Goal: Information Seeking & Learning: Learn about a topic

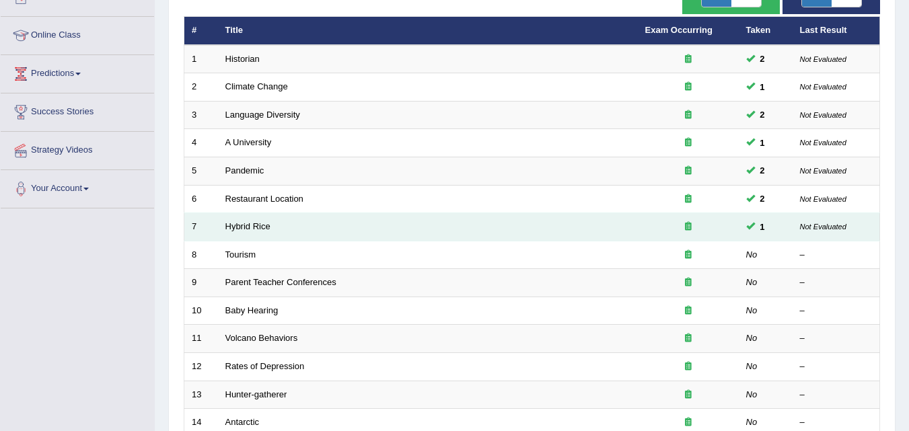
click at [281, 225] on td "Hybrid Rice" at bounding box center [428, 227] width 420 height 28
click at [266, 220] on td "Hybrid Rice" at bounding box center [428, 227] width 420 height 28
click at [324, 223] on td "Hybrid Rice" at bounding box center [428, 227] width 420 height 28
click at [277, 231] on td "Hybrid Rice" at bounding box center [428, 227] width 420 height 28
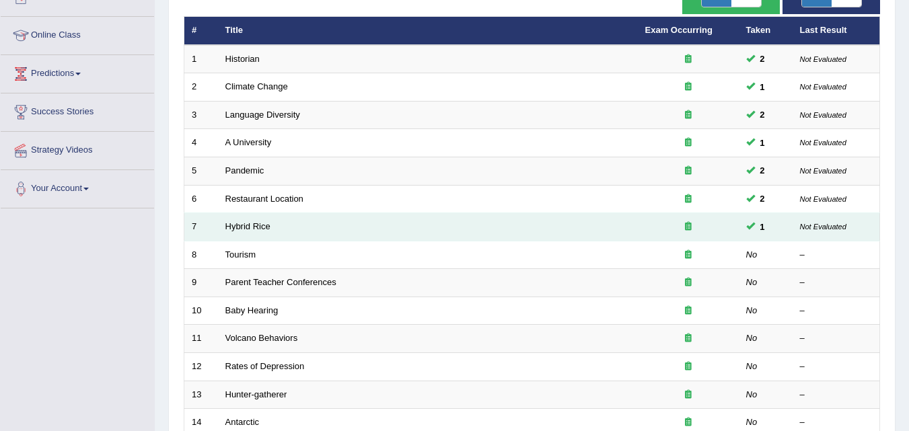
click at [277, 231] on td "Hybrid Rice" at bounding box center [428, 227] width 420 height 28
click at [242, 228] on link "Hybrid Rice" at bounding box center [247, 226] width 45 height 10
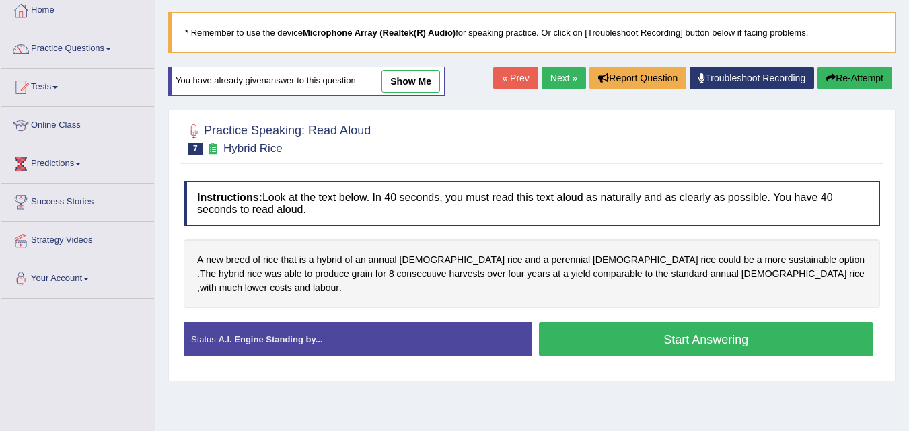
scroll to position [73, 0]
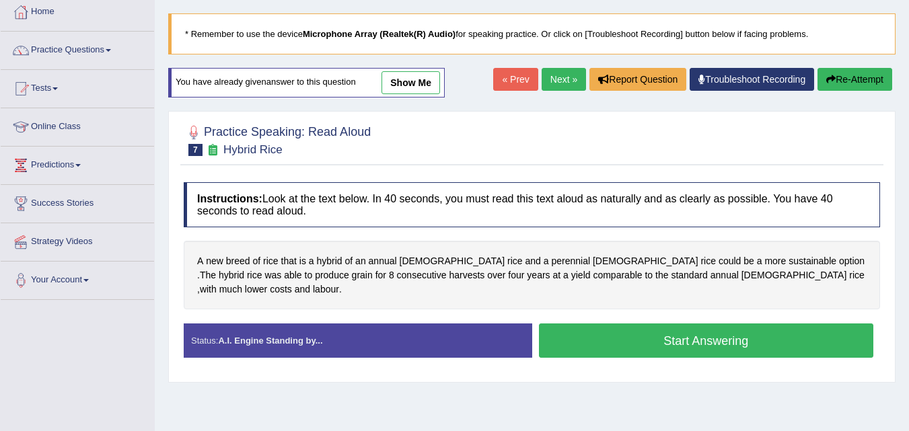
click at [639, 326] on button "Start Answering" at bounding box center [706, 341] width 335 height 34
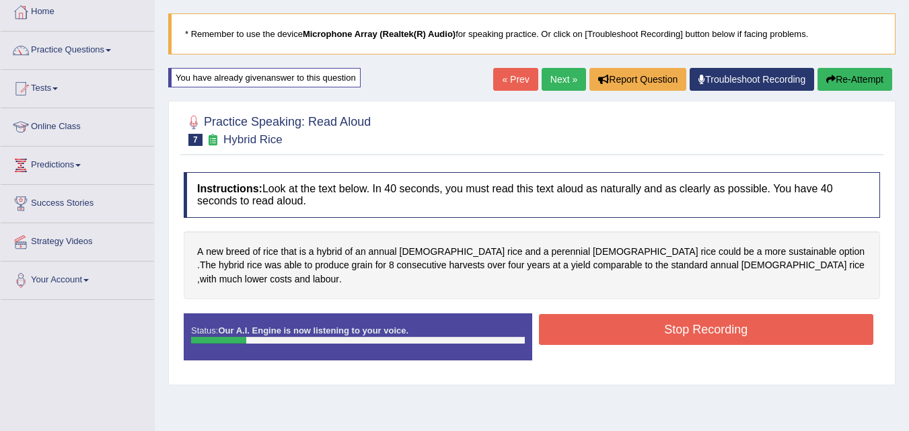
click at [861, 85] on button "Re-Attempt" at bounding box center [855, 79] width 75 height 23
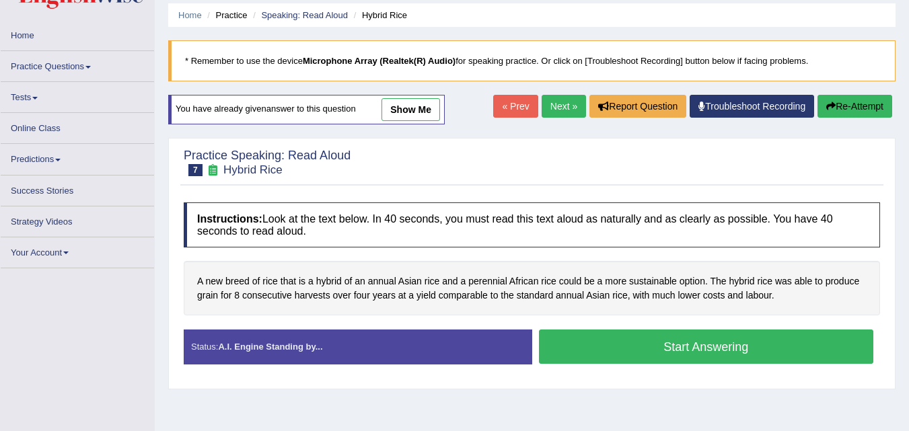
scroll to position [46, 0]
click at [86, 67] on link "Practice Questions" at bounding box center [77, 64] width 153 height 26
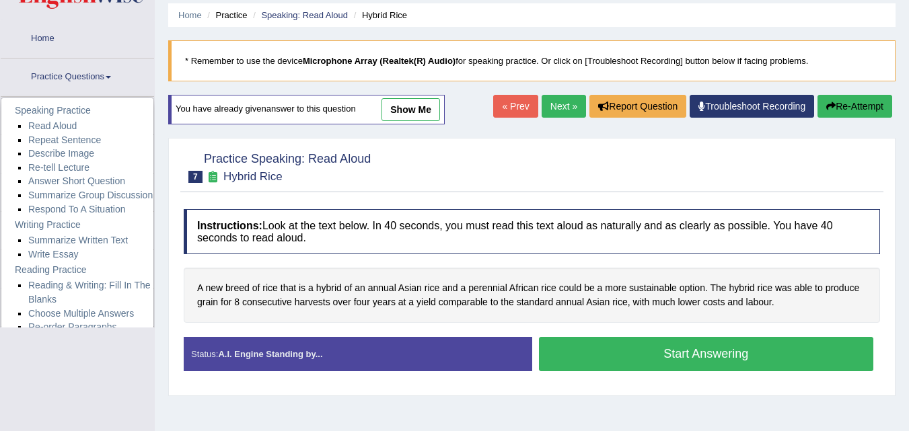
scroll to position [0, 0]
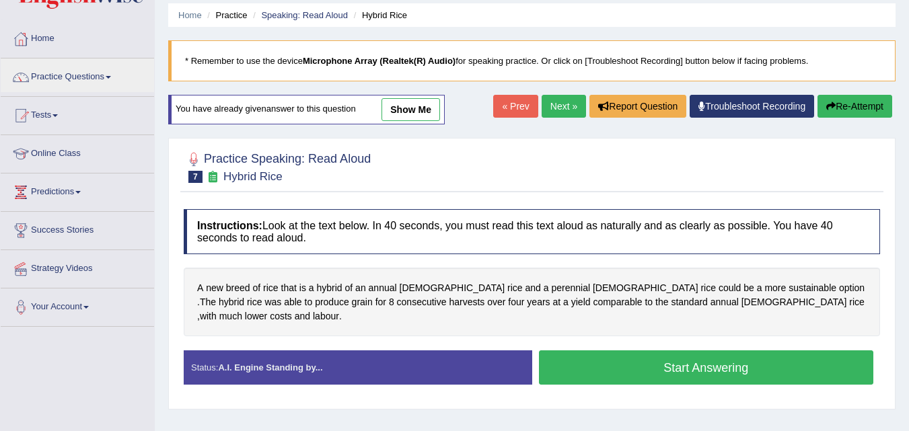
click at [63, 127] on link "Tests" at bounding box center [77, 114] width 153 height 34
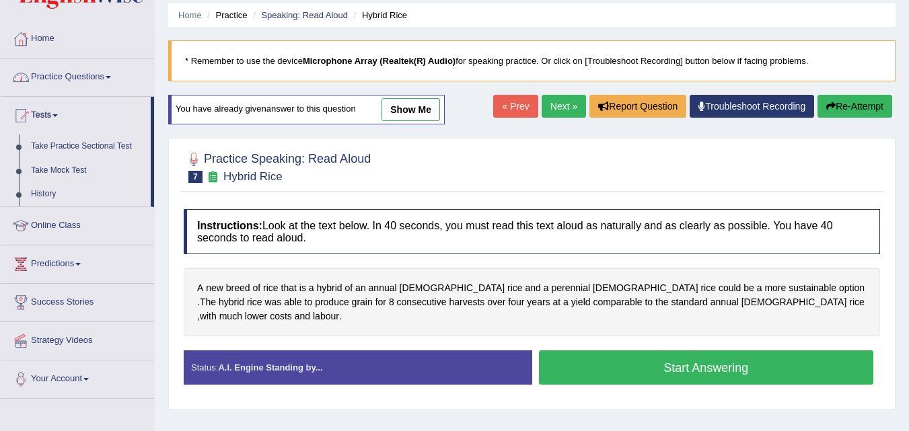
click at [108, 76] on link "Practice Questions" at bounding box center [77, 76] width 153 height 34
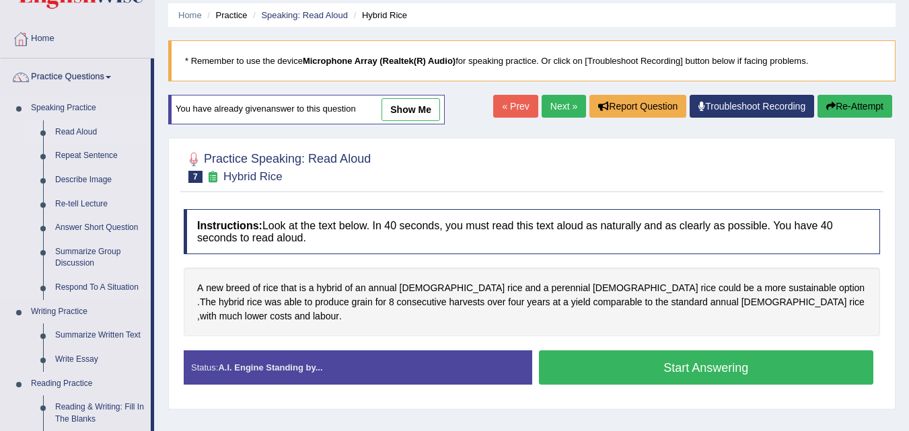
click at [79, 131] on link "Read Aloud" at bounding box center [100, 132] width 102 height 24
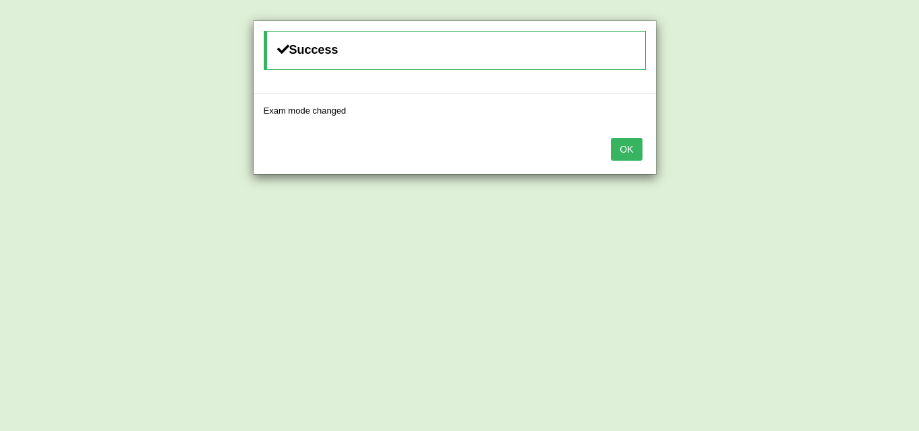
click at [623, 146] on button "OK" at bounding box center [626, 149] width 31 height 23
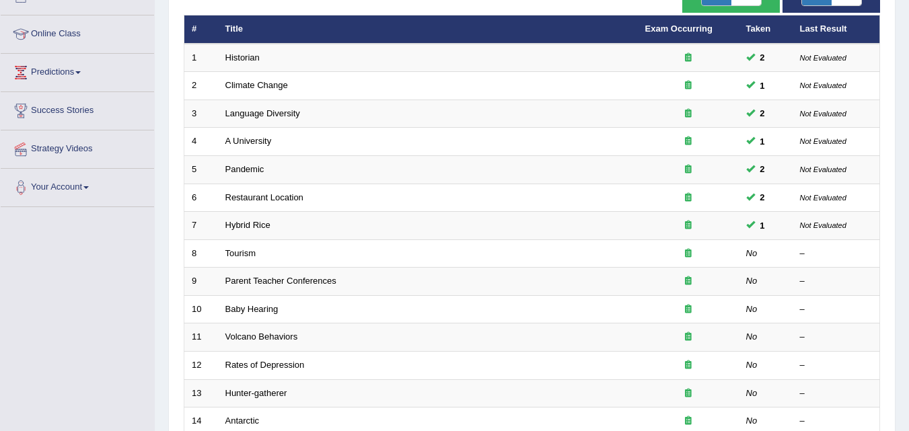
scroll to position [174, 0]
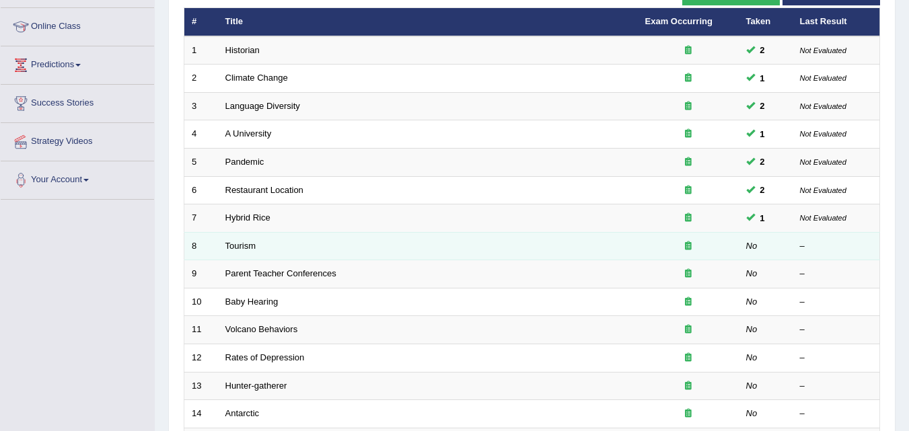
click at [264, 242] on td "Tourism" at bounding box center [428, 246] width 420 height 28
click at [242, 248] on link "Tourism" at bounding box center [240, 246] width 31 height 10
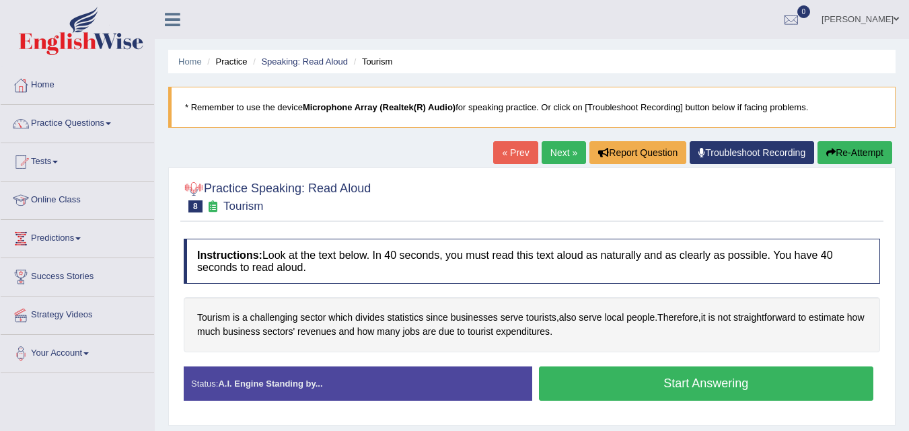
click at [194, 182] on div at bounding box center [194, 189] width 20 height 20
click at [111, 116] on link "Practice Questions" at bounding box center [77, 122] width 153 height 34
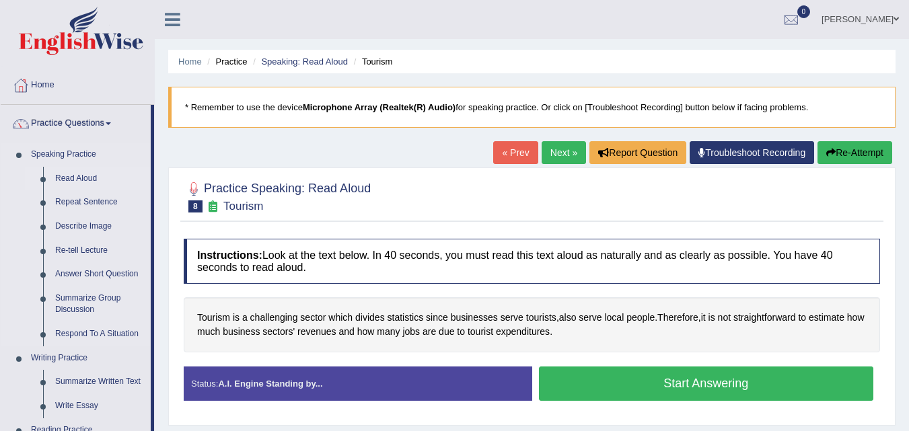
click at [67, 179] on link "Read Aloud" at bounding box center [100, 179] width 102 height 24
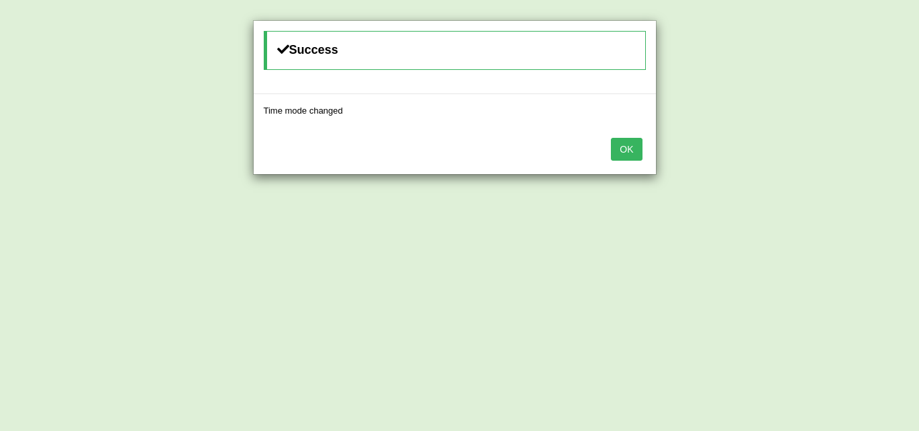
click at [633, 144] on button "OK" at bounding box center [626, 149] width 31 height 23
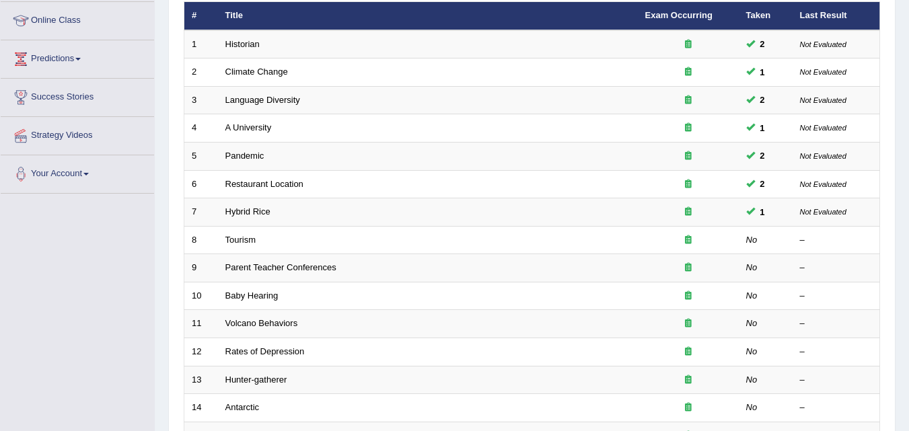
scroll to position [186, 0]
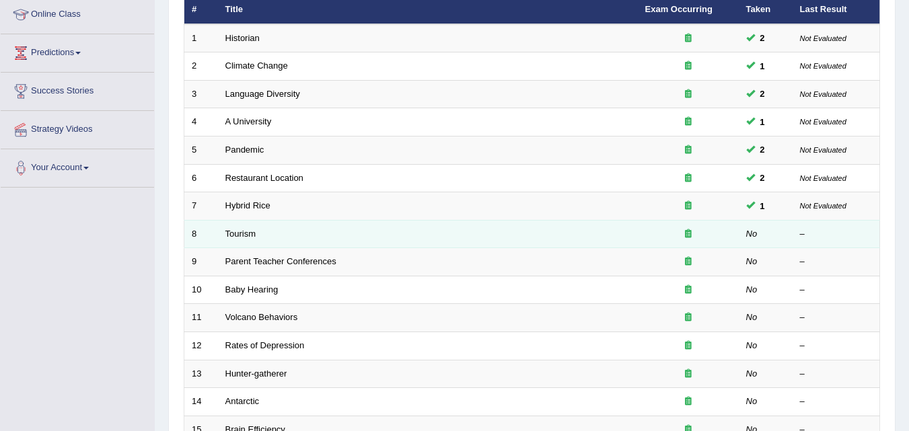
click at [283, 243] on td "Tourism" at bounding box center [428, 234] width 420 height 28
click at [246, 238] on link "Tourism" at bounding box center [240, 234] width 31 height 10
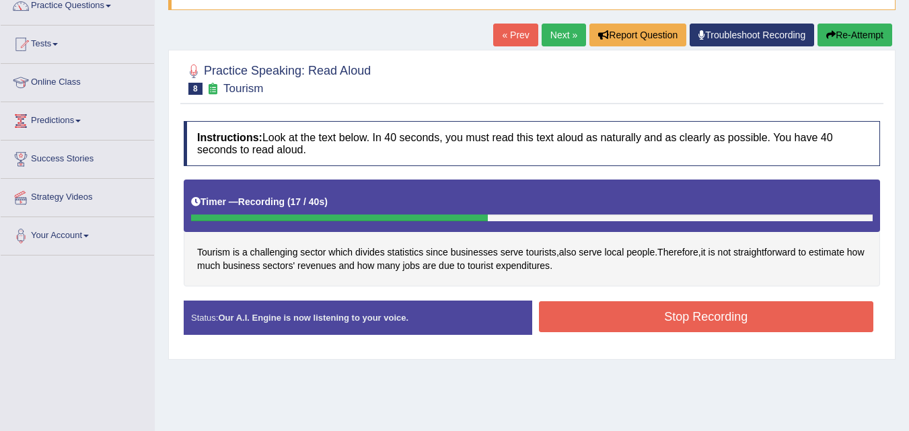
click at [670, 314] on button "Stop Recording" at bounding box center [706, 316] width 335 height 31
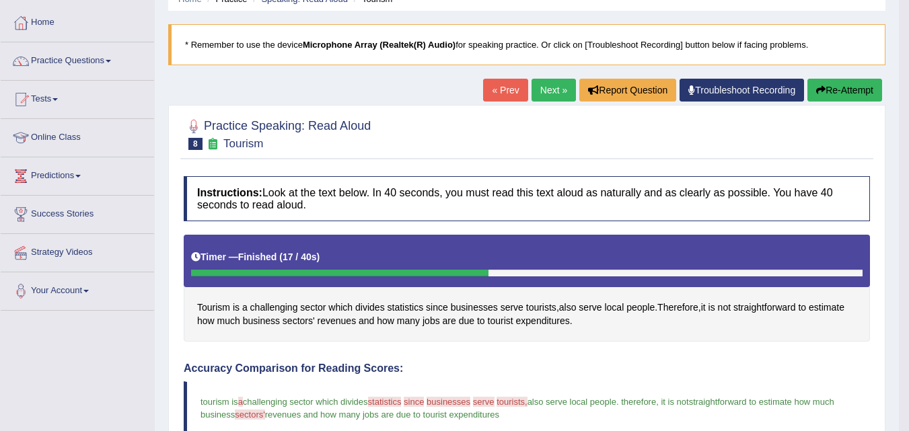
scroll to position [58, 0]
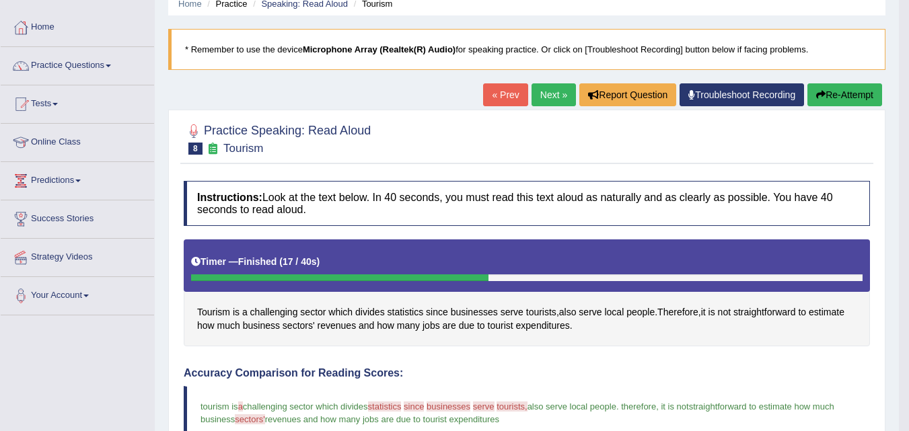
click at [847, 90] on button "Re-Attempt" at bounding box center [845, 94] width 75 height 23
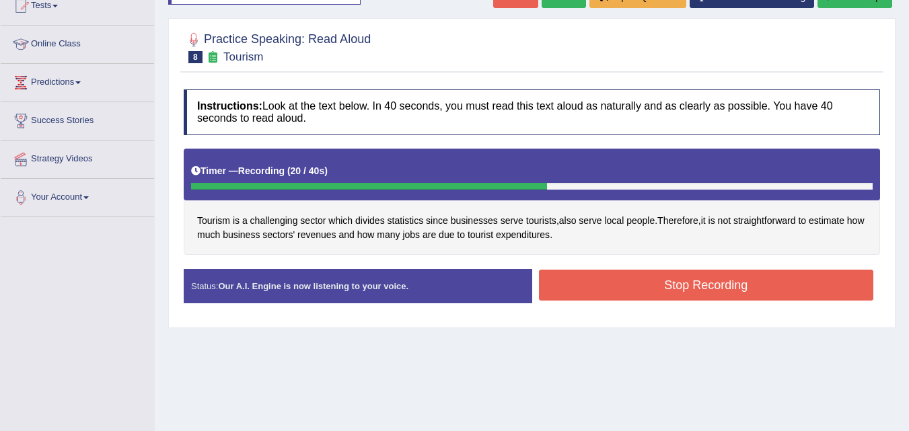
click at [641, 284] on button "Stop Recording" at bounding box center [706, 285] width 335 height 31
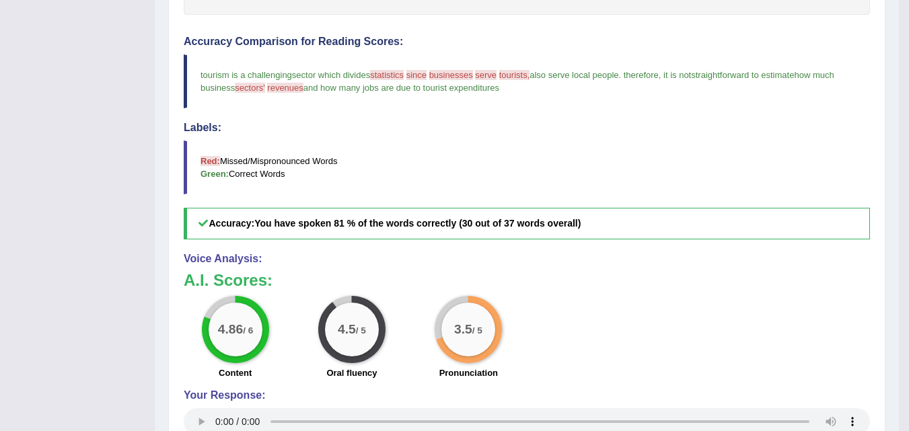
scroll to position [398, 0]
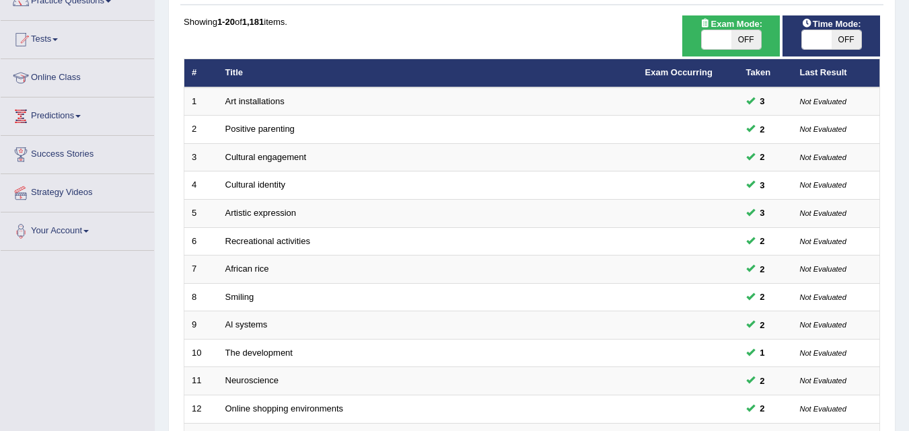
scroll to position [127, 0]
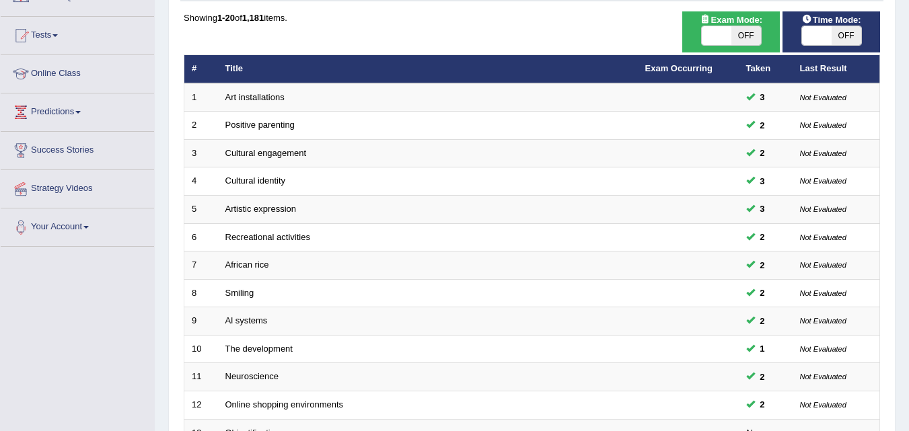
click at [741, 41] on span "OFF" at bounding box center [746, 35] width 30 height 19
checkbox input "true"
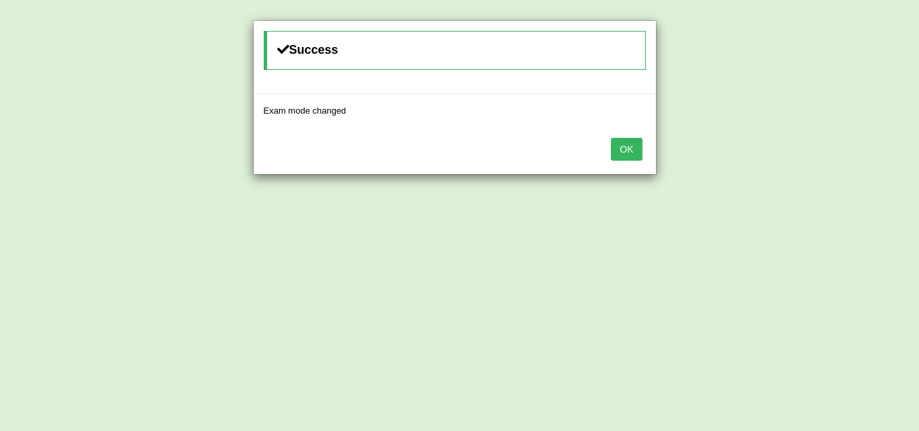
click at [632, 151] on button "OK" at bounding box center [626, 149] width 31 height 23
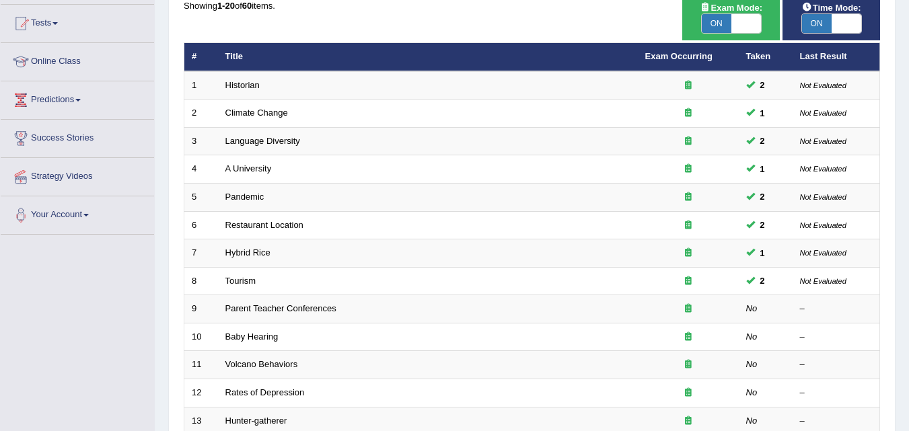
scroll to position [150, 0]
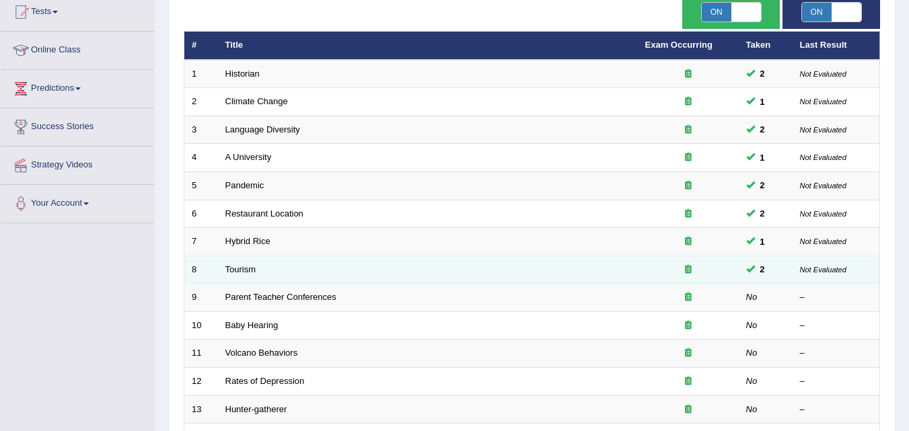
click at [385, 283] on td "Tourism" at bounding box center [428, 270] width 420 height 28
click at [276, 278] on td "Tourism" at bounding box center [428, 270] width 420 height 28
click at [243, 267] on link "Tourism" at bounding box center [240, 269] width 31 height 10
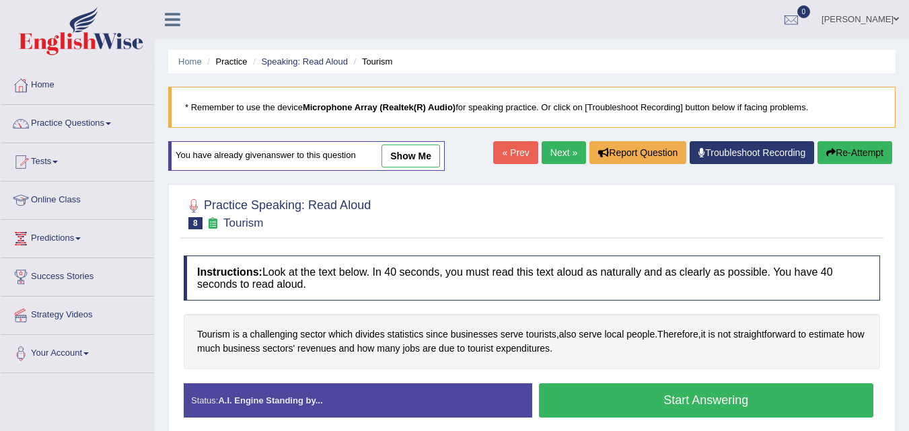
click at [332, 400] on div "Status: A.I. Engine Standing by..." at bounding box center [358, 401] width 349 height 34
click at [110, 121] on link "Practice Questions" at bounding box center [77, 122] width 153 height 34
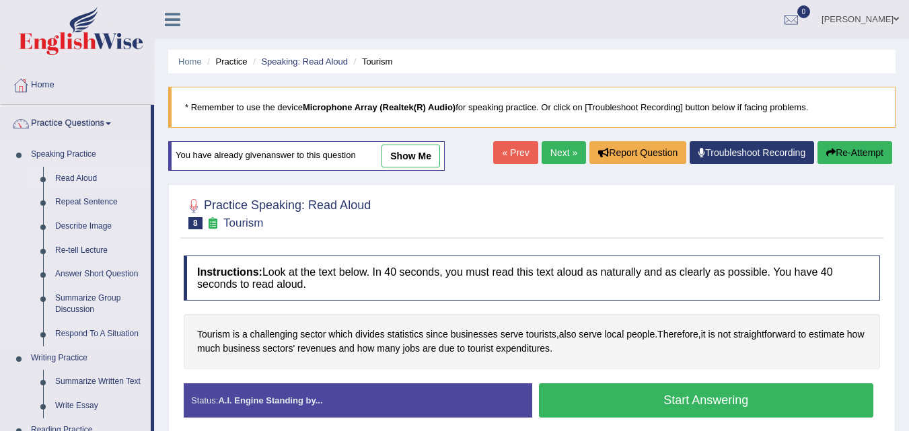
click at [79, 171] on link "Read Aloud" at bounding box center [100, 179] width 102 height 24
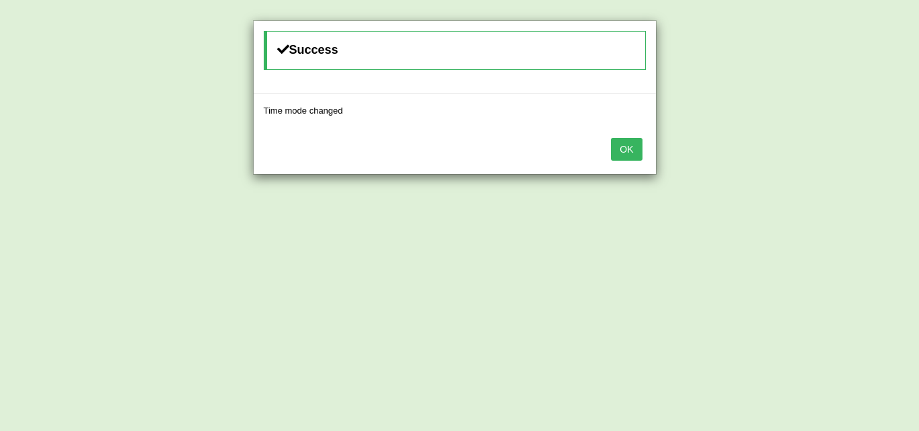
click at [631, 148] on button "OK" at bounding box center [626, 149] width 31 height 23
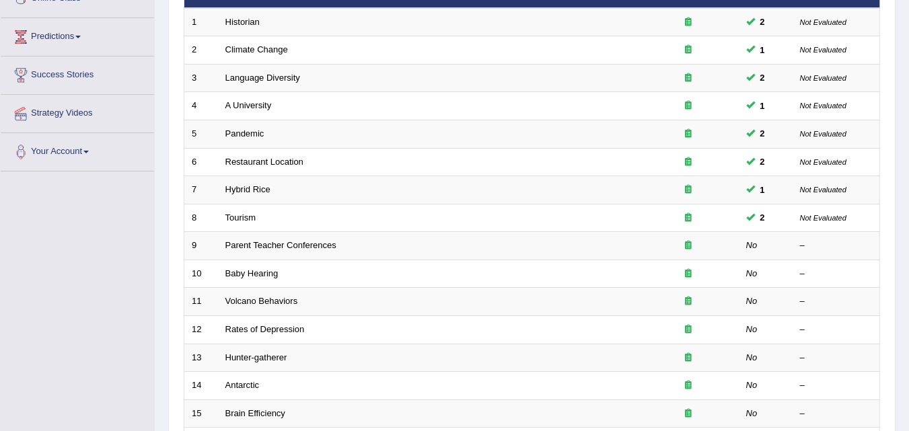
scroll to position [206, 0]
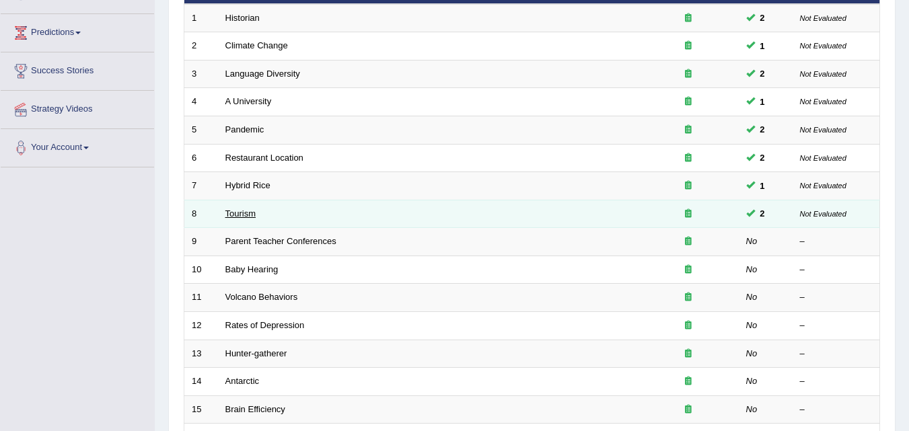
click at [238, 209] on link "Tourism" at bounding box center [240, 214] width 31 height 10
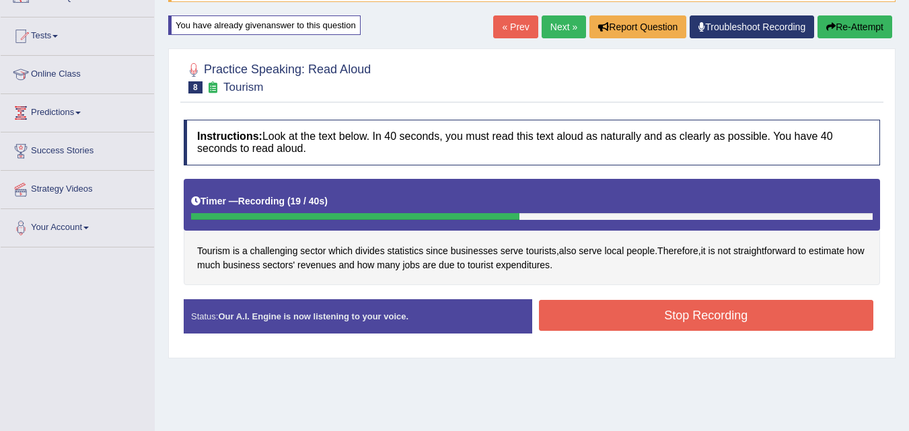
click at [690, 316] on button "Stop Recording" at bounding box center [706, 315] width 335 height 31
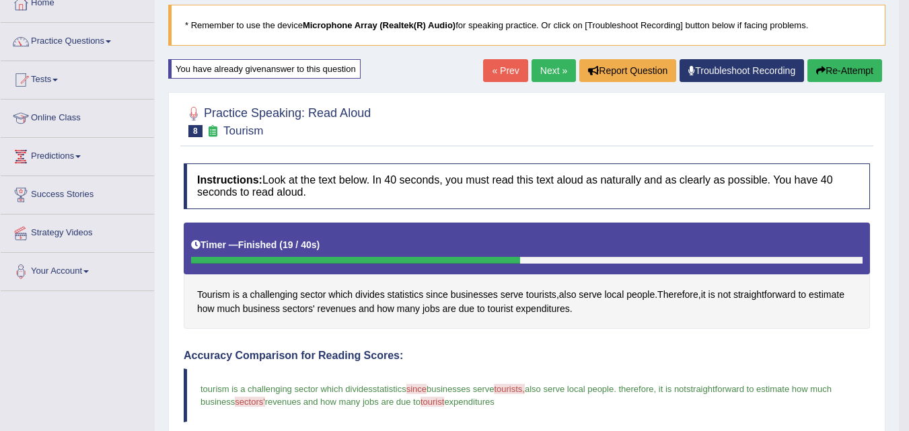
scroll to position [76, 0]
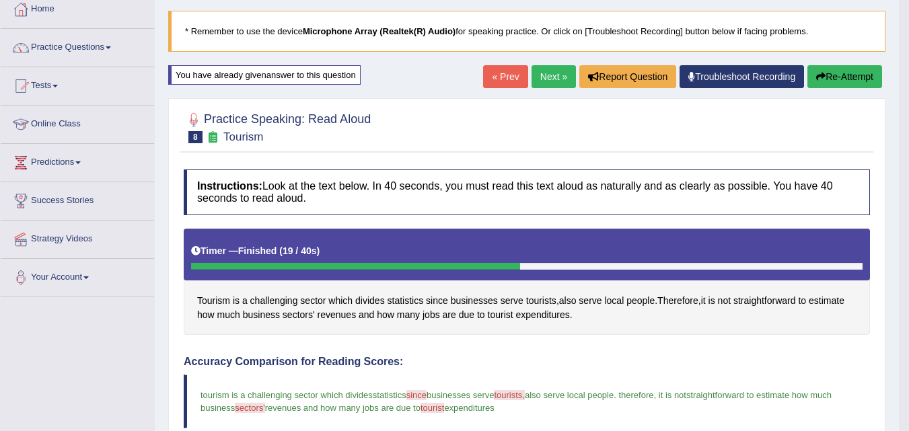
click at [546, 81] on link "Next »" at bounding box center [554, 76] width 44 height 23
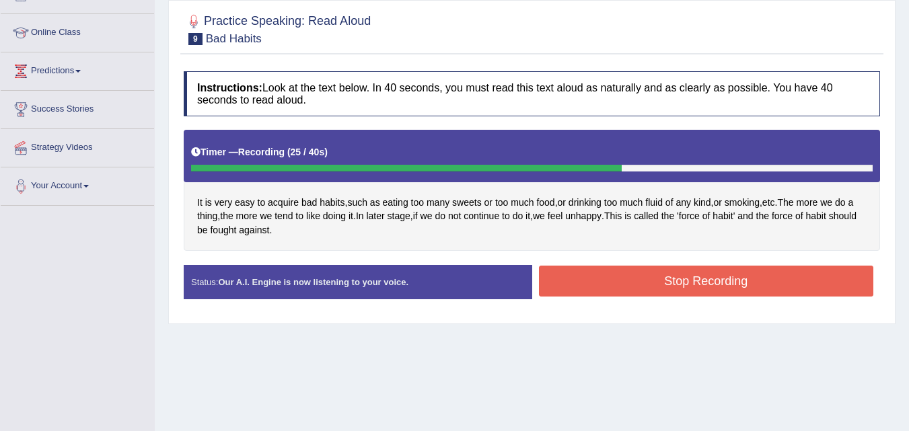
click at [692, 277] on button "Stop Recording" at bounding box center [706, 281] width 335 height 31
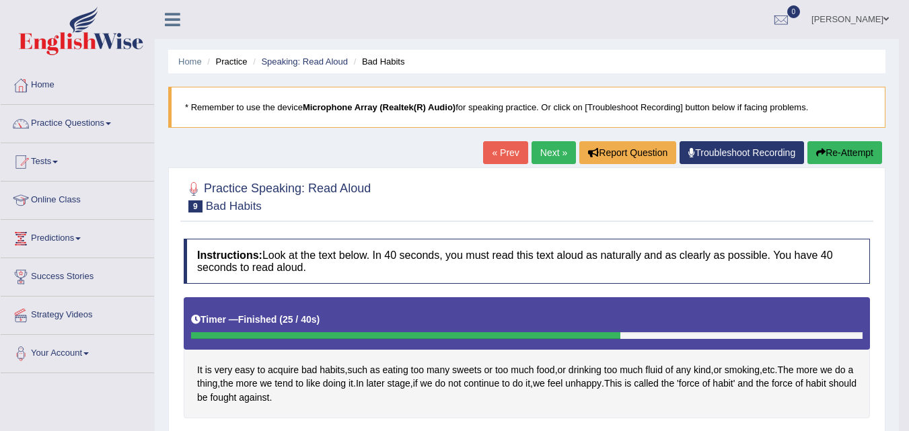
click at [846, 148] on button "Re-Attempt" at bounding box center [845, 152] width 75 height 23
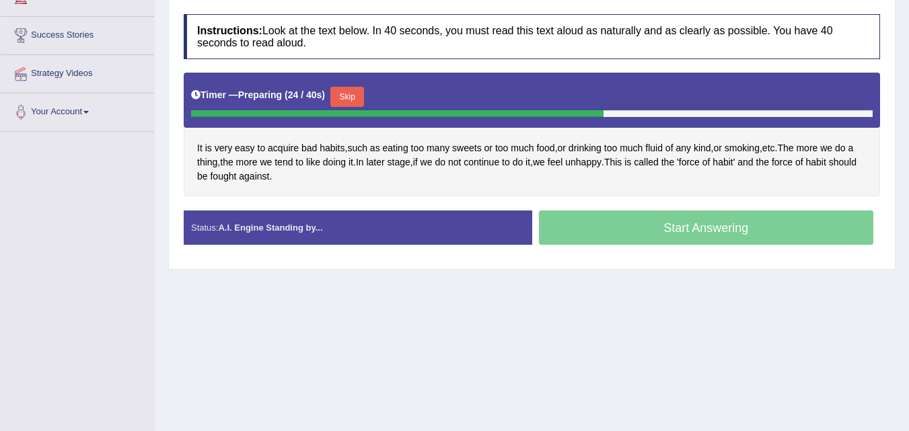
click at [345, 97] on button "Skip" at bounding box center [347, 97] width 34 height 20
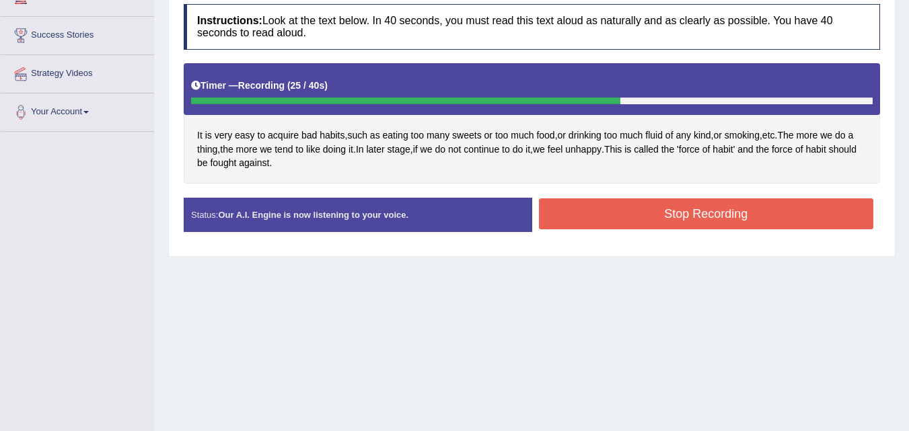
click at [618, 212] on button "Stop Recording" at bounding box center [706, 214] width 335 height 31
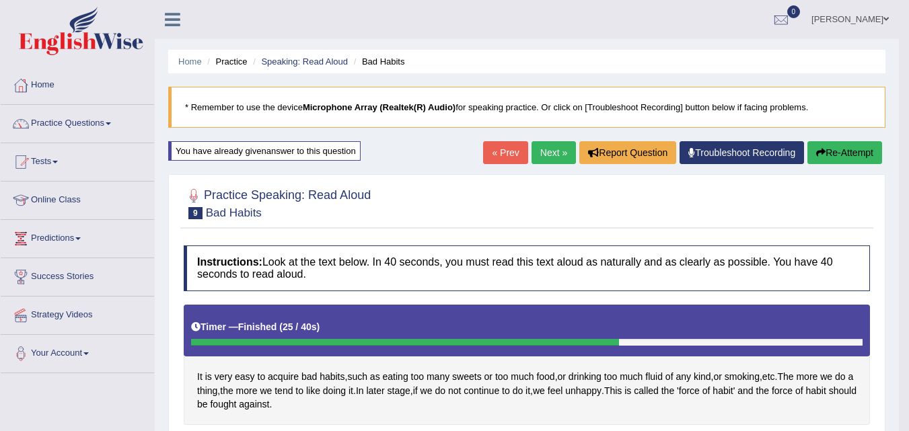
click at [840, 147] on button "Re-Attempt" at bounding box center [845, 152] width 75 height 23
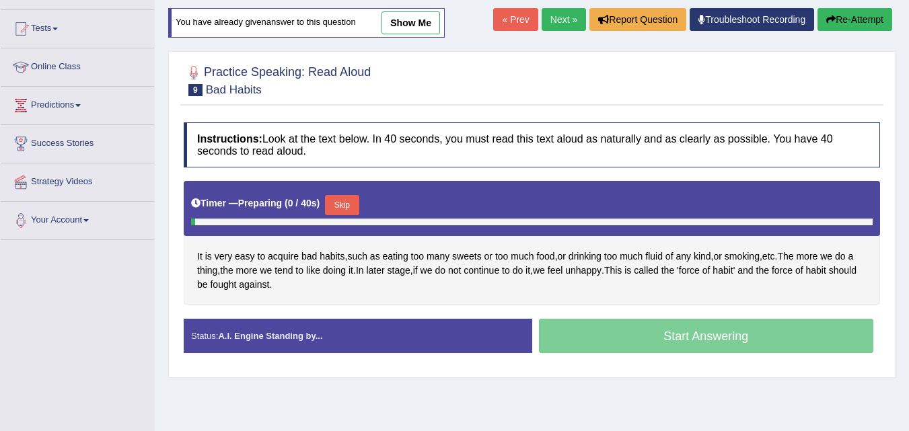
scroll to position [135, 0]
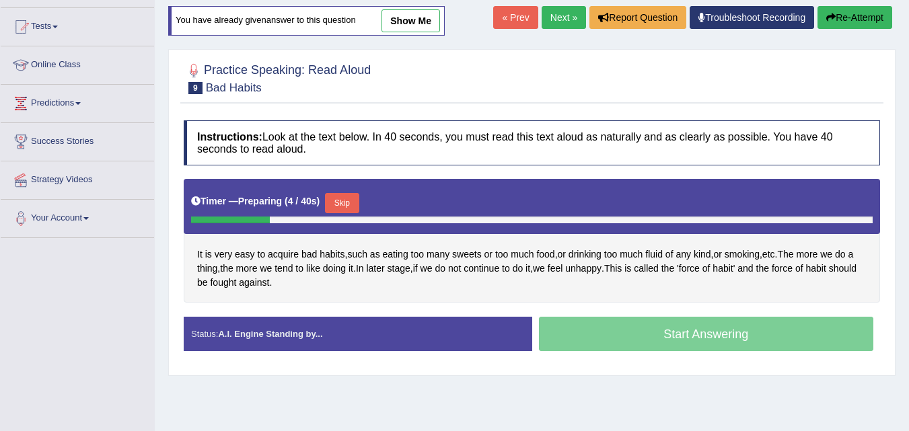
click at [544, 17] on link "Next »" at bounding box center [564, 17] width 44 height 23
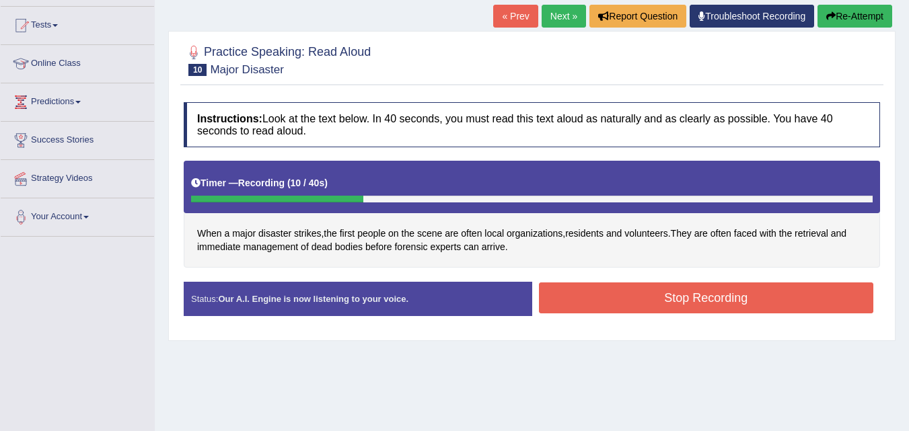
click at [865, 16] on button "Re-Attempt" at bounding box center [855, 16] width 75 height 23
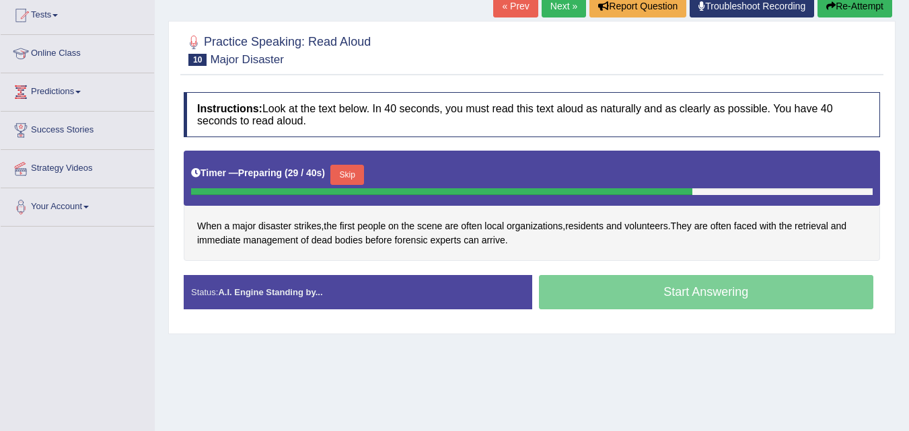
click at [346, 168] on button "Skip" at bounding box center [347, 175] width 34 height 20
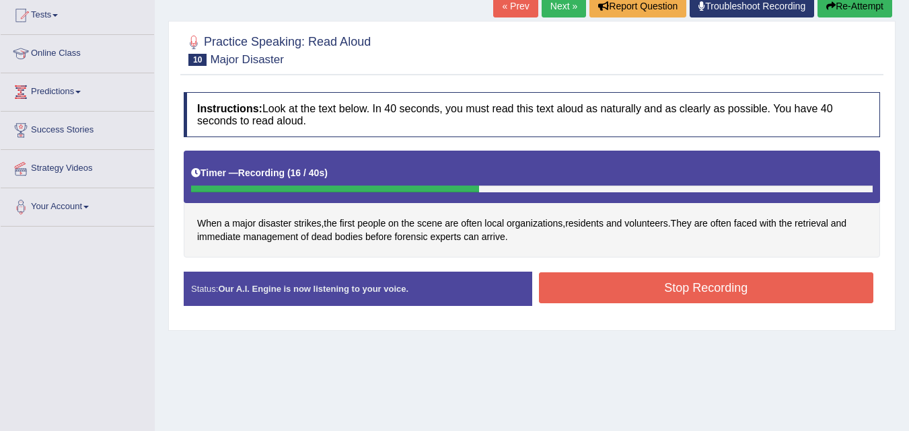
click at [639, 291] on button "Stop Recording" at bounding box center [706, 288] width 335 height 31
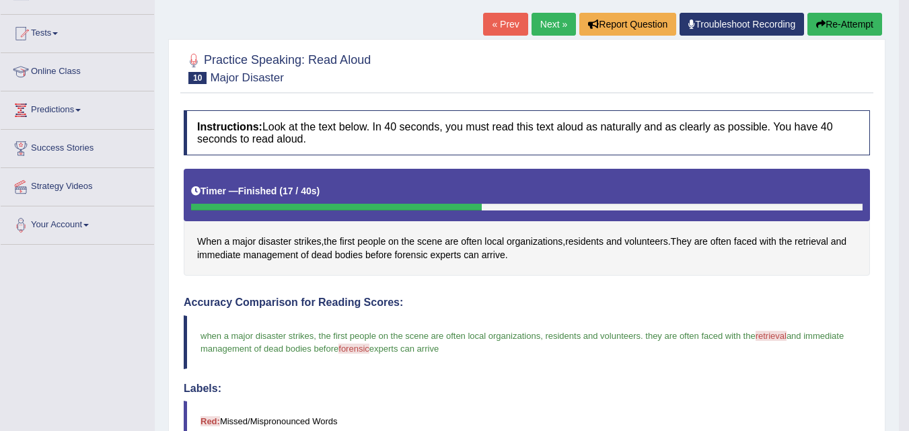
scroll to position [118, 0]
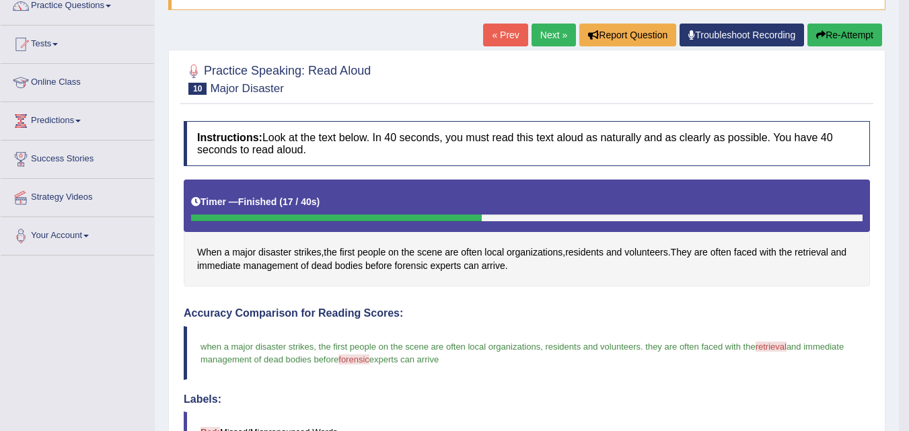
click at [847, 32] on button "Re-Attempt" at bounding box center [845, 35] width 75 height 23
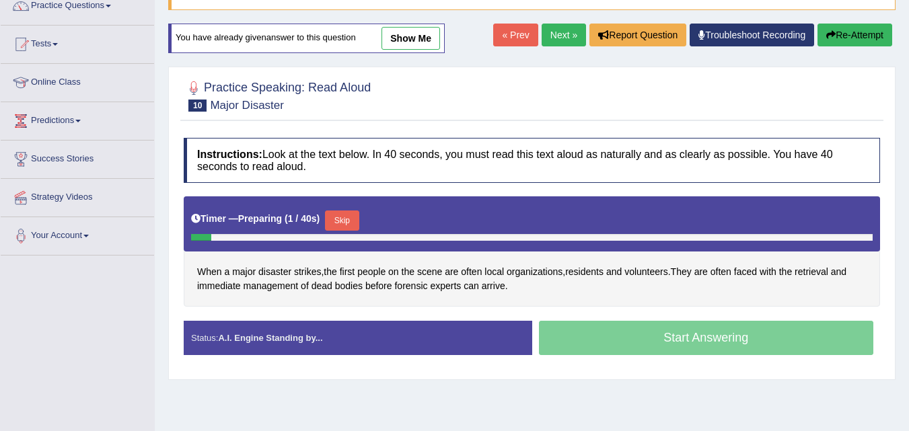
scroll to position [118, 0]
click at [354, 215] on button "Skip" at bounding box center [342, 221] width 34 height 20
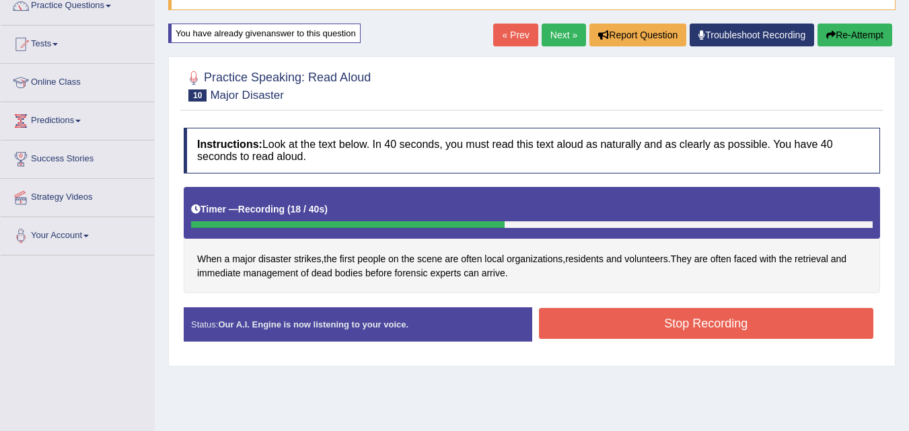
click at [617, 326] on button "Stop Recording" at bounding box center [706, 323] width 335 height 31
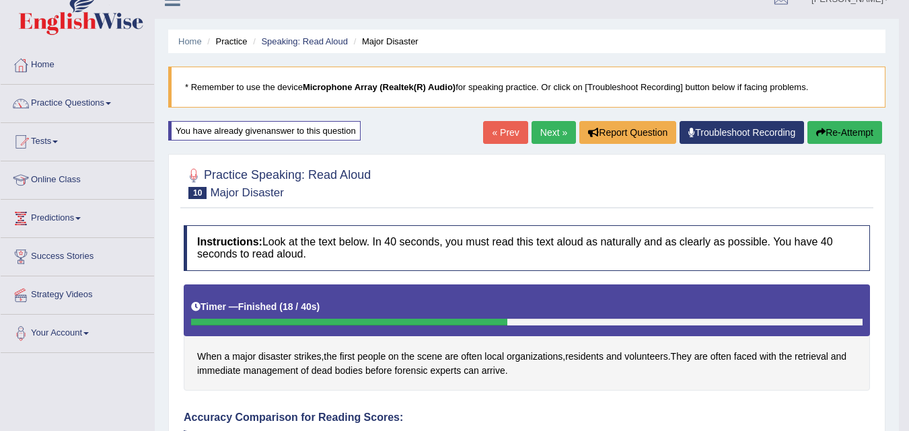
scroll to position [11, 0]
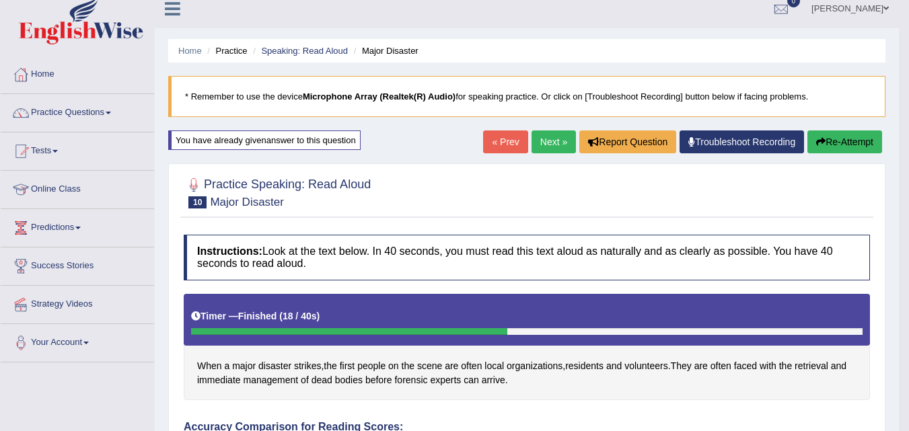
click at [838, 137] on button "Re-Attempt" at bounding box center [845, 142] width 75 height 23
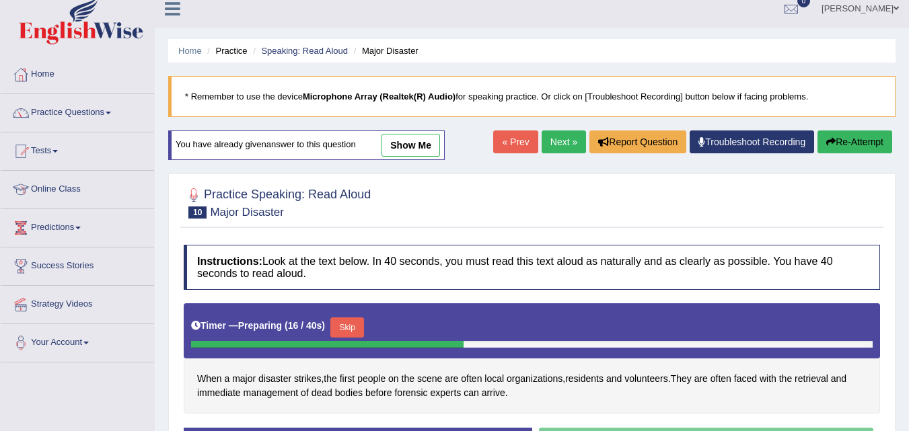
click at [552, 144] on link "Next »" at bounding box center [564, 142] width 44 height 23
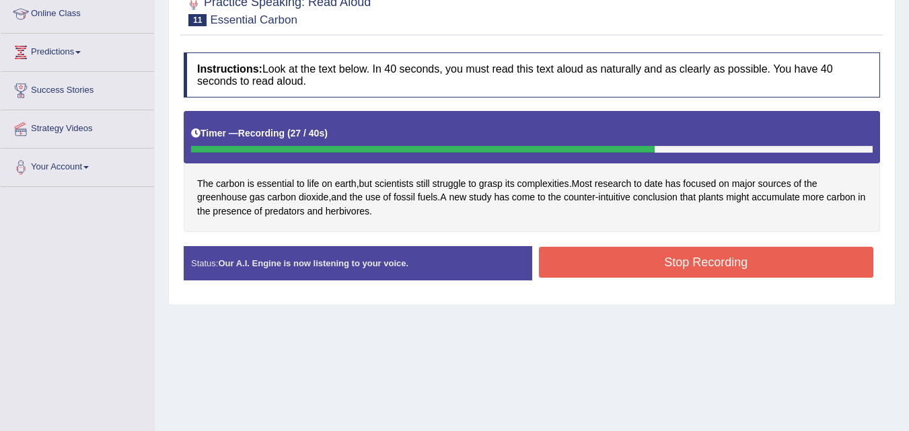
click at [671, 266] on button "Stop Recording" at bounding box center [706, 262] width 335 height 31
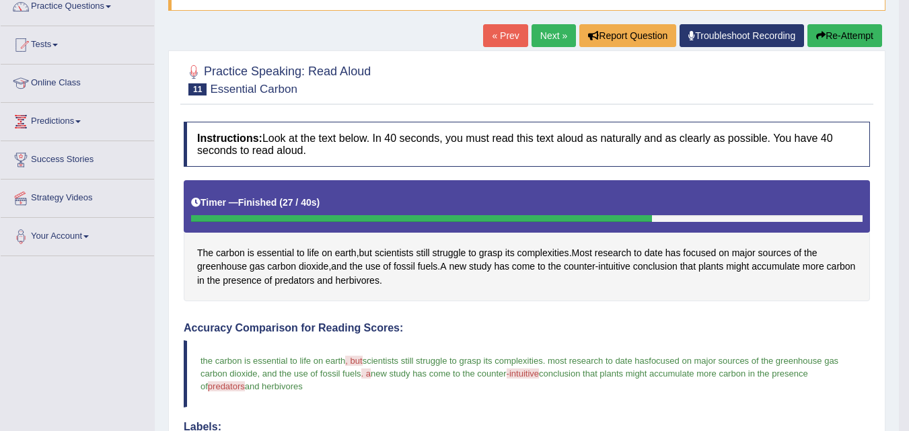
scroll to position [115, 0]
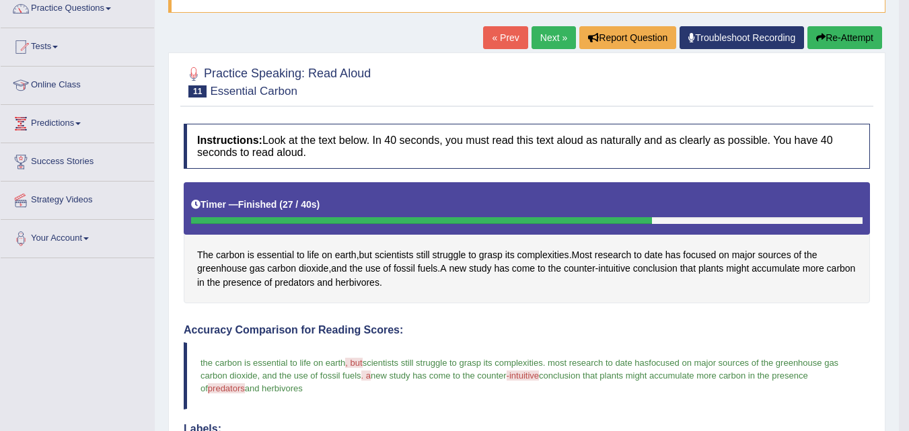
click at [847, 32] on button "Re-Attempt" at bounding box center [845, 37] width 75 height 23
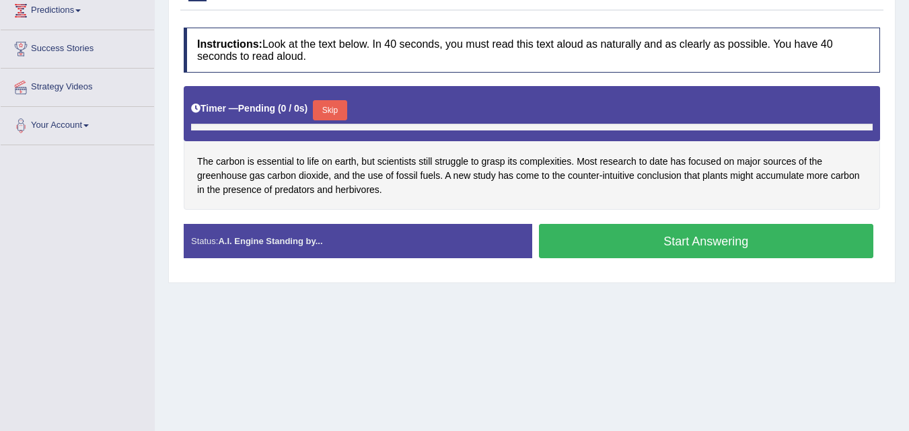
click at [332, 112] on button "Skip" at bounding box center [330, 110] width 34 height 20
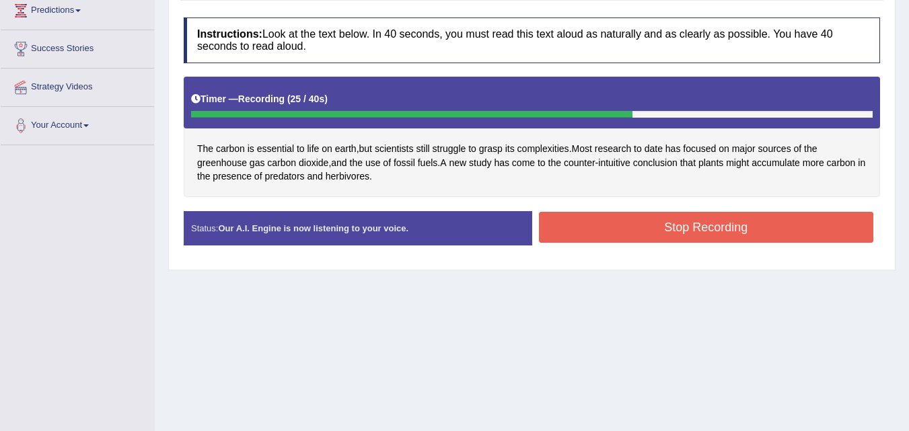
click at [706, 232] on button "Stop Recording" at bounding box center [706, 227] width 335 height 31
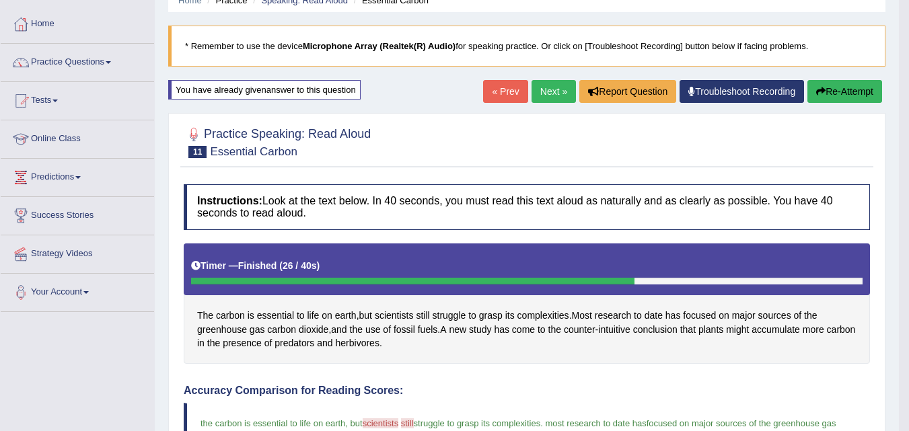
scroll to position [53, 0]
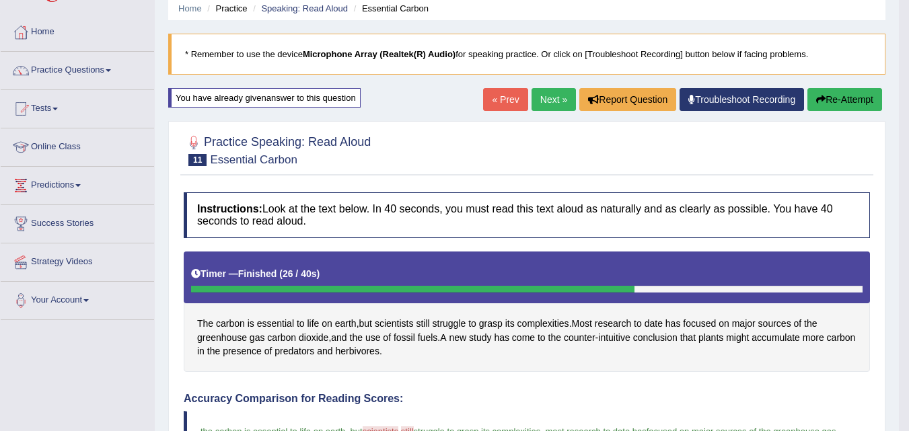
click at [546, 94] on link "Next »" at bounding box center [554, 99] width 44 height 23
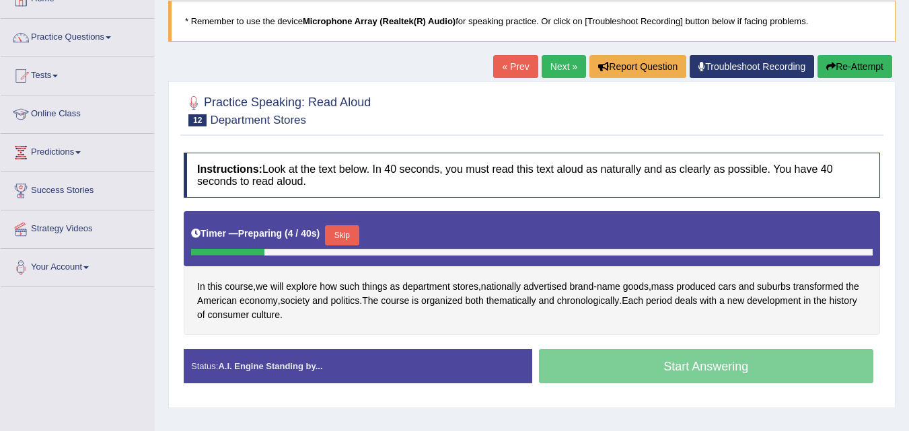
scroll to position [121, 0]
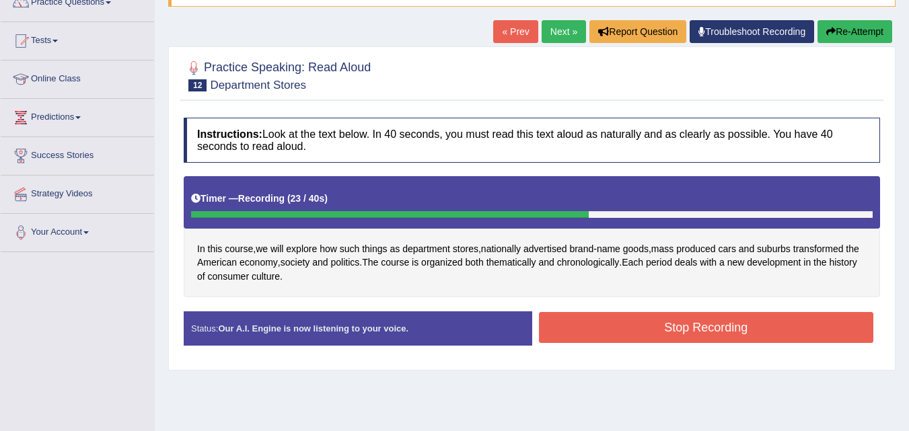
click at [647, 326] on button "Stop Recording" at bounding box center [706, 327] width 335 height 31
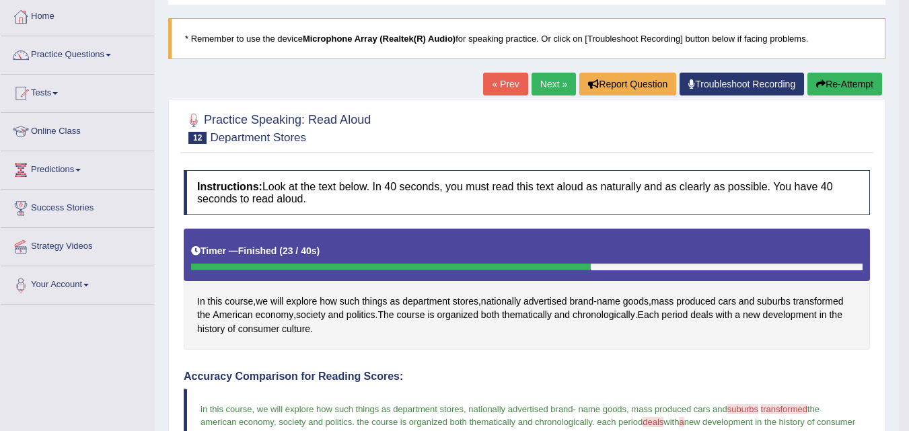
scroll to position [67, 0]
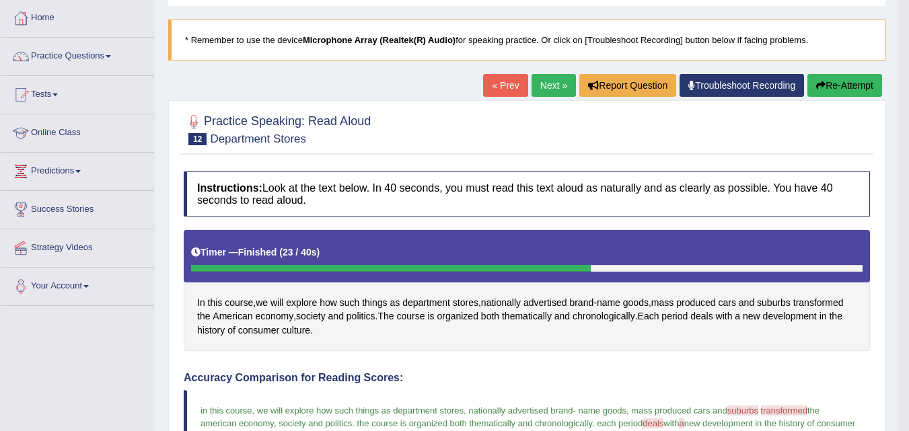
click at [841, 81] on button "Re-Attempt" at bounding box center [845, 85] width 75 height 23
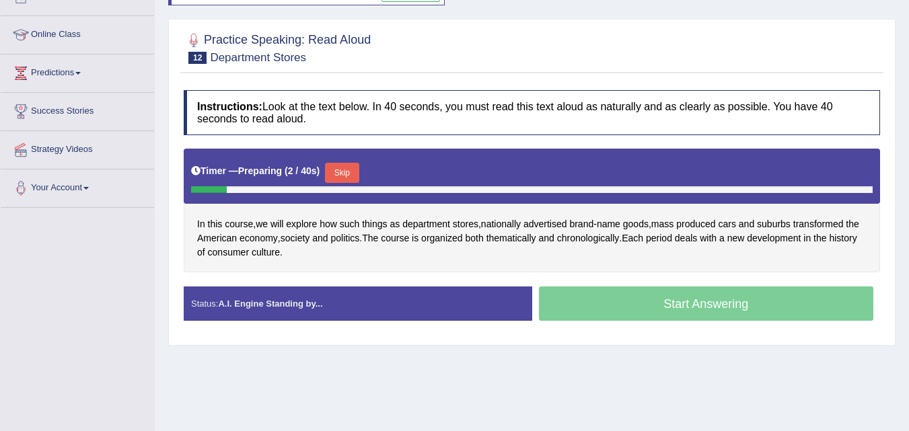
click at [344, 174] on button "Skip" at bounding box center [342, 173] width 34 height 20
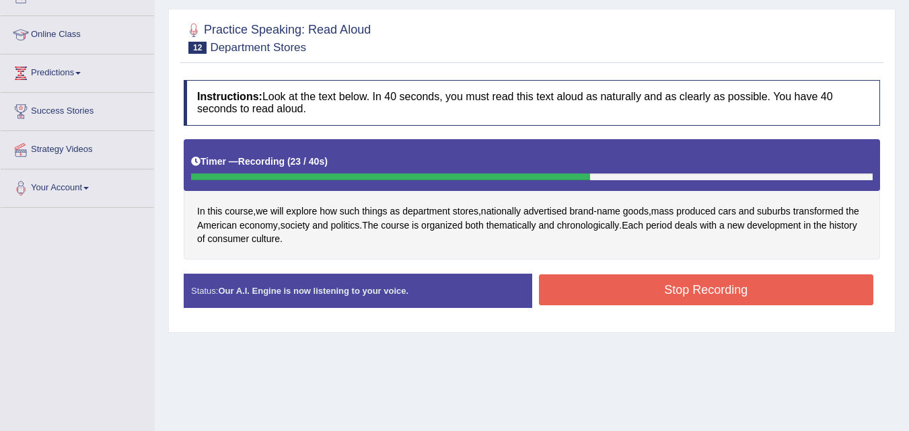
click at [627, 285] on button "Stop Recording" at bounding box center [706, 290] width 335 height 31
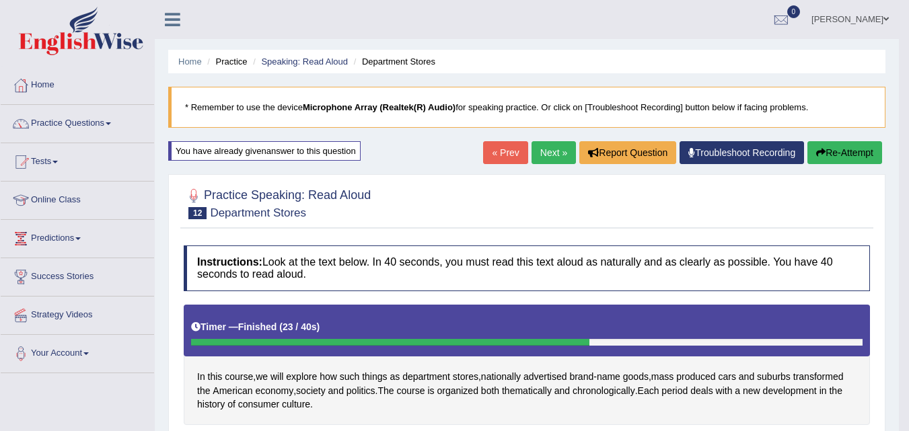
click at [840, 151] on button "Re-Attempt" at bounding box center [845, 152] width 75 height 23
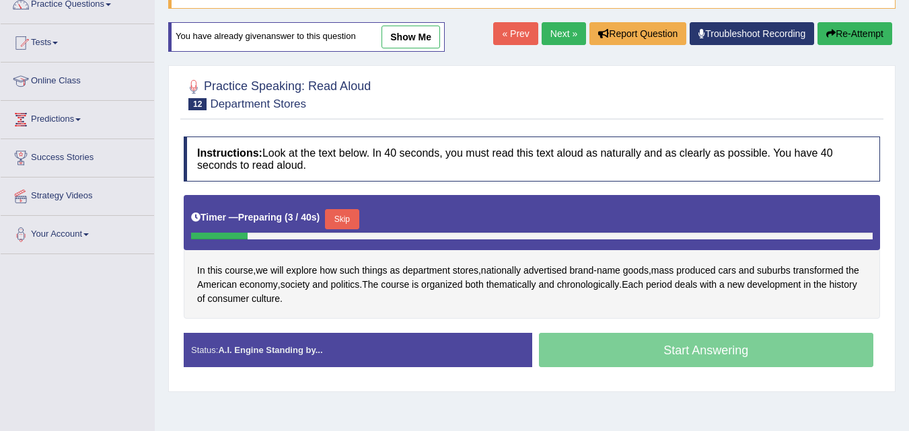
scroll to position [121, 0]
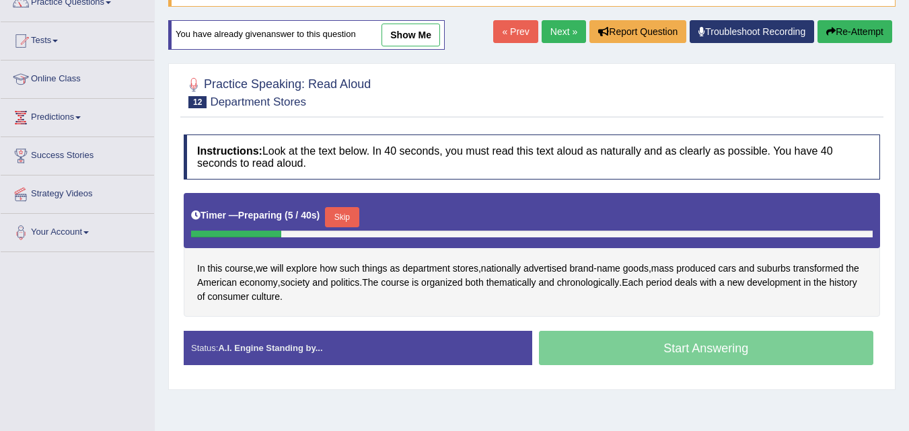
click at [352, 229] on div "Skip" at bounding box center [342, 219] width 34 height 24
click at [352, 218] on button "Skip" at bounding box center [342, 217] width 34 height 20
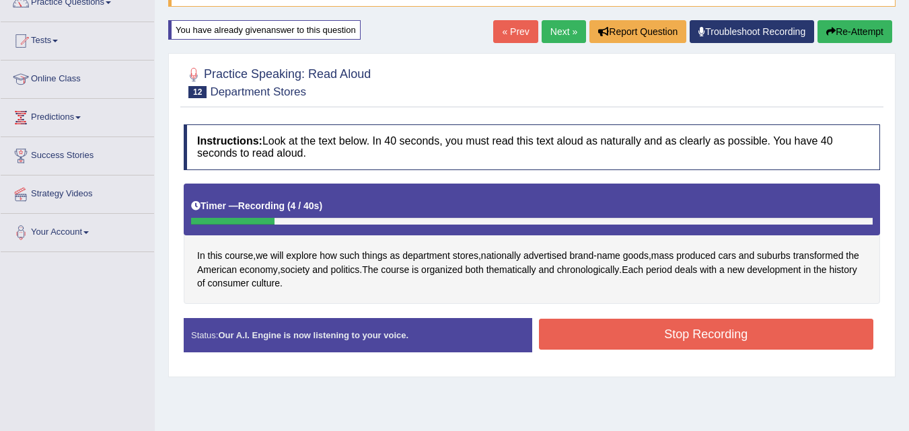
click at [857, 24] on button "Re-Attempt" at bounding box center [855, 31] width 75 height 23
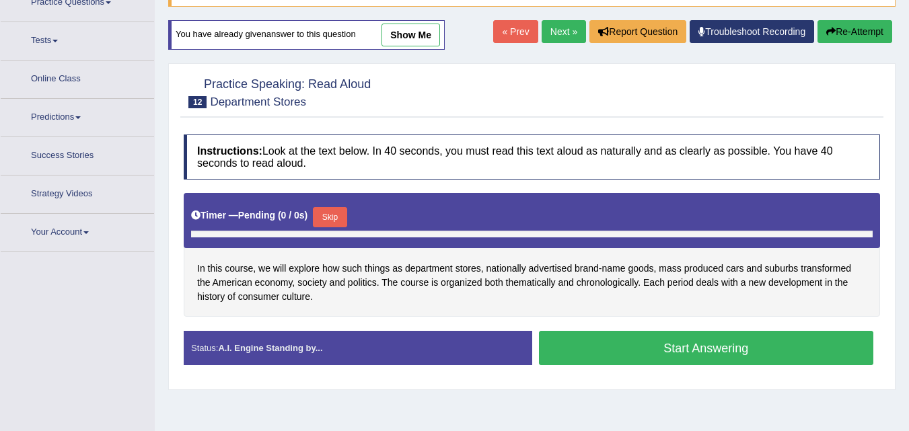
scroll to position [129, 0]
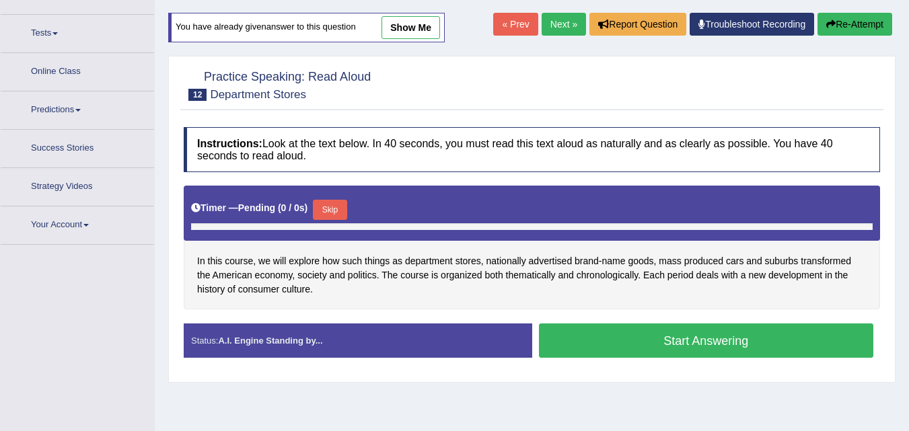
click at [345, 199] on div "Timer — Pending ( 0 / 0s ) Skip" at bounding box center [532, 209] width 682 height 27
click at [337, 206] on button "Skip" at bounding box center [330, 210] width 34 height 20
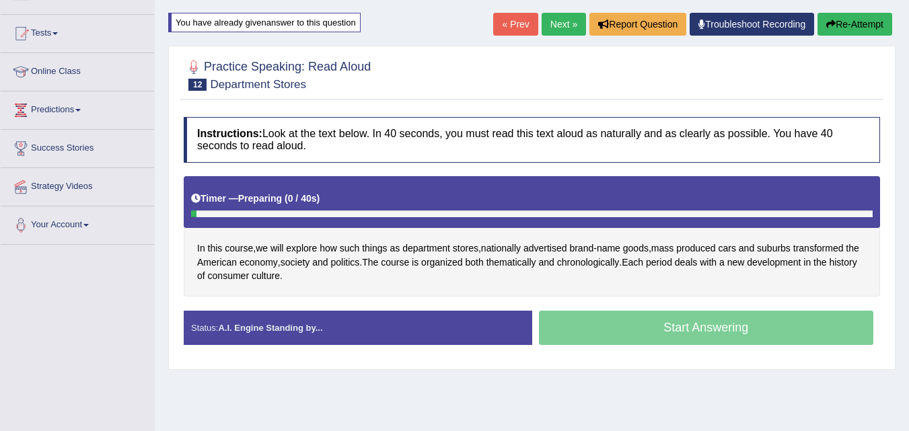
scroll to position [121, 0]
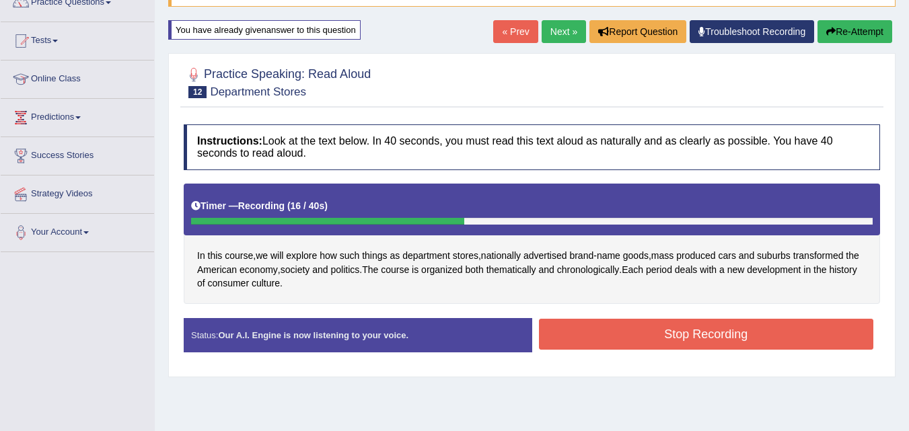
click at [855, 31] on button "Re-Attempt" at bounding box center [855, 31] width 75 height 23
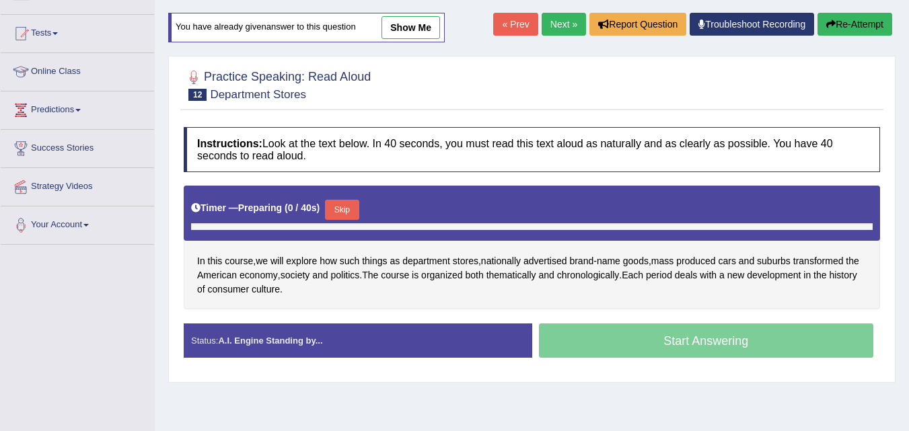
scroll to position [121, 0]
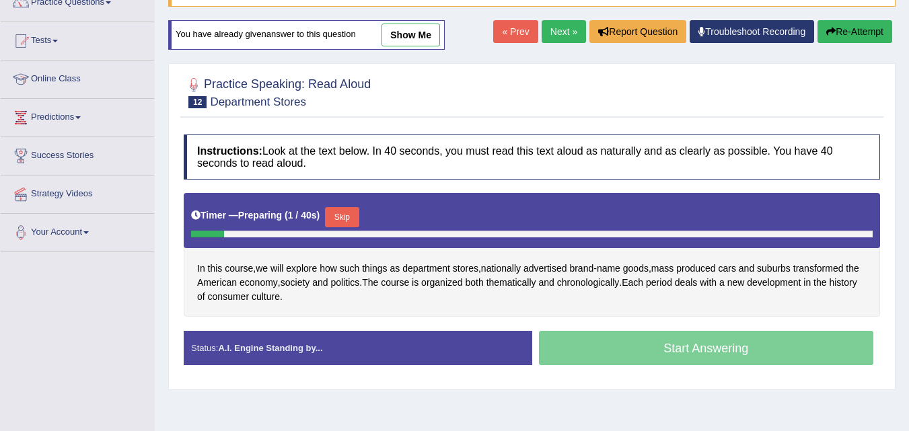
click at [351, 213] on button "Skip" at bounding box center [342, 217] width 34 height 20
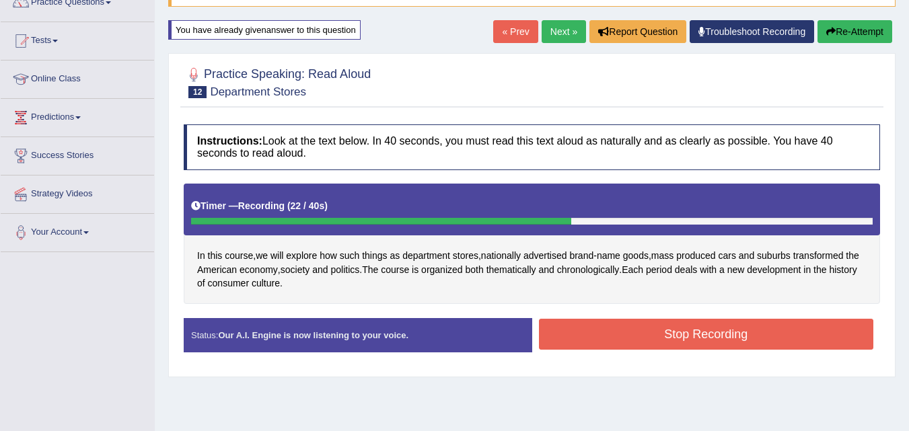
click at [625, 332] on button "Stop Recording" at bounding box center [706, 334] width 335 height 31
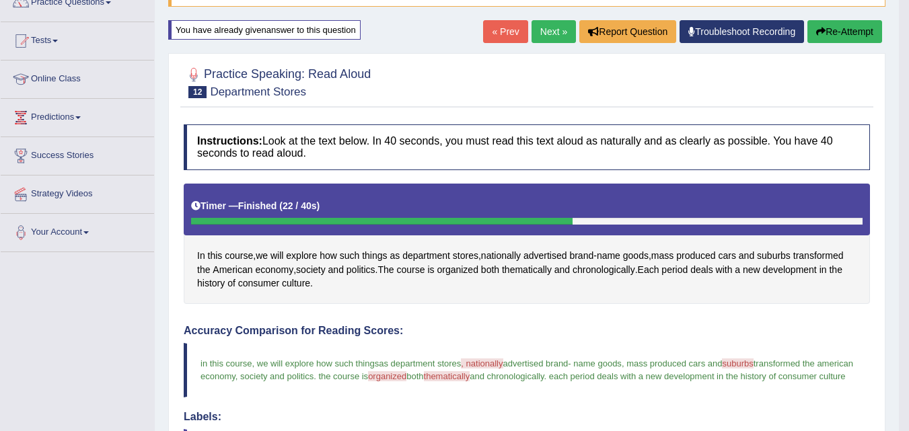
click at [544, 34] on link "Next »" at bounding box center [554, 31] width 44 height 23
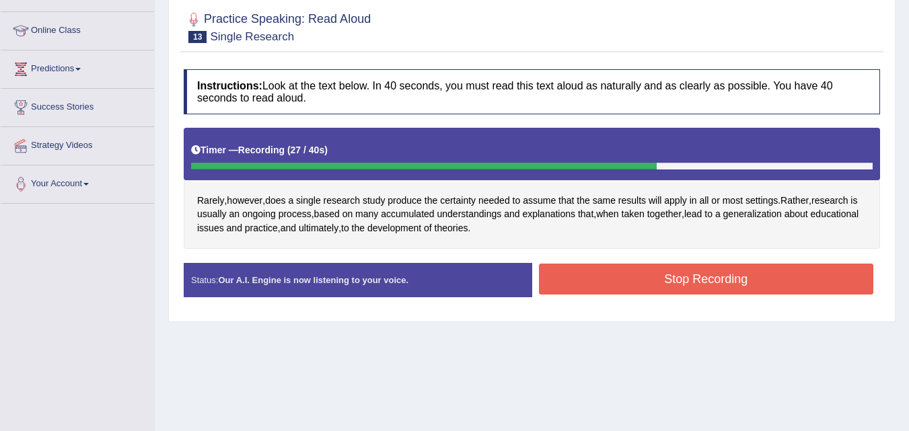
click at [690, 289] on button "Stop Recording" at bounding box center [706, 279] width 335 height 31
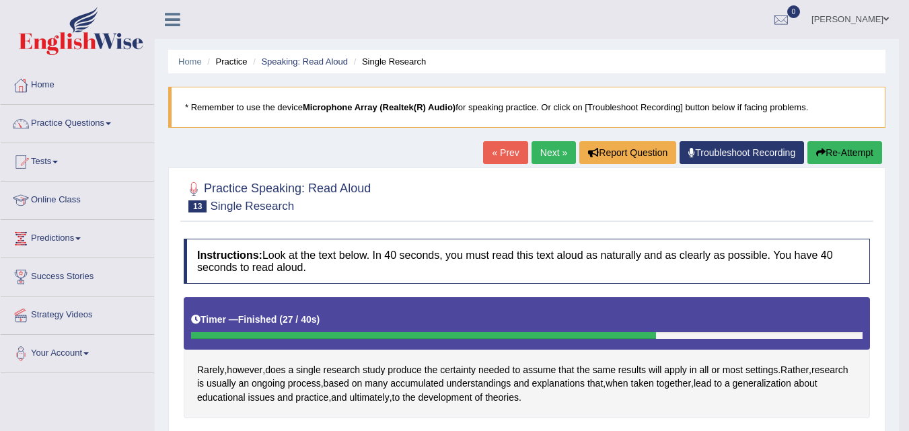
click at [836, 149] on button "Re-Attempt" at bounding box center [845, 152] width 75 height 23
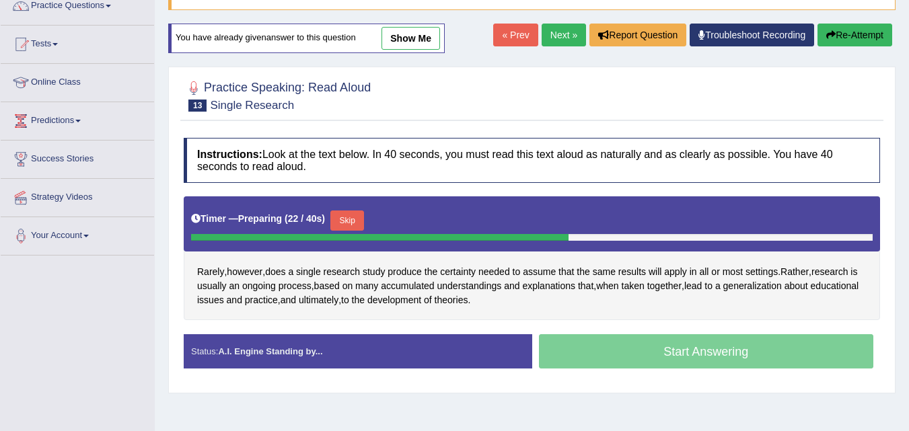
click at [349, 217] on button "Skip" at bounding box center [347, 221] width 34 height 20
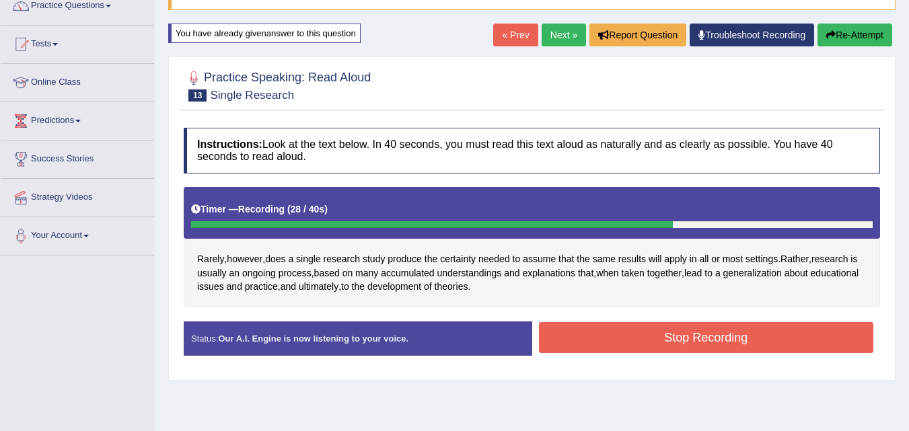
click at [750, 330] on button "Stop Recording" at bounding box center [706, 337] width 335 height 31
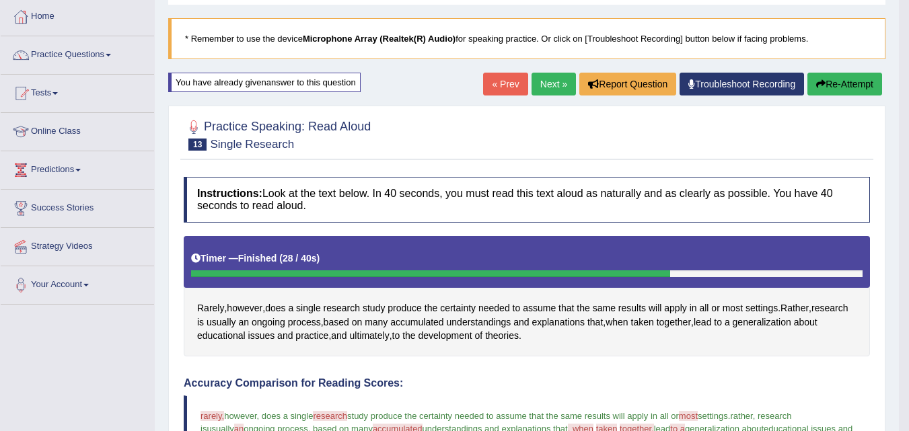
scroll to position [54, 0]
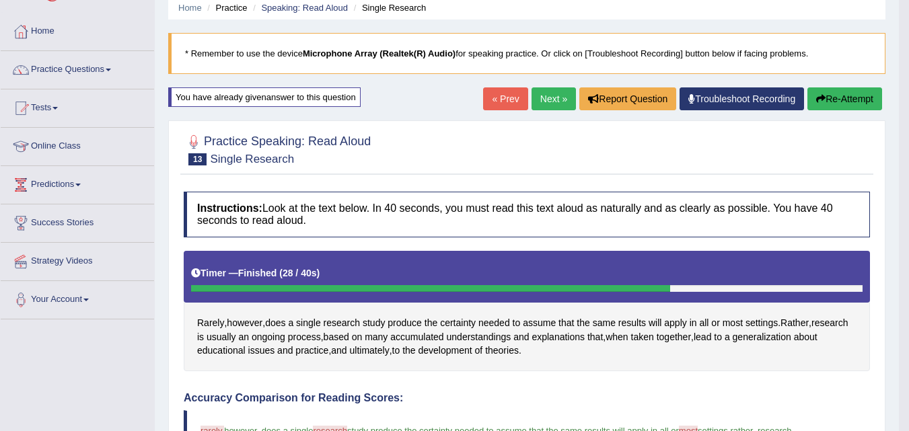
click at [546, 96] on link "Next »" at bounding box center [554, 98] width 44 height 23
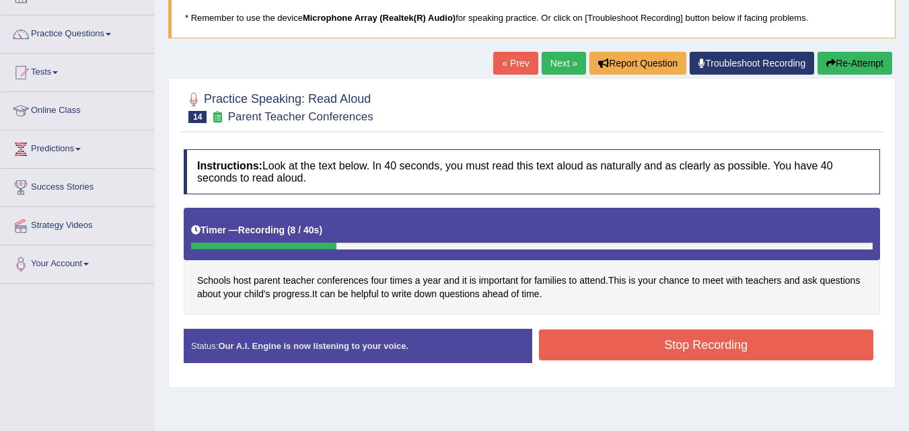
scroll to position [83, 0]
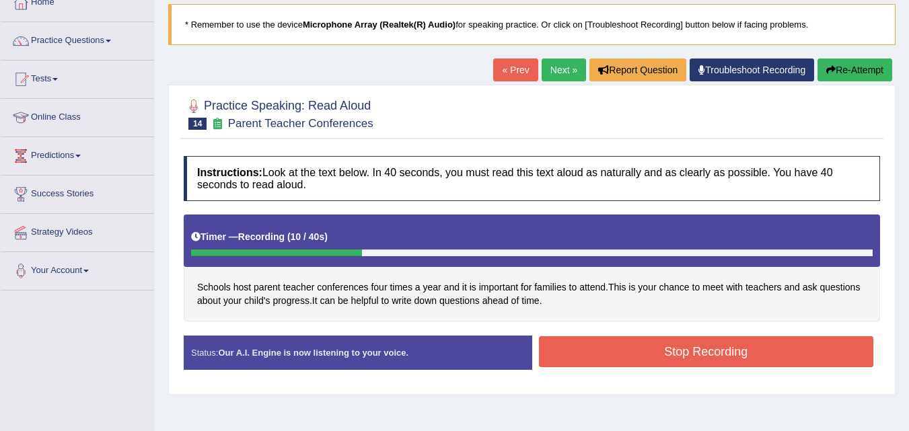
click at [845, 67] on button "Re-Attempt" at bounding box center [855, 70] width 75 height 23
click at [655, 348] on button "Stop Recording" at bounding box center [706, 351] width 335 height 31
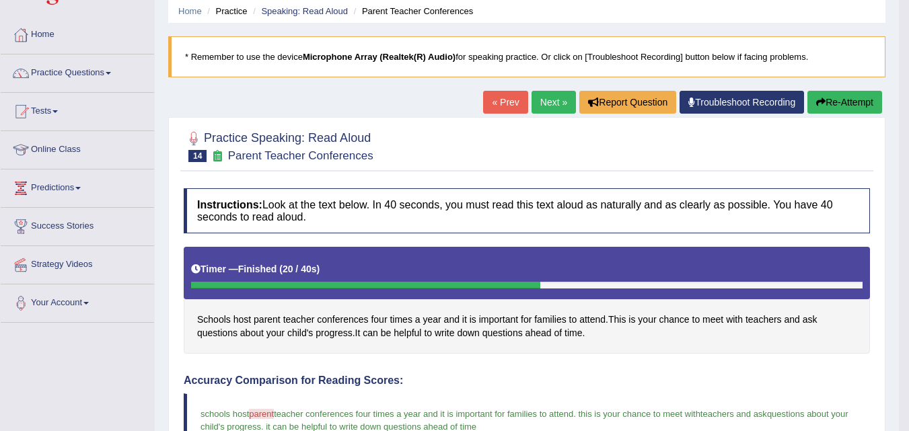
scroll to position [42, 0]
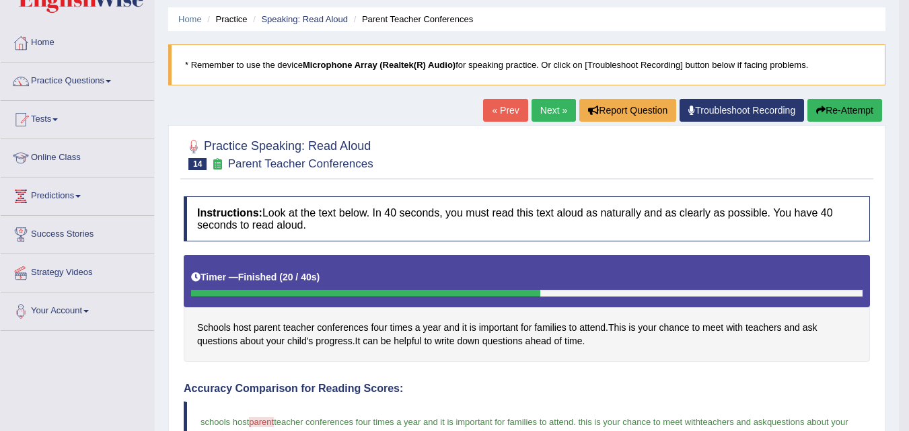
click at [854, 112] on button "Re-Attempt" at bounding box center [845, 110] width 75 height 23
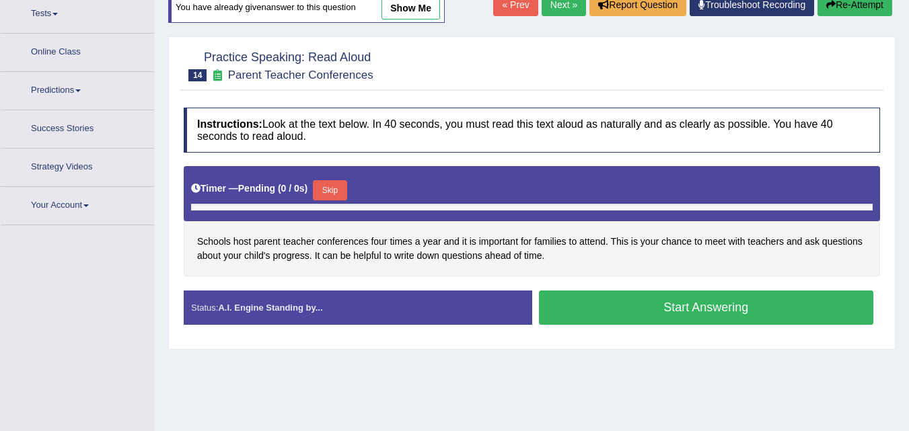
scroll to position [165, 0]
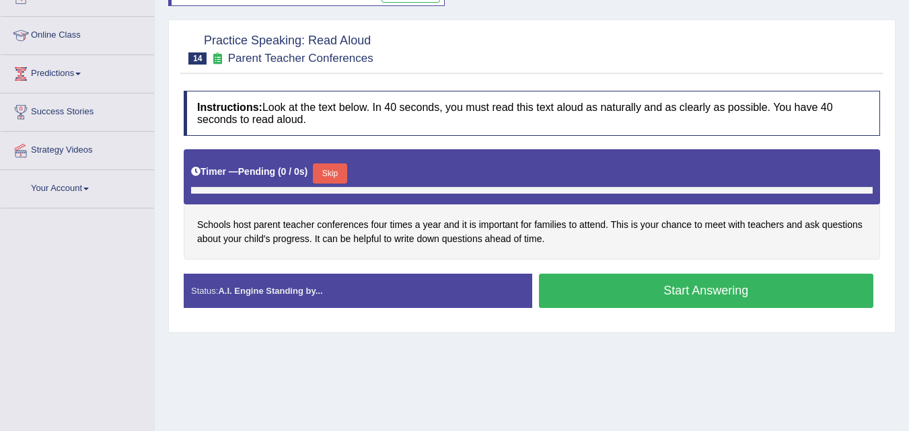
click at [332, 171] on button "Skip" at bounding box center [330, 174] width 34 height 20
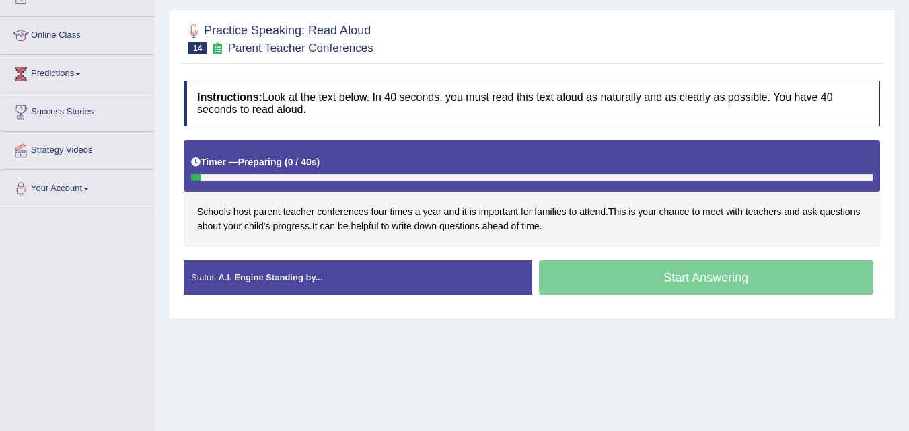
scroll to position [0, 0]
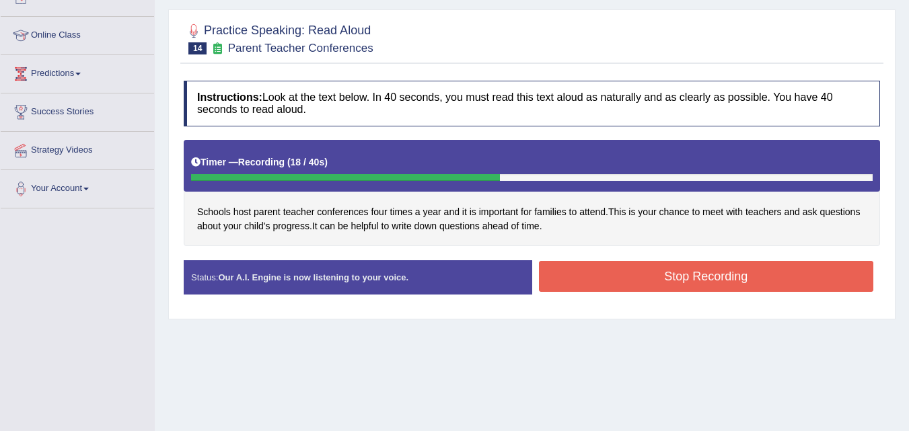
click at [643, 266] on button "Stop Recording" at bounding box center [706, 276] width 335 height 31
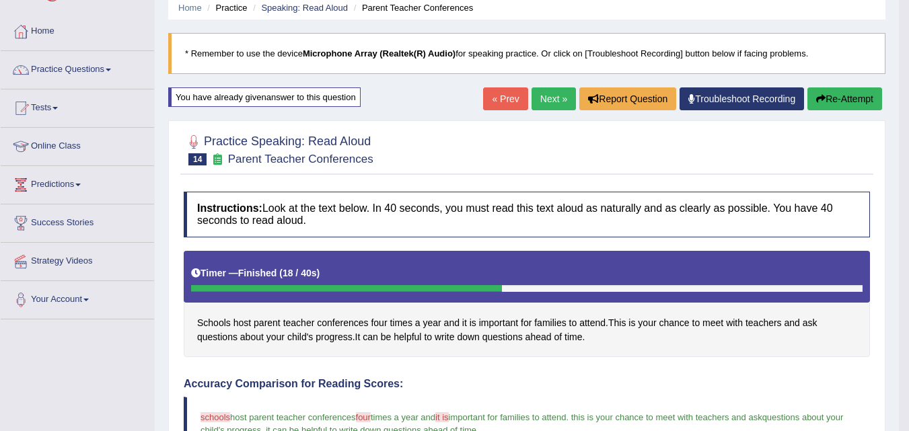
scroll to position [30, 0]
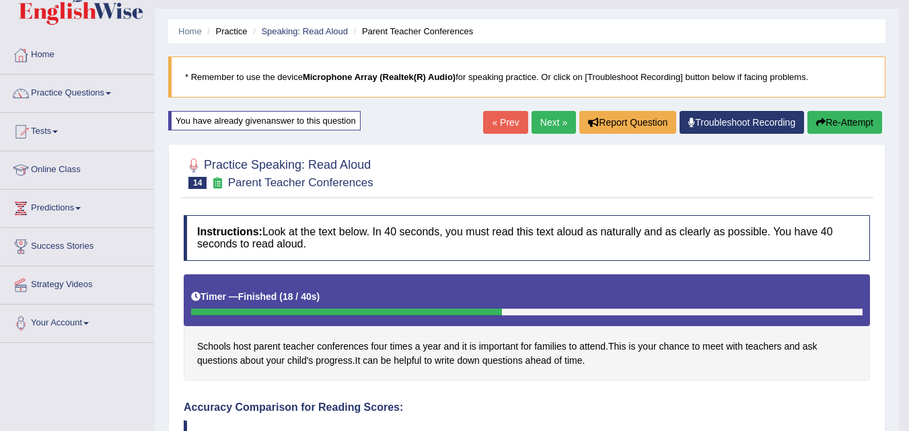
click at [552, 116] on link "Next »" at bounding box center [554, 122] width 44 height 23
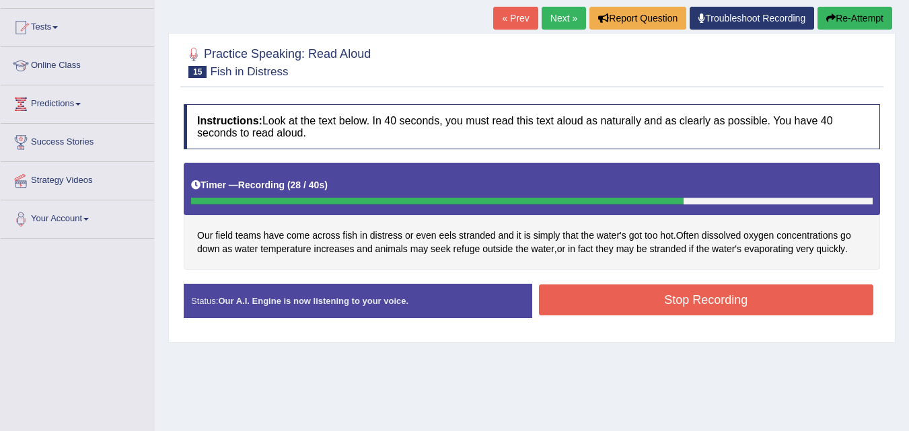
click at [662, 296] on button "Stop Recording" at bounding box center [706, 300] width 335 height 31
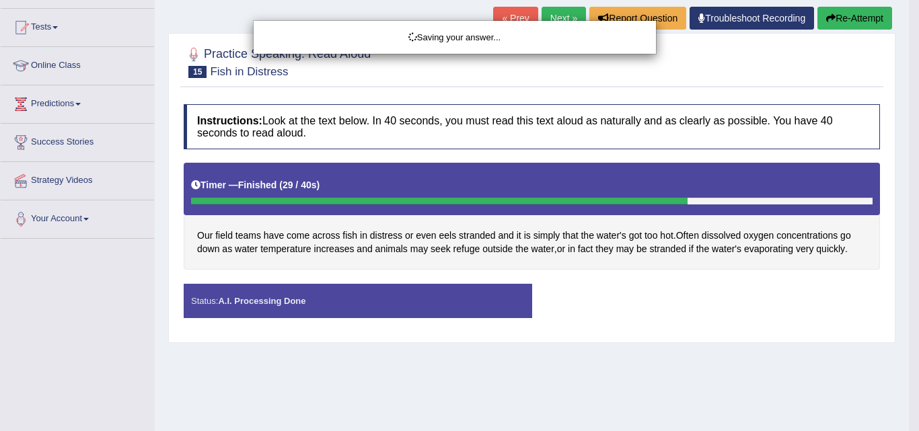
click at [662, 296] on div "Saving your answer..." at bounding box center [459, 215] width 919 height 431
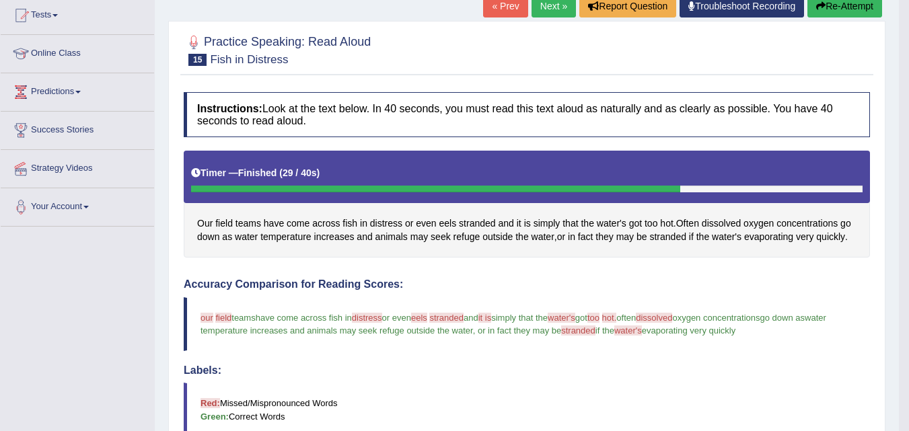
scroll to position [124, 0]
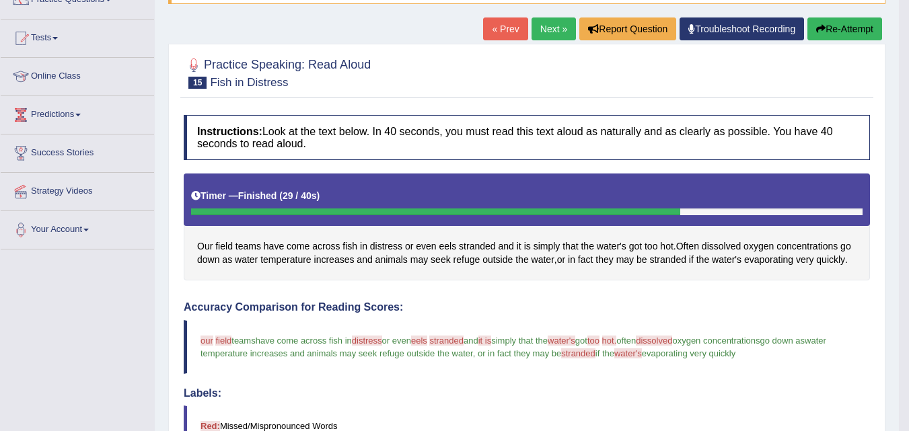
click at [539, 31] on link "Next »" at bounding box center [554, 28] width 44 height 23
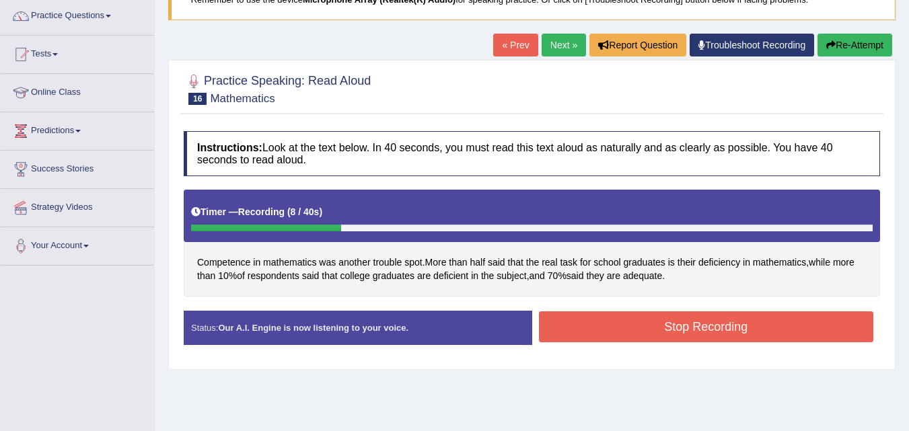
click at [695, 333] on button "Stop Recording" at bounding box center [706, 327] width 335 height 31
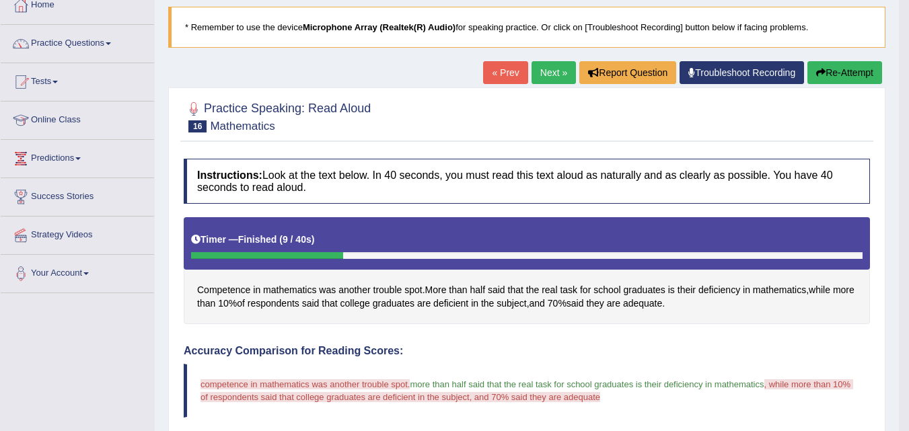
scroll to position [27, 0]
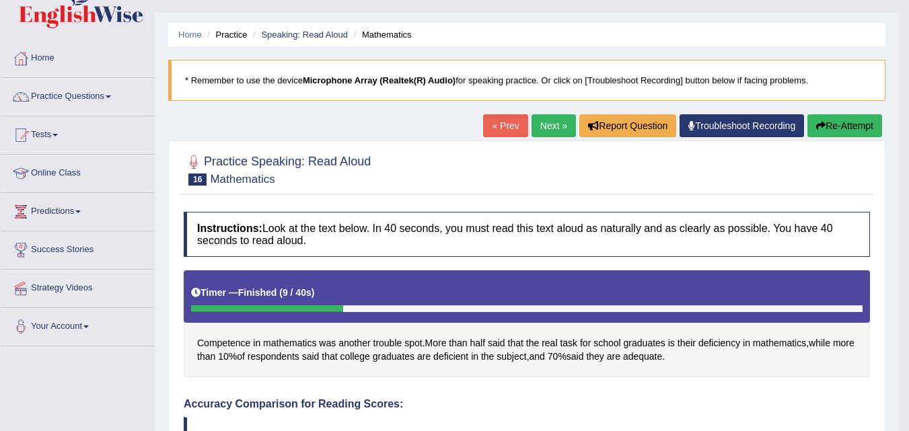
click at [851, 124] on button "Re-Attempt" at bounding box center [845, 125] width 75 height 23
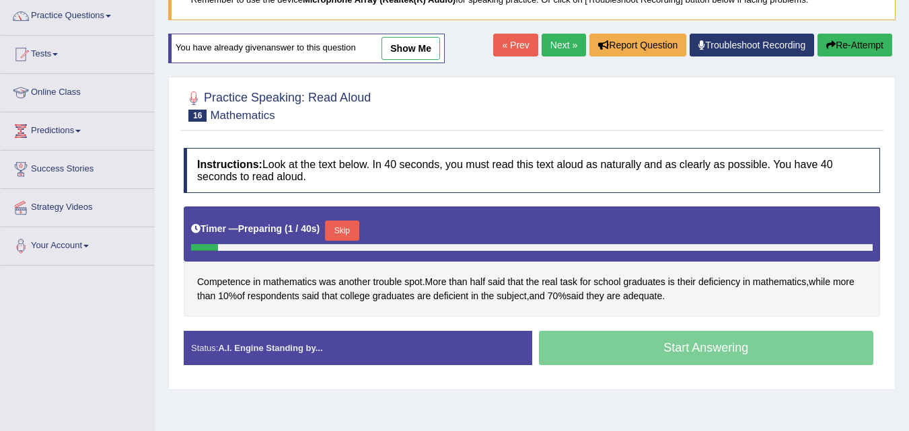
scroll to position [135, 0]
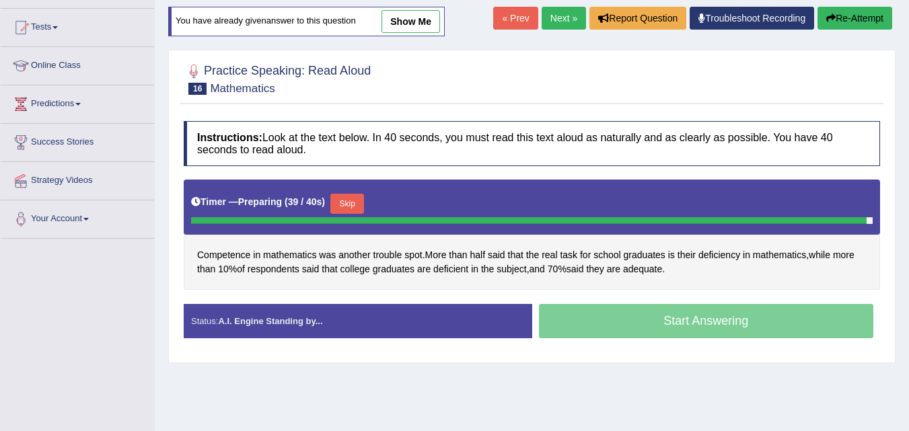
click at [355, 196] on button "Skip" at bounding box center [347, 204] width 34 height 20
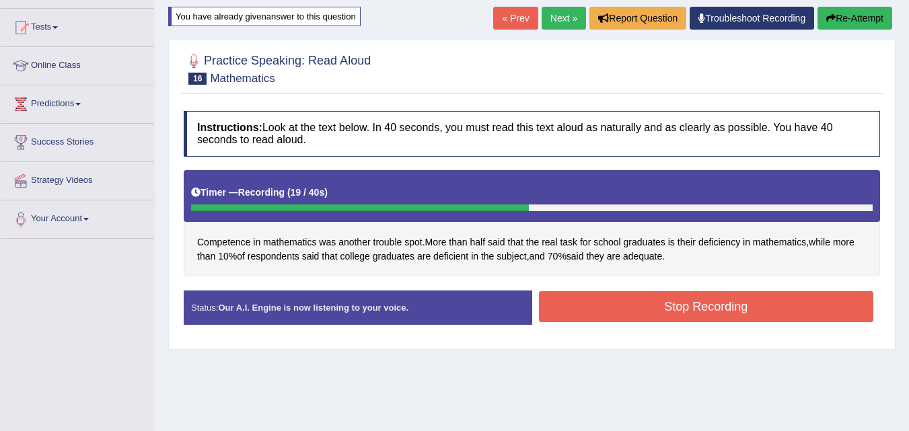
click at [690, 309] on button "Stop Recording" at bounding box center [706, 306] width 335 height 31
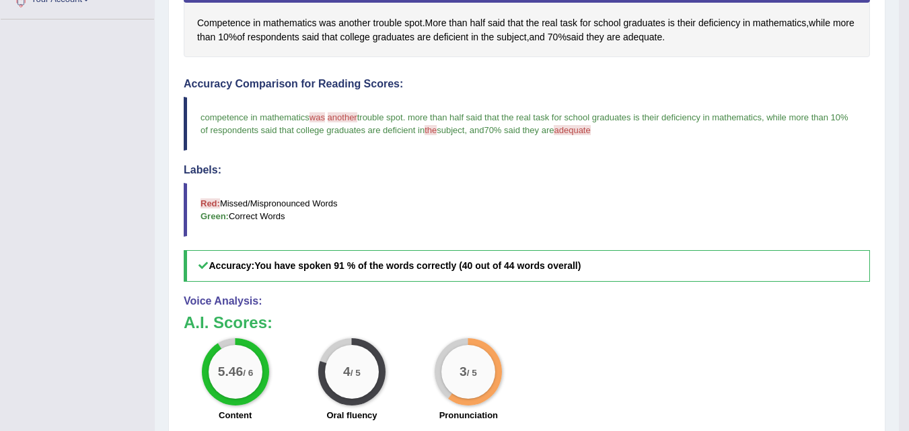
scroll to position [356, 0]
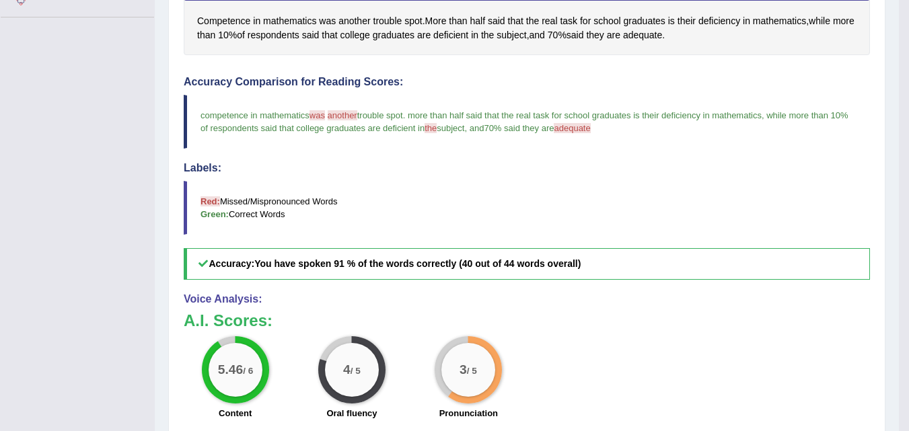
drag, startPoint x: 919, startPoint y: 273, endPoint x: 620, endPoint y: 170, distance: 315.4
click at [620, 170] on h4 "Labels:" at bounding box center [527, 168] width 686 height 12
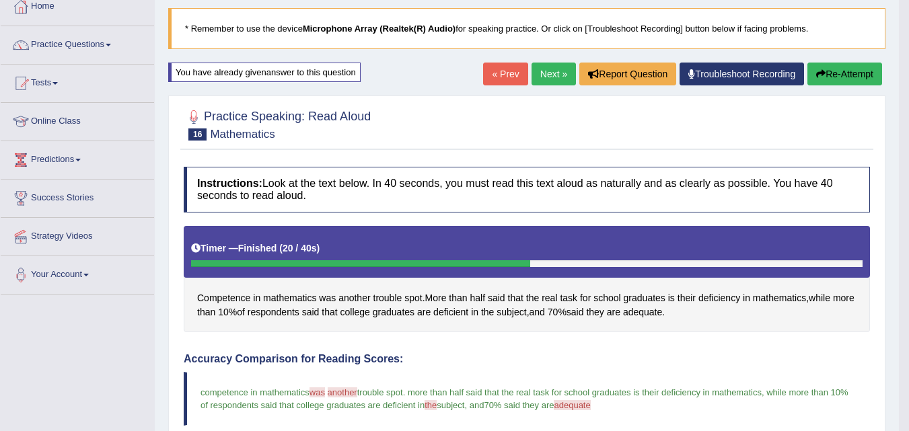
scroll to position [46, 0]
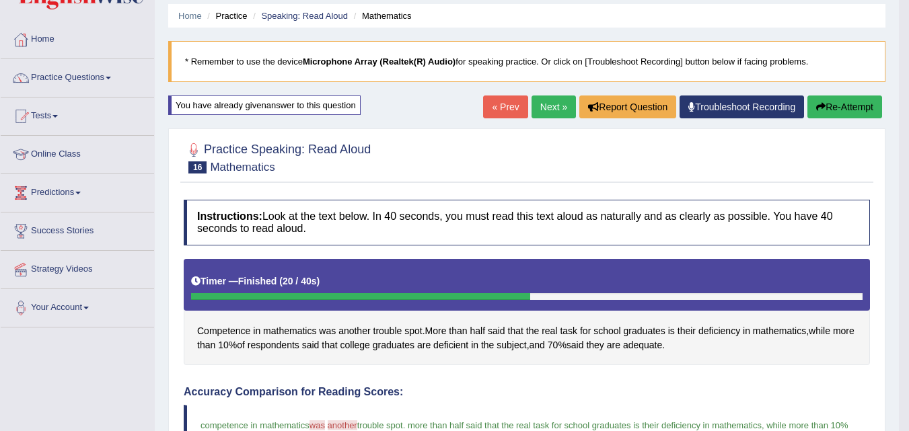
click at [545, 104] on link "Next »" at bounding box center [554, 107] width 44 height 23
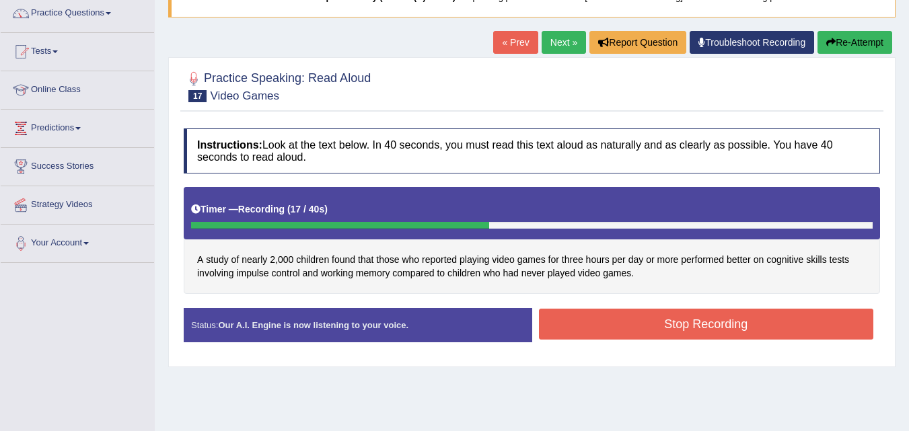
click at [645, 315] on button "Stop Recording" at bounding box center [706, 324] width 335 height 31
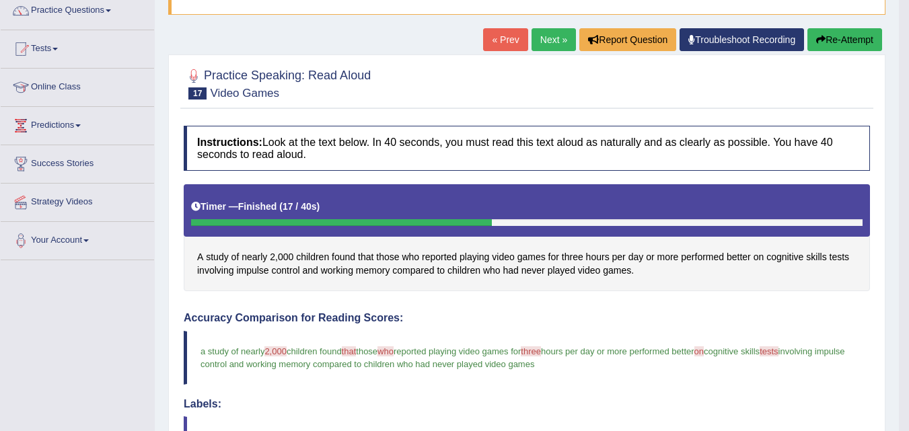
scroll to position [110, 0]
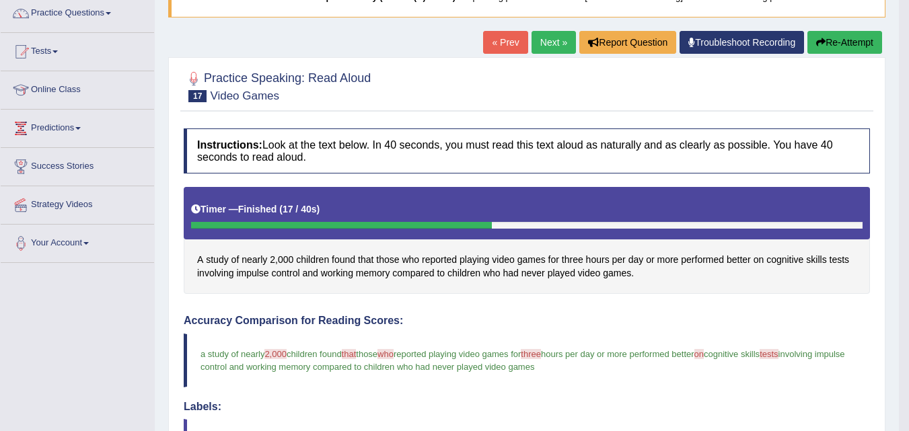
click at [844, 44] on button "Re-Attempt" at bounding box center [845, 42] width 75 height 23
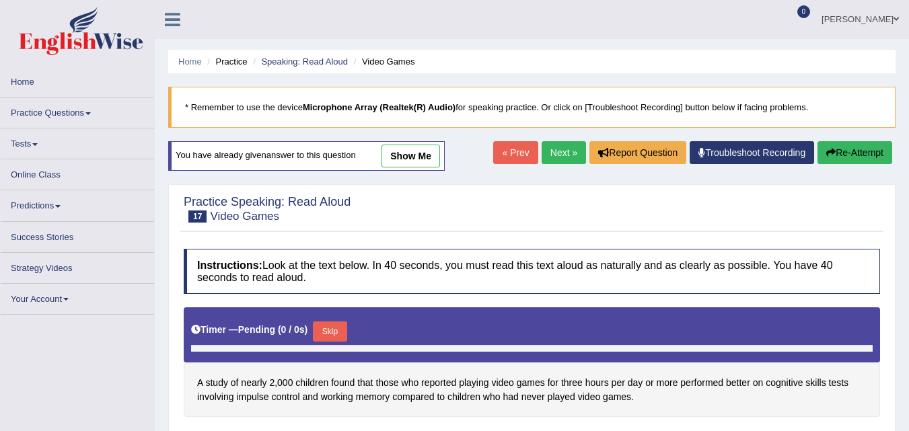
scroll to position [104, 0]
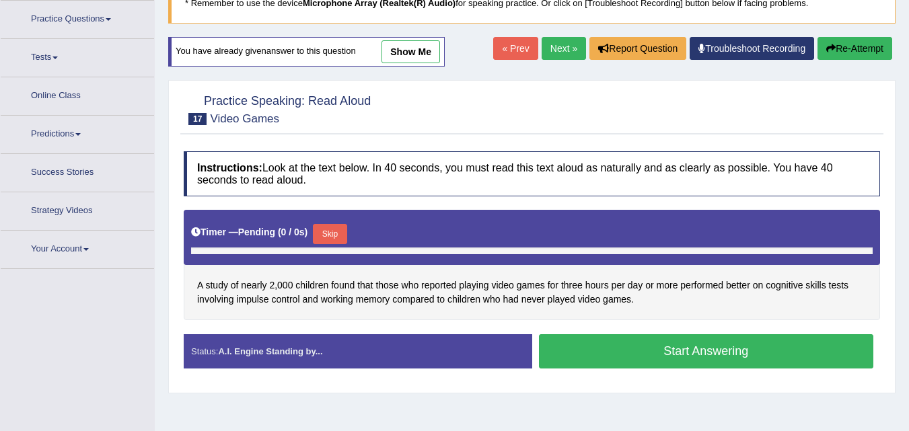
click at [342, 224] on button "Skip" at bounding box center [330, 234] width 34 height 20
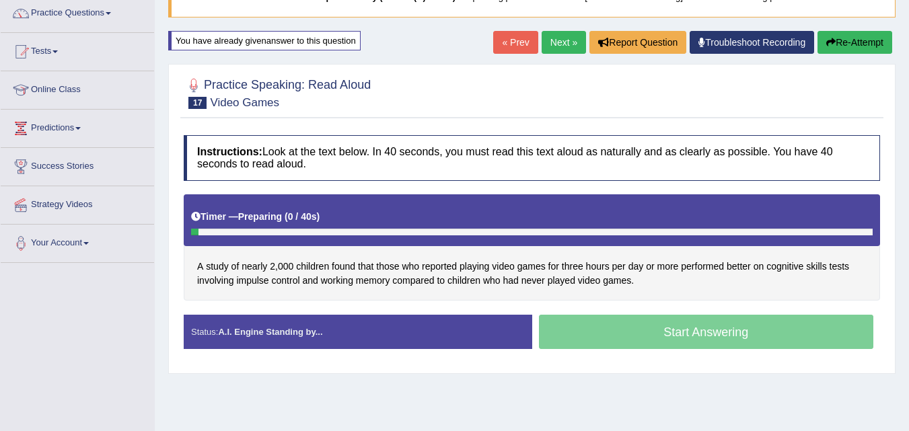
scroll to position [0, 0]
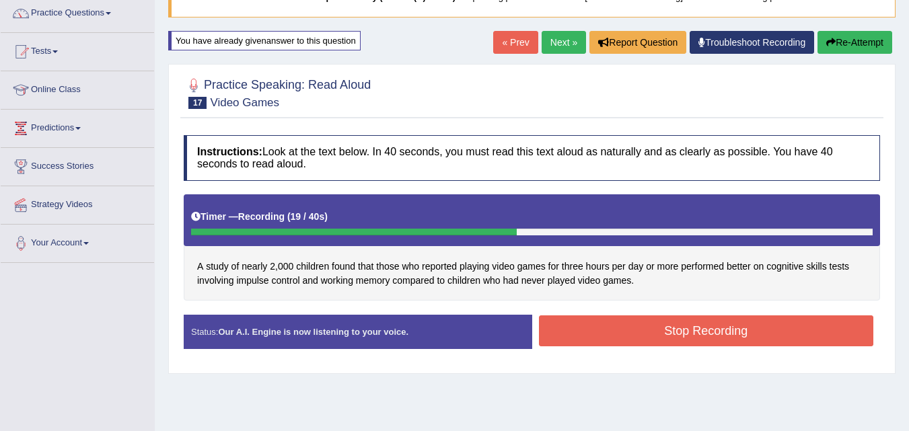
click at [622, 329] on button "Stop Recording" at bounding box center [706, 331] width 335 height 31
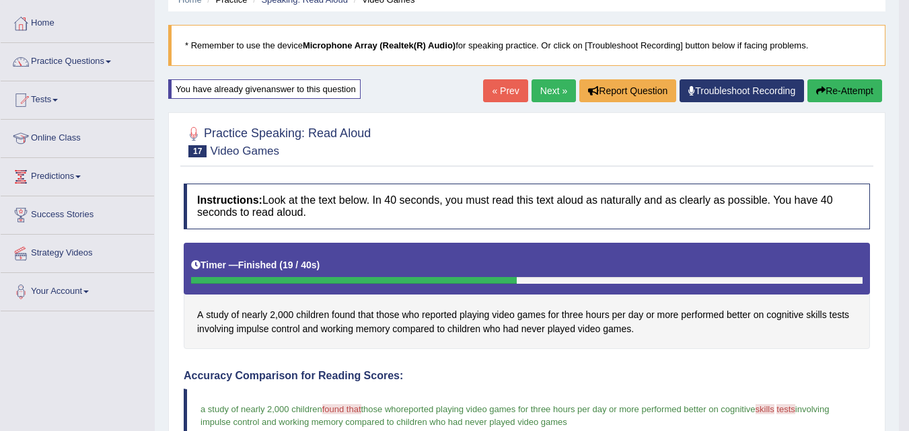
scroll to position [57, 0]
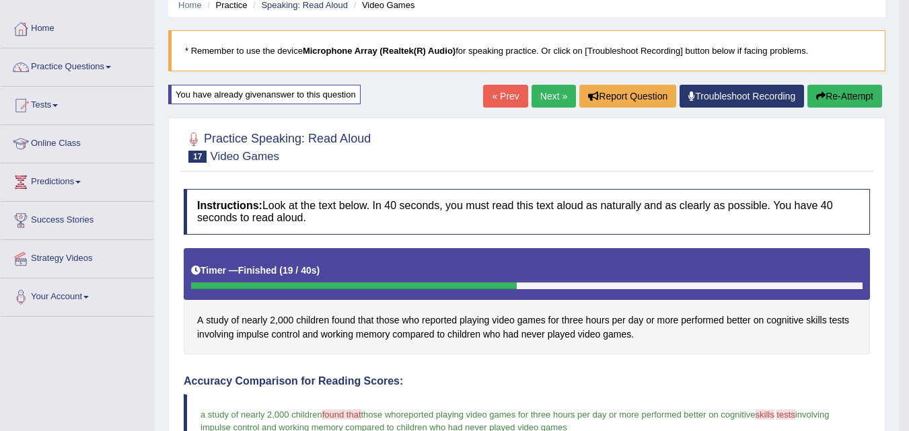
click at [840, 90] on button "Re-Attempt" at bounding box center [845, 96] width 75 height 23
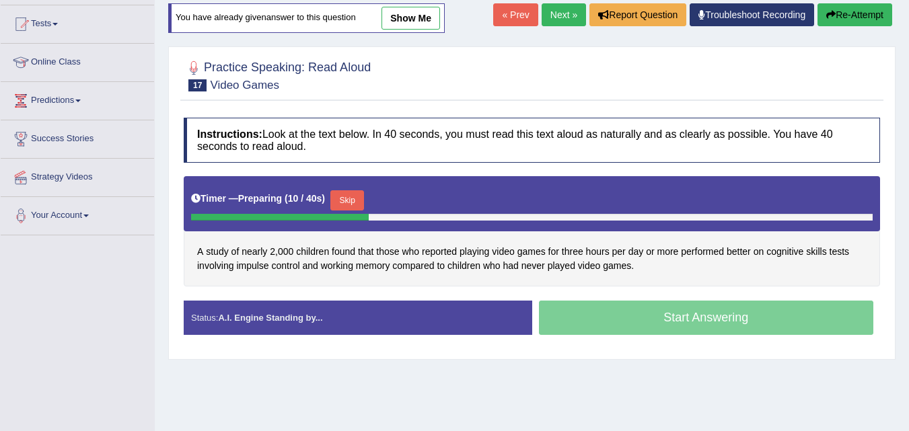
click at [355, 198] on button "Skip" at bounding box center [347, 200] width 34 height 20
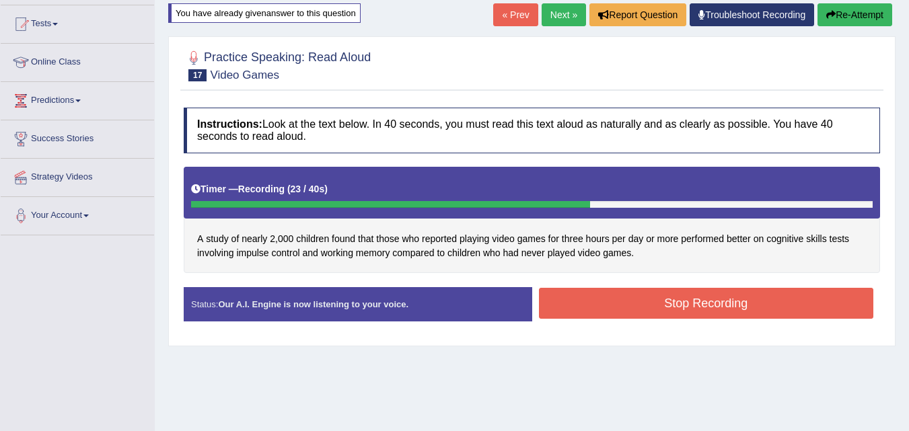
click at [845, 13] on button "Re-Attempt" at bounding box center [855, 14] width 75 height 23
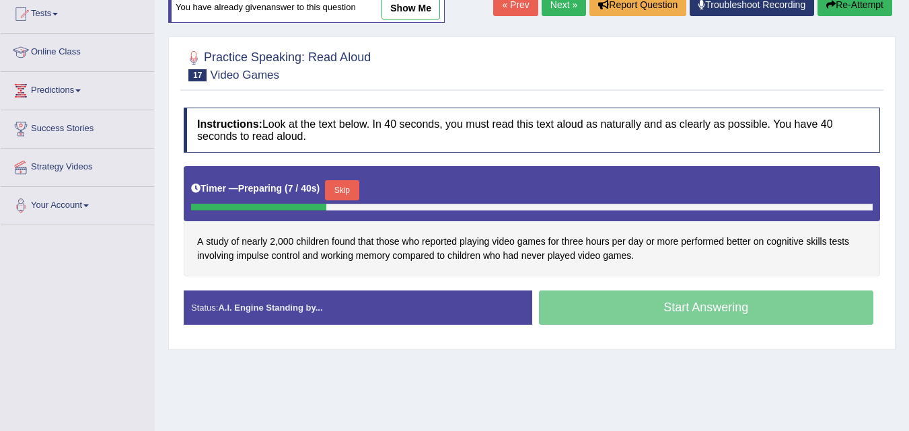
click at [853, 13] on button "Re-Attempt" at bounding box center [855, 4] width 75 height 23
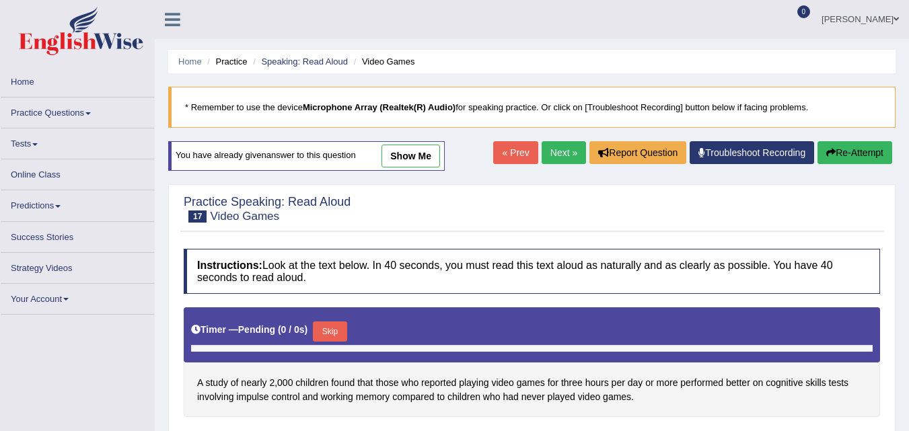
scroll to position [135, 0]
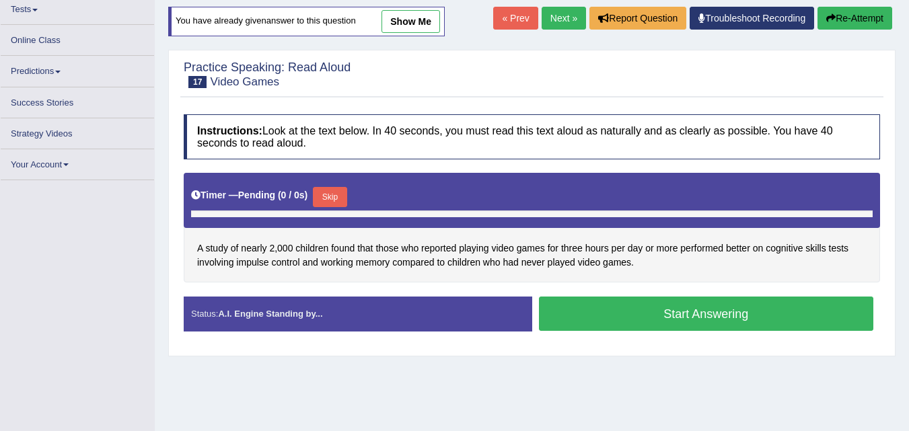
click at [334, 196] on button "Skip" at bounding box center [330, 197] width 34 height 20
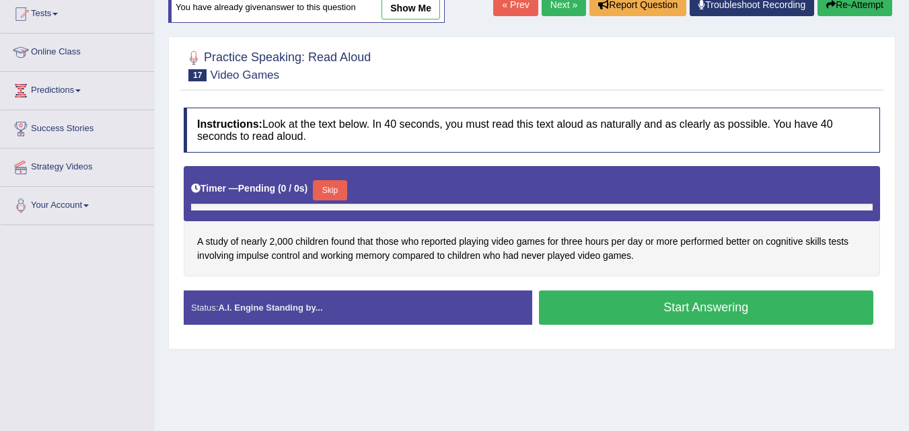
scroll to position [0, 0]
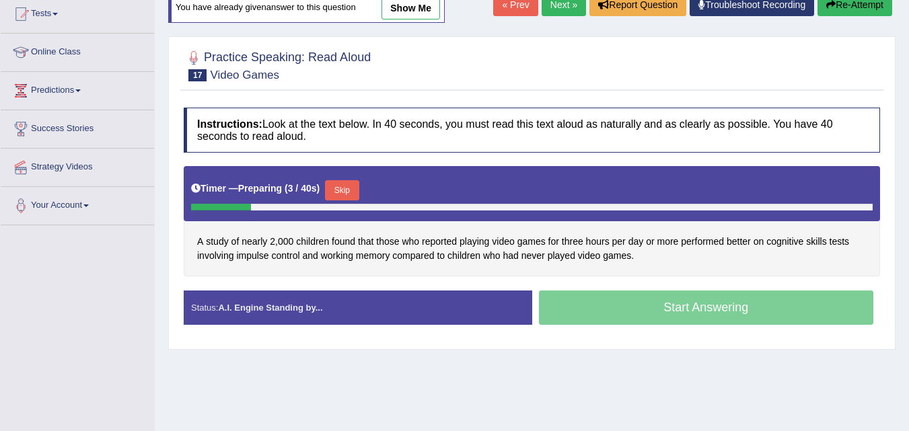
click at [345, 191] on button "Skip" at bounding box center [342, 190] width 34 height 20
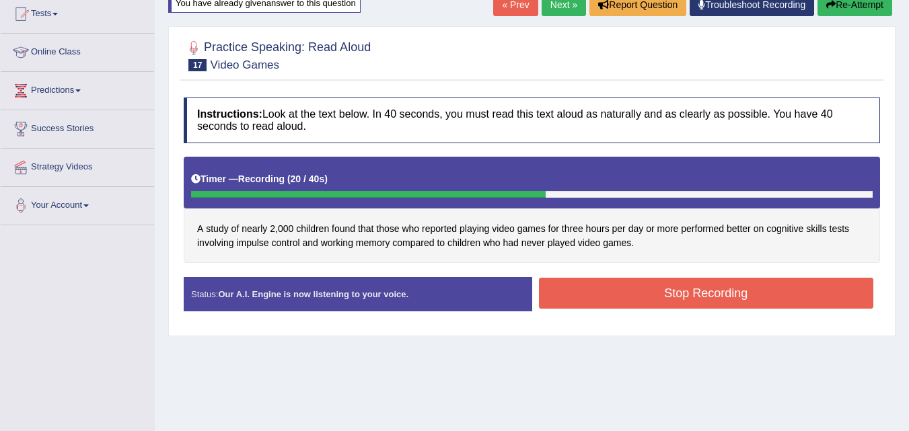
click at [663, 293] on button "Stop Recording" at bounding box center [706, 293] width 335 height 31
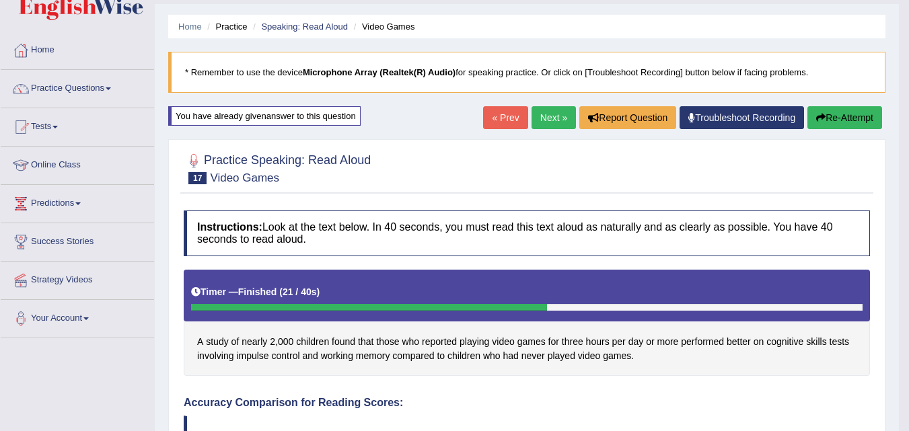
scroll to position [15, 0]
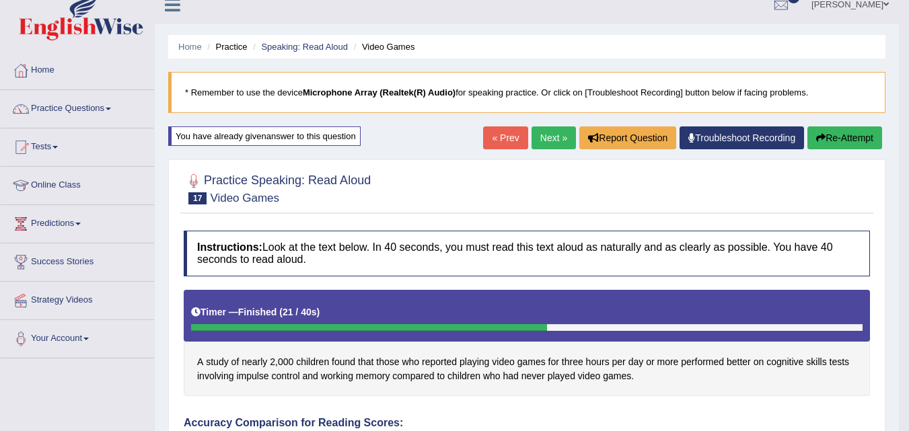
click at [846, 134] on button "Re-Attempt" at bounding box center [845, 138] width 75 height 23
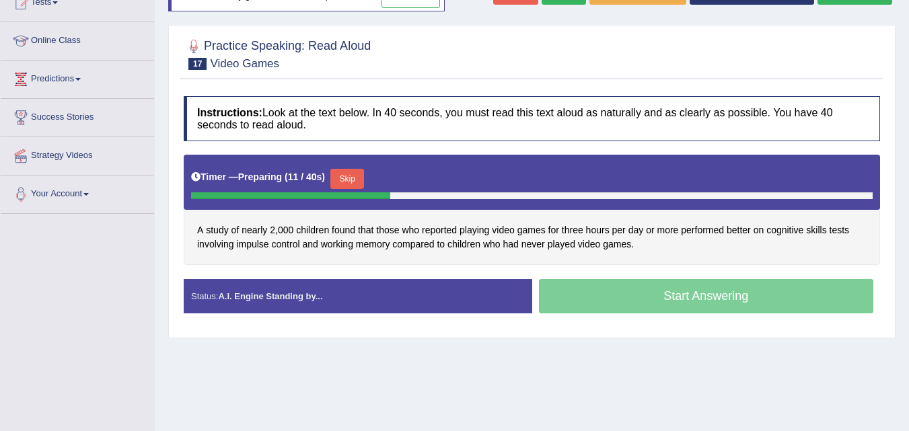
click at [354, 176] on button "Skip" at bounding box center [347, 179] width 34 height 20
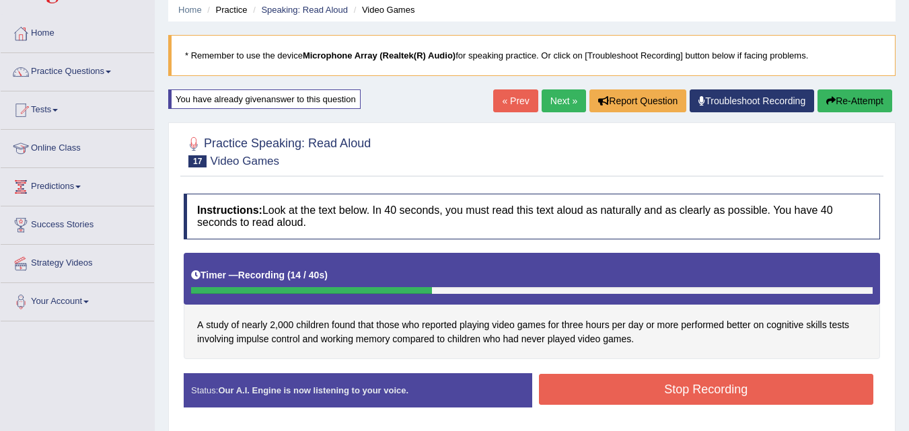
scroll to position [15, 0]
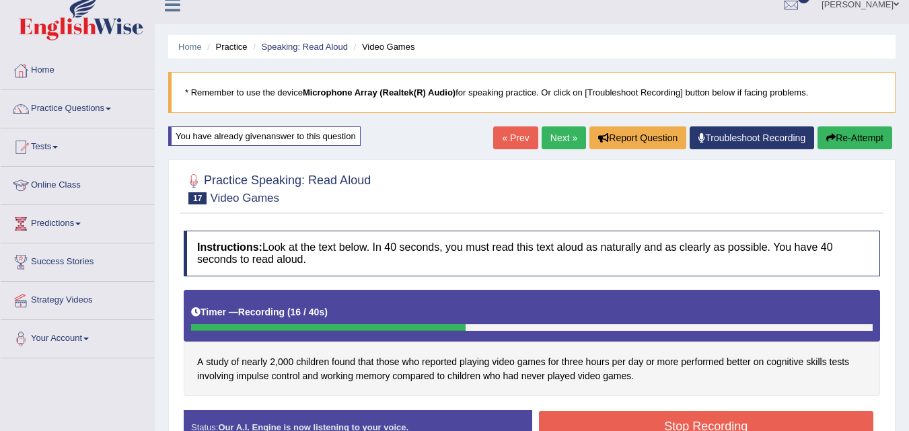
click at [857, 136] on button "Re-Attempt" at bounding box center [855, 138] width 75 height 23
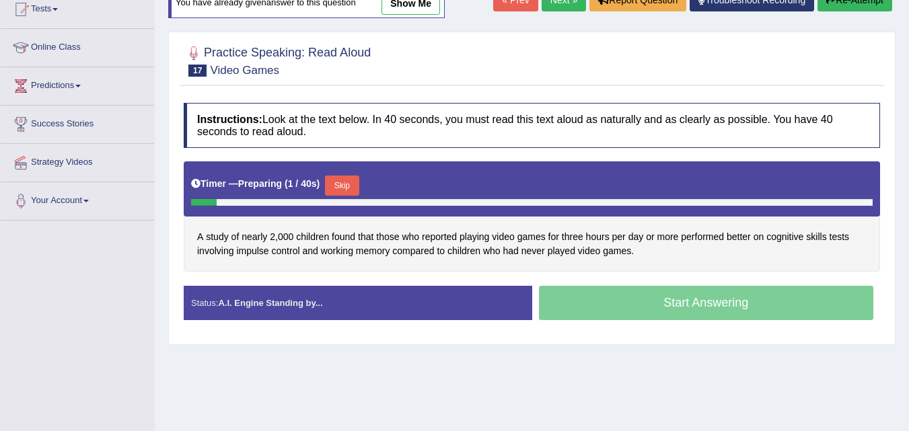
scroll to position [176, 0]
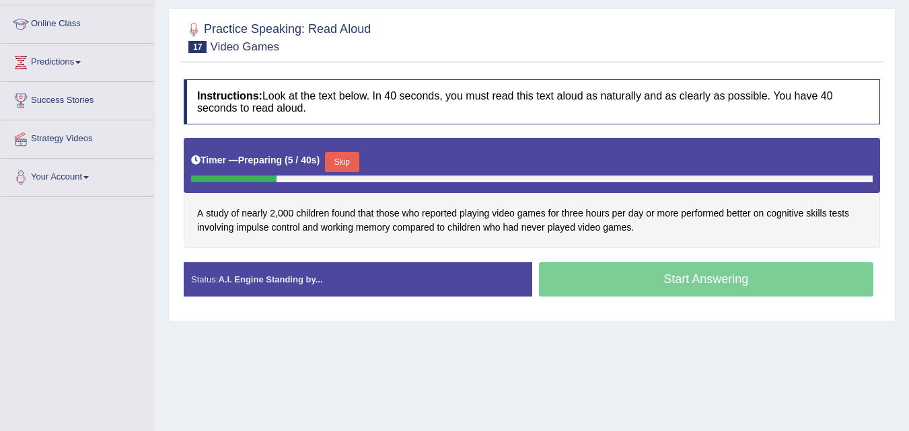
click at [351, 160] on button "Skip" at bounding box center [342, 162] width 34 height 20
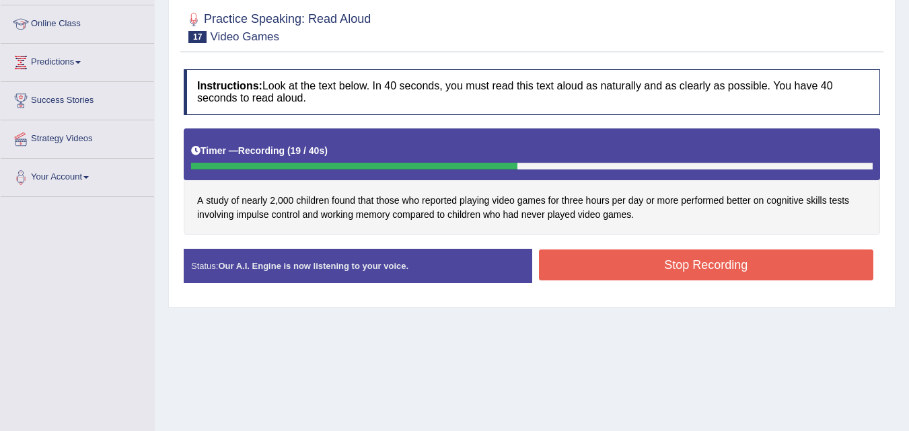
click at [658, 255] on button "Stop Recording" at bounding box center [706, 265] width 335 height 31
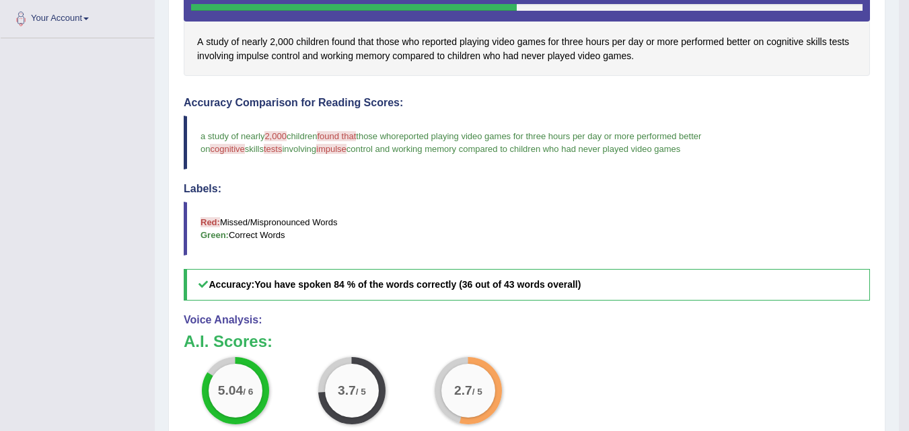
scroll to position [338, 0]
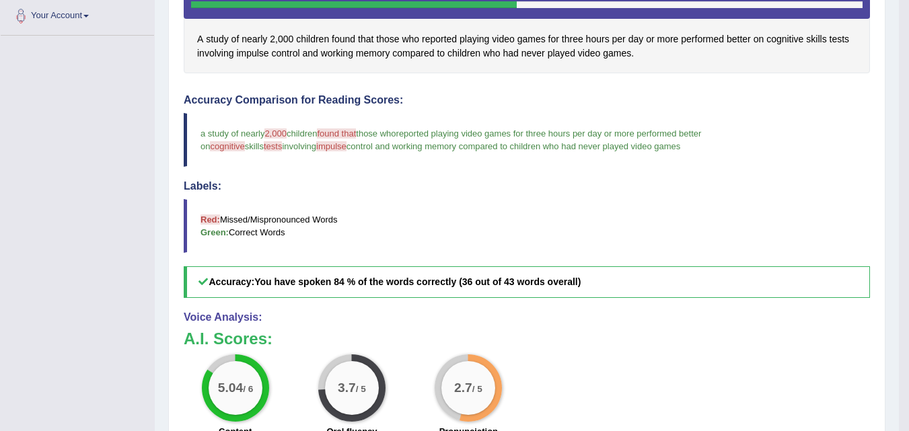
click at [278, 126] on blockquote "a study of nearly 2,000 2000 children found that founded those who are reported…" at bounding box center [527, 140] width 686 height 54
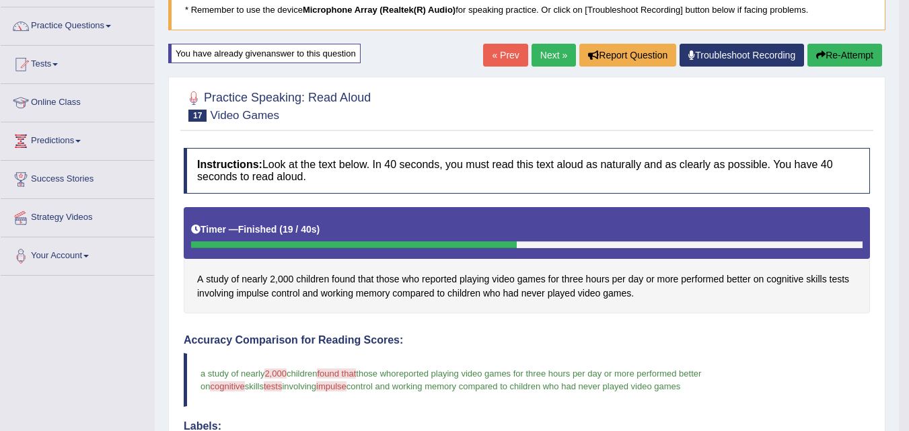
scroll to position [88, 0]
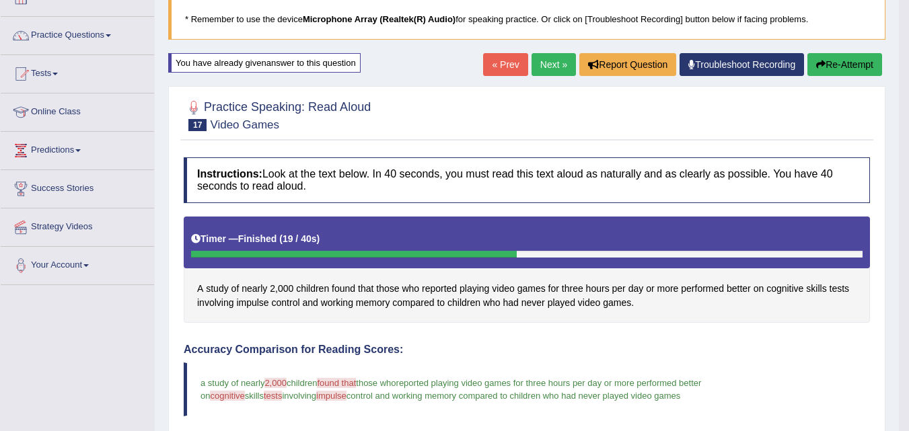
click at [551, 61] on link "Next »" at bounding box center [554, 64] width 44 height 23
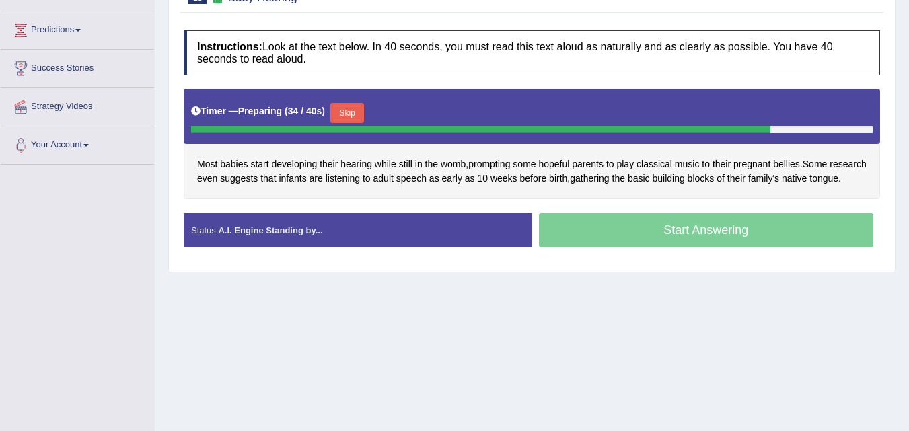
click at [353, 113] on button "Skip" at bounding box center [347, 113] width 34 height 20
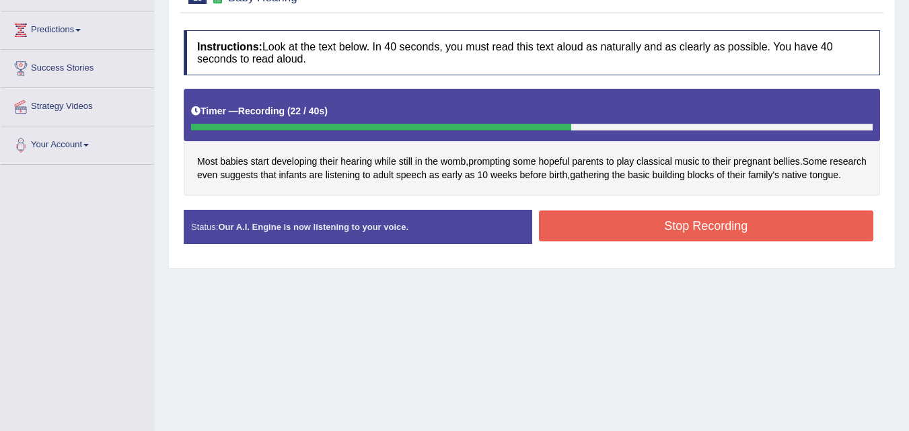
click at [603, 242] on button "Stop Recording" at bounding box center [706, 226] width 335 height 31
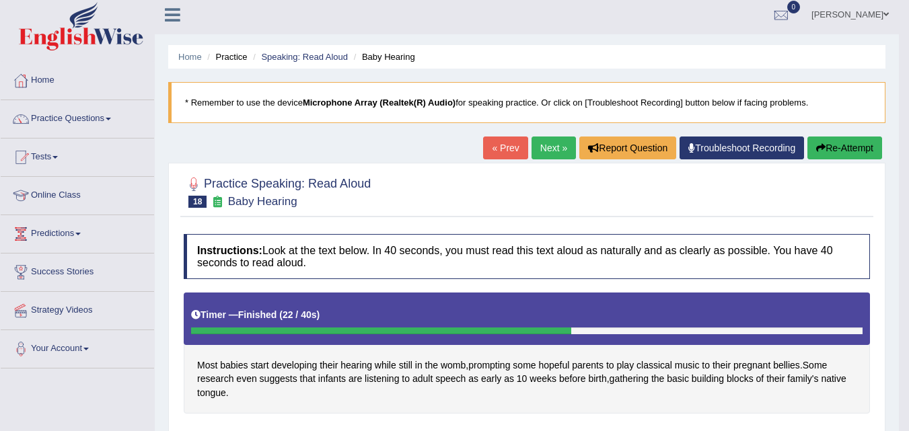
scroll to position [3, 0]
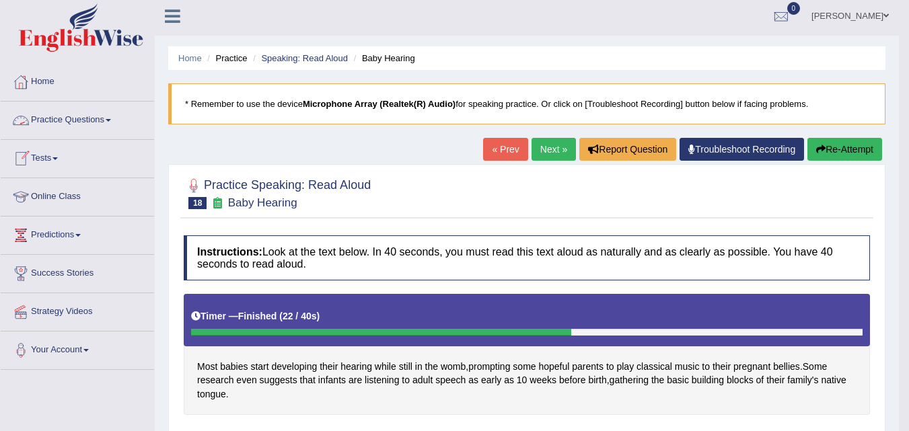
click at [108, 116] on link "Practice Questions" at bounding box center [77, 119] width 153 height 34
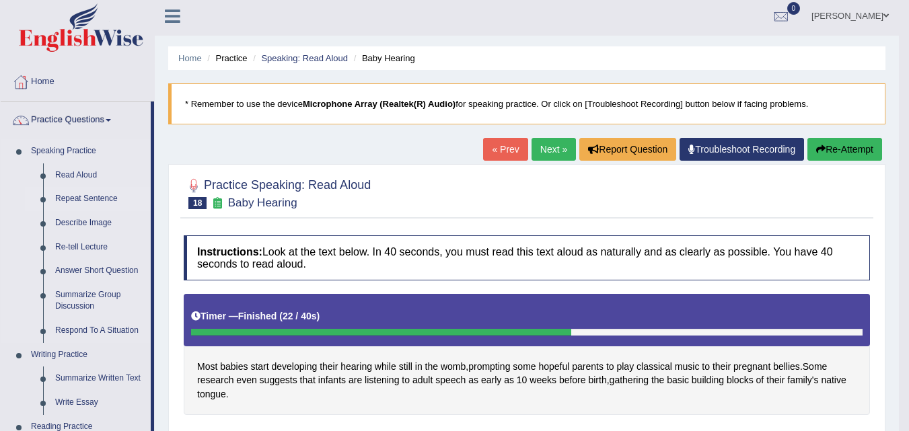
click at [73, 201] on link "Repeat Sentence" at bounding box center [100, 199] width 102 height 24
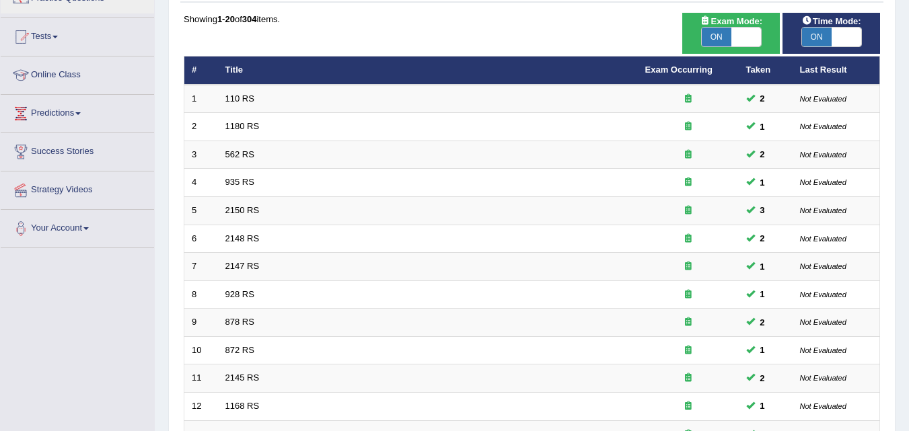
scroll to position [128, 0]
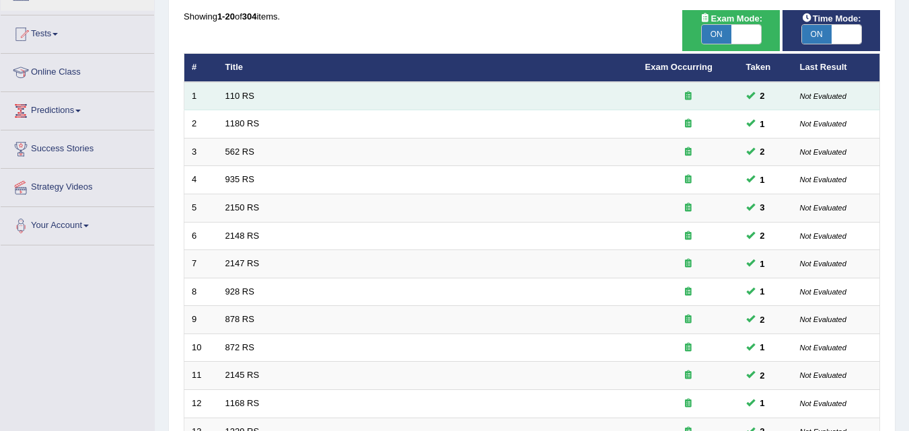
click at [267, 94] on td "110 RS" at bounding box center [428, 96] width 420 height 28
click at [244, 94] on link "110 RS" at bounding box center [239, 96] width 29 height 10
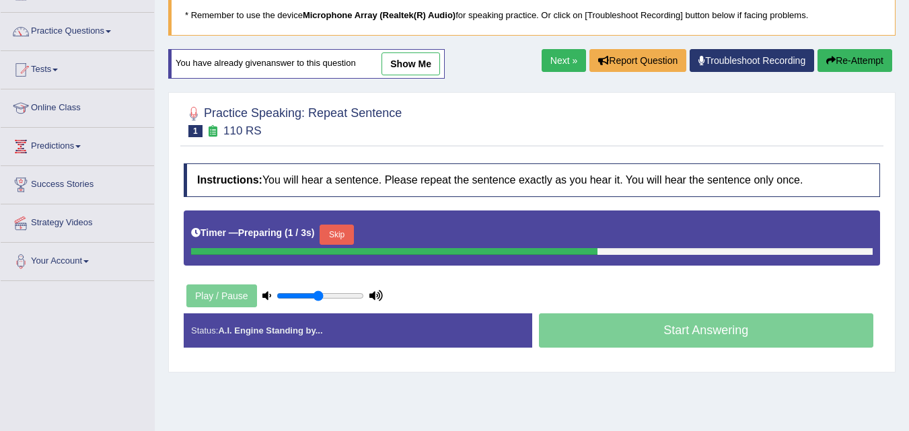
scroll to position [92, 0]
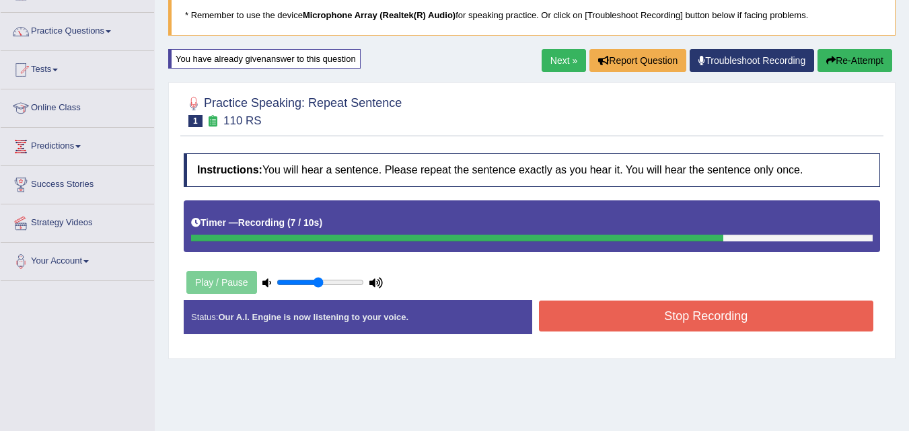
click at [634, 326] on button "Stop Recording" at bounding box center [706, 316] width 335 height 31
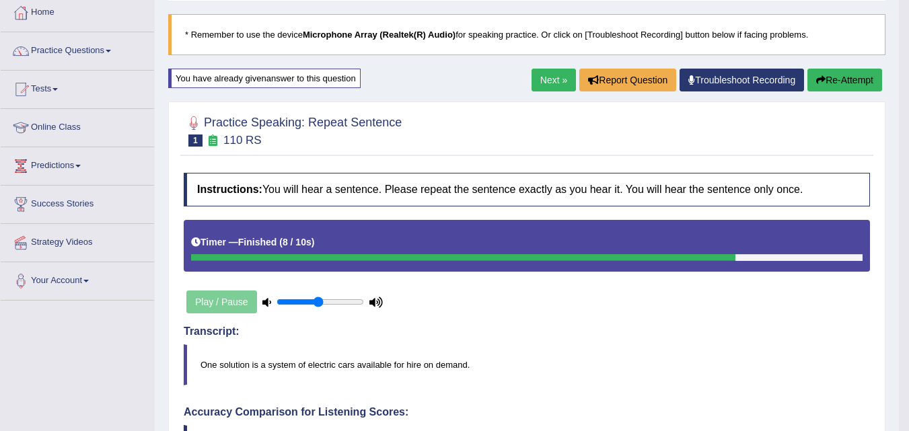
scroll to position [66, 0]
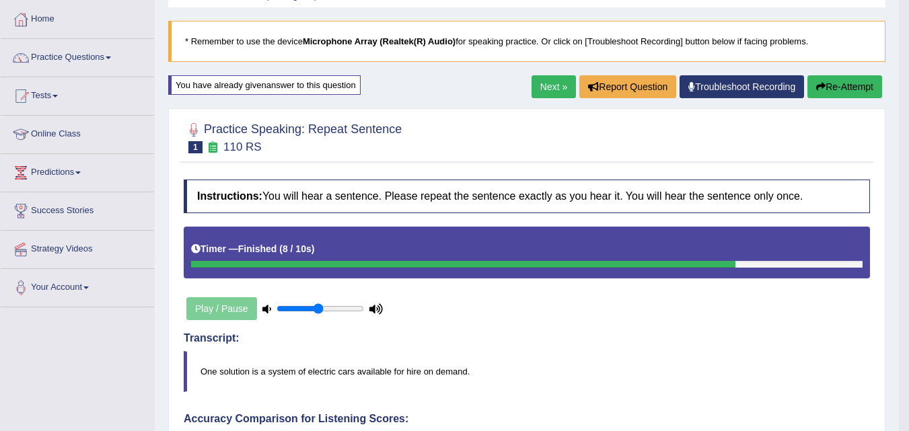
click at [849, 86] on button "Re-Attempt" at bounding box center [845, 86] width 75 height 23
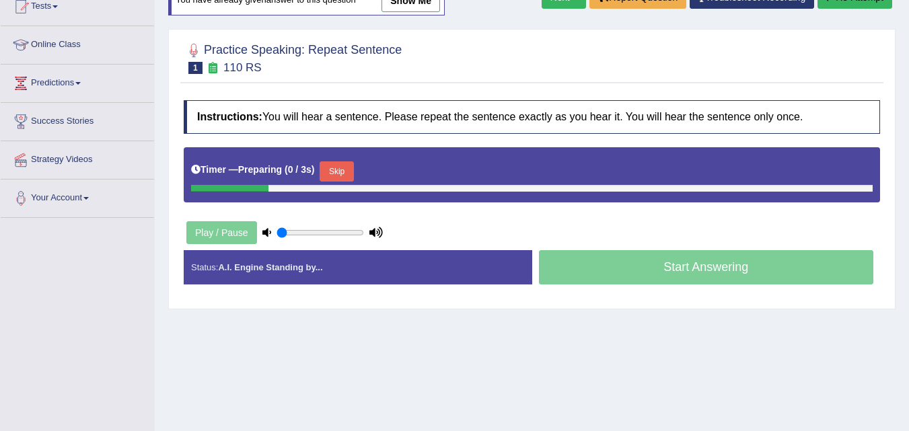
type input "0.5"
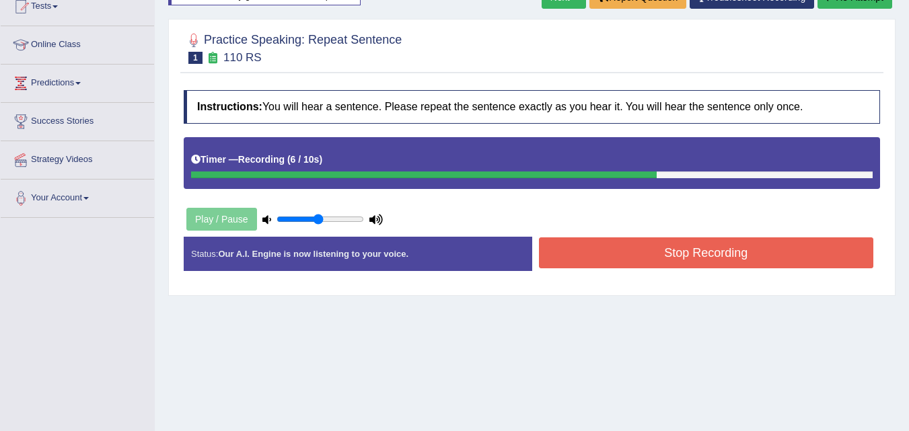
click at [688, 256] on button "Stop Recording" at bounding box center [706, 253] width 335 height 31
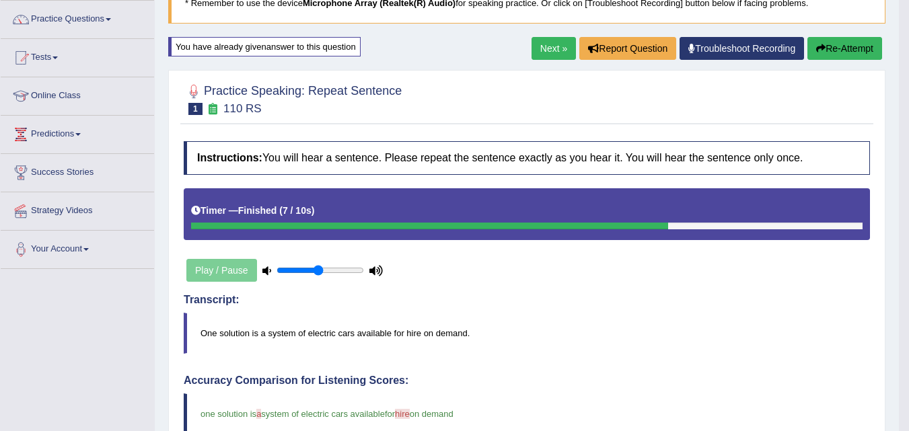
scroll to position [96, 0]
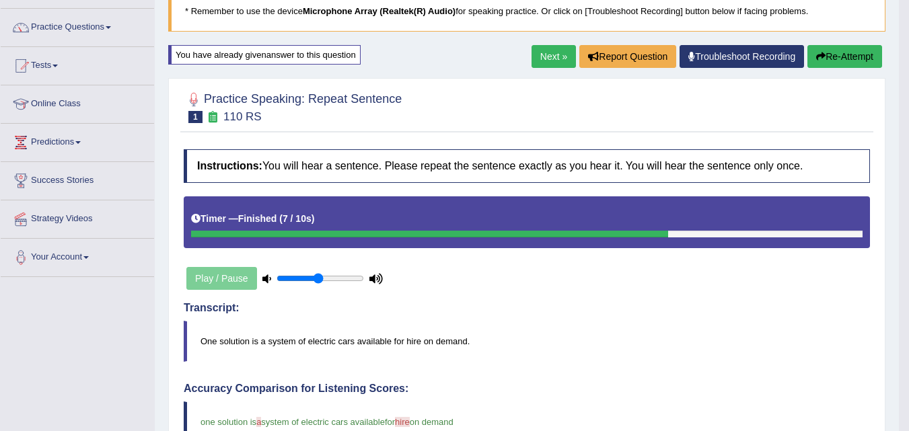
click at [840, 57] on button "Re-Attempt" at bounding box center [845, 56] width 75 height 23
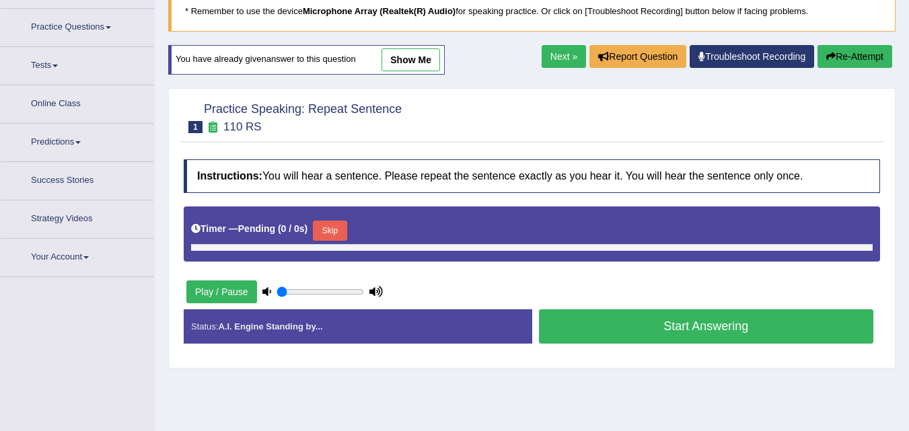
scroll to position [96, 0]
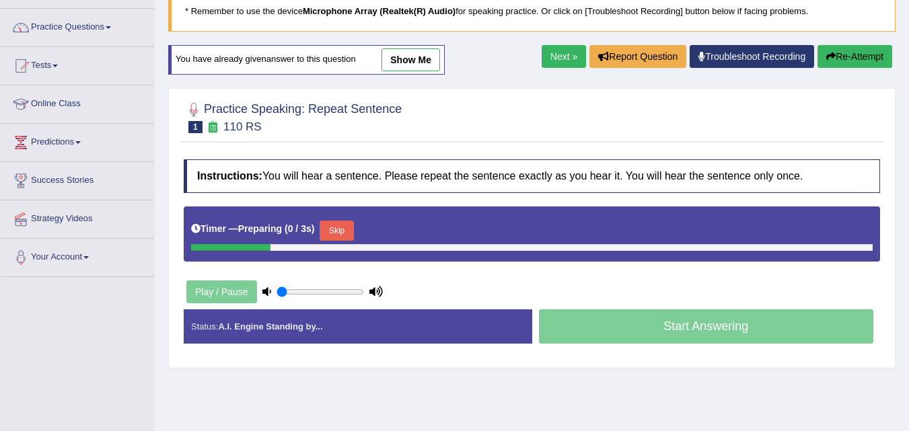
type input "0.5"
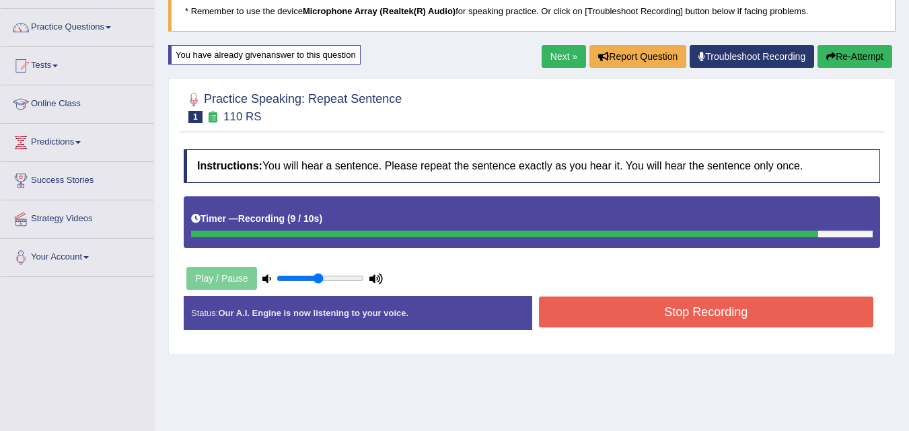
click at [716, 313] on button "Stop Recording" at bounding box center [706, 312] width 335 height 31
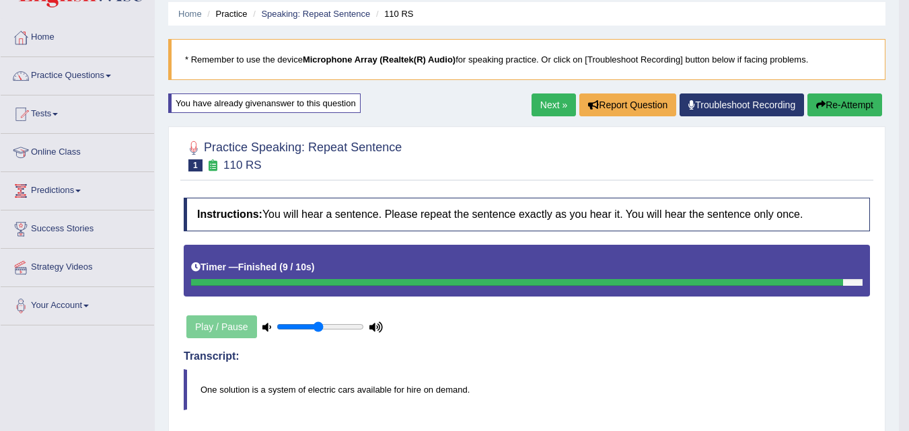
scroll to position [45, 0]
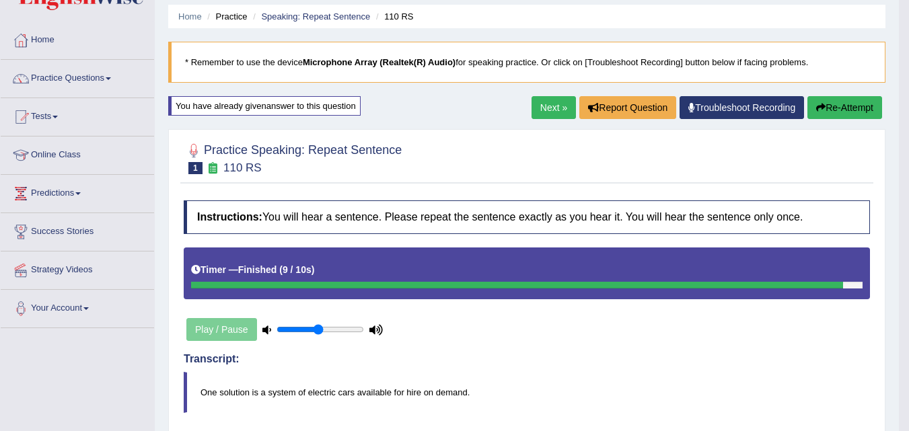
click at [539, 100] on link "Next »" at bounding box center [554, 107] width 44 height 23
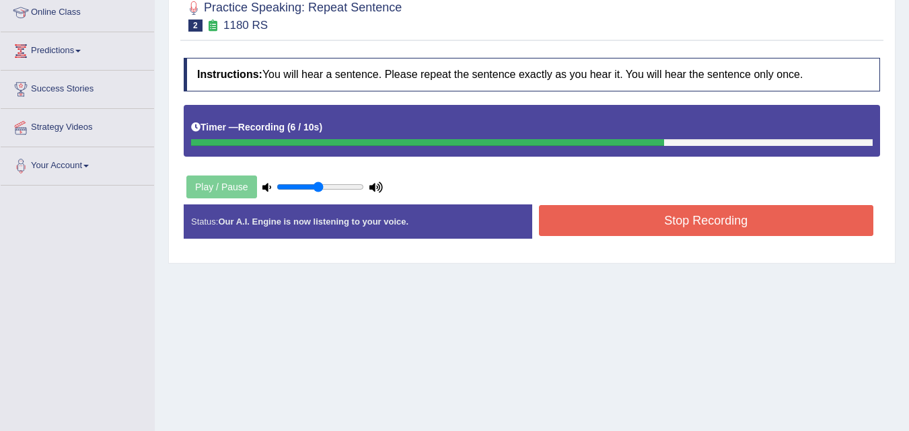
click at [676, 219] on button "Stop Recording" at bounding box center [706, 220] width 335 height 31
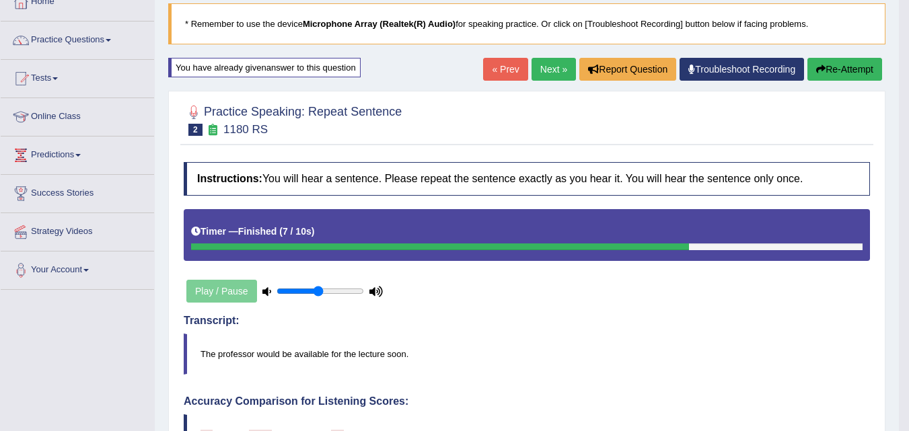
scroll to position [29, 0]
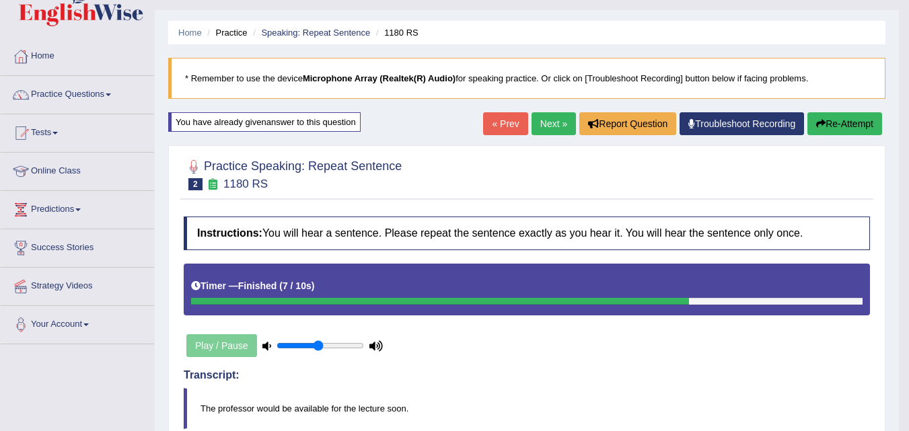
click at [836, 119] on button "Re-Attempt" at bounding box center [845, 123] width 75 height 23
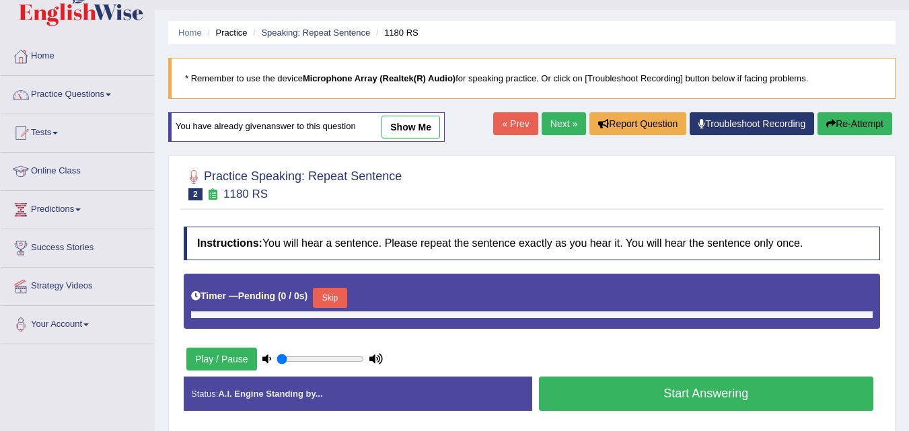
scroll to position [29, 0]
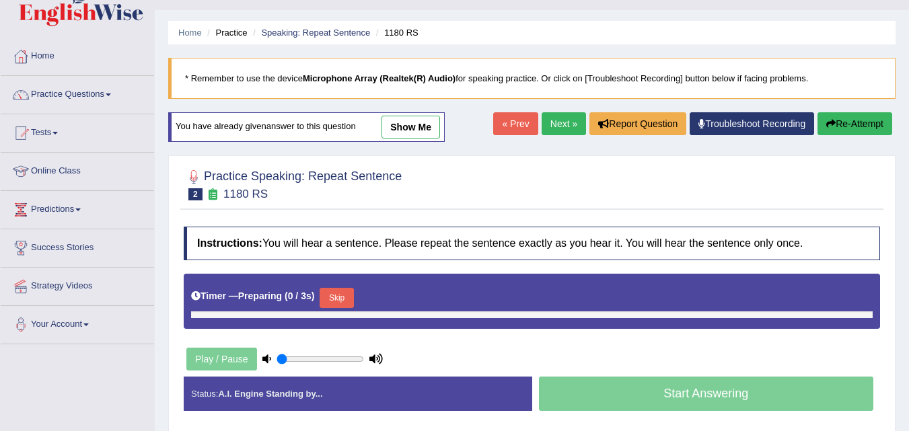
type input "0.5"
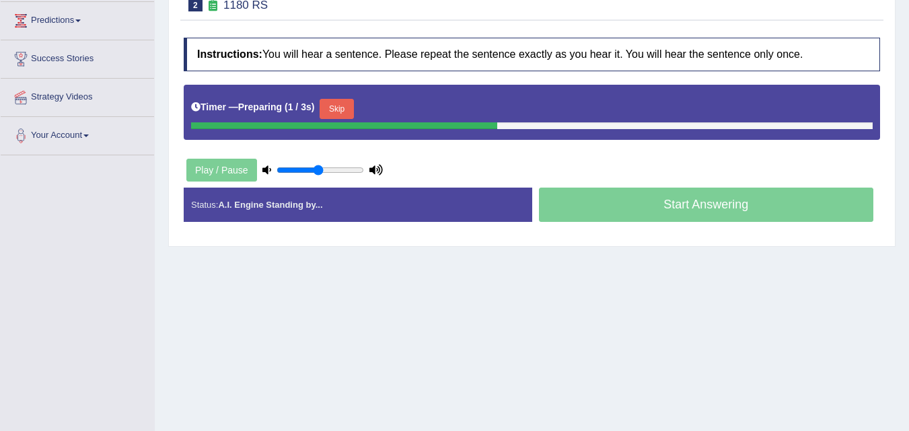
scroll to position [211, 0]
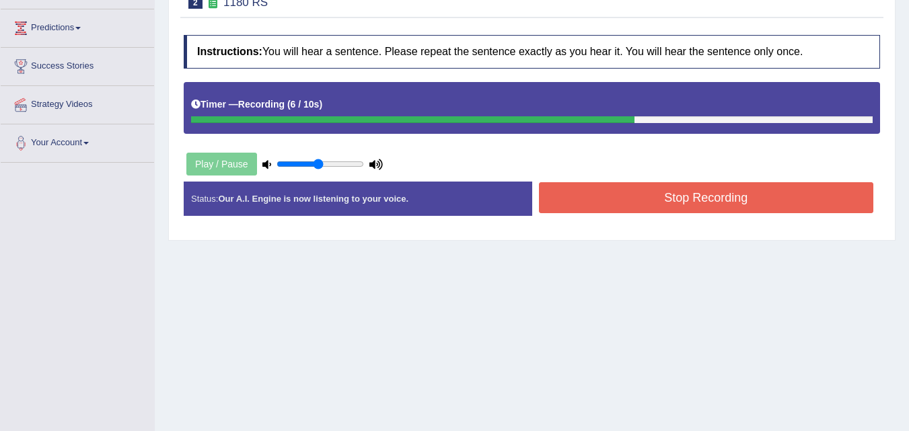
click at [668, 192] on button "Stop Recording" at bounding box center [706, 197] width 335 height 31
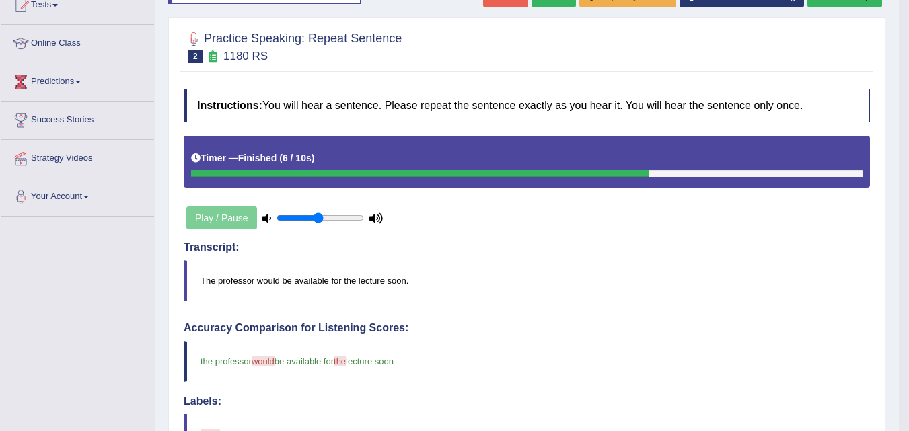
scroll to position [130, 0]
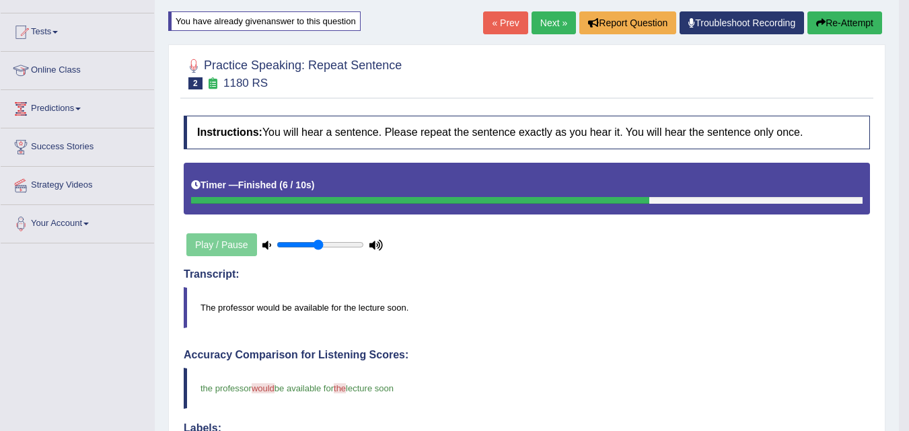
click at [843, 20] on button "Re-Attempt" at bounding box center [845, 22] width 75 height 23
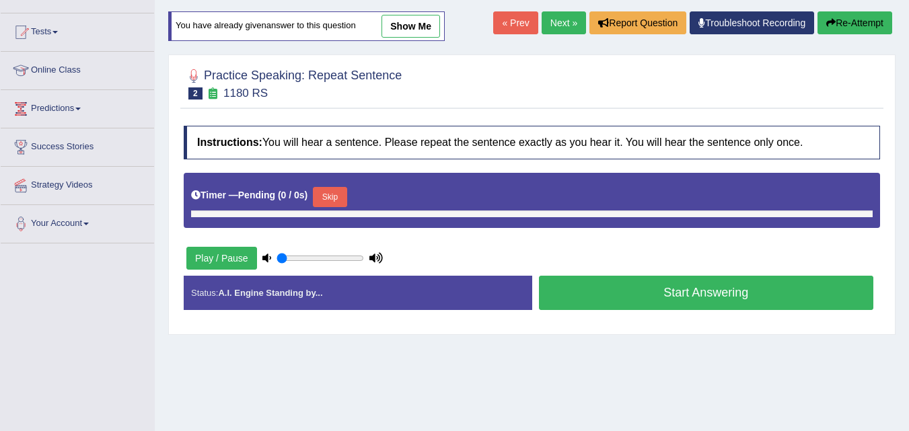
scroll to position [130, 0]
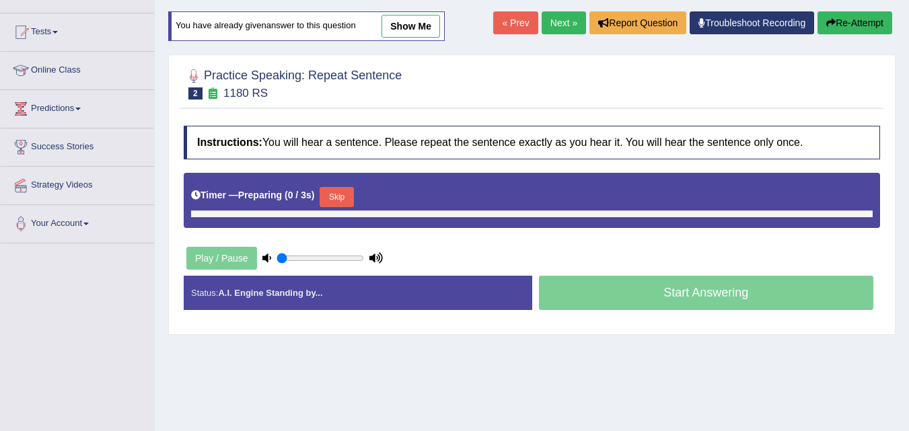
type input "0.5"
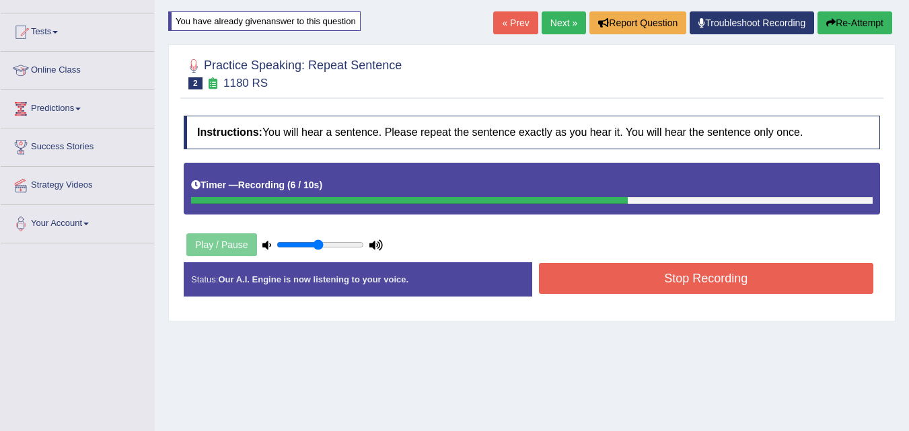
click at [845, 19] on button "Re-Attempt" at bounding box center [855, 22] width 75 height 23
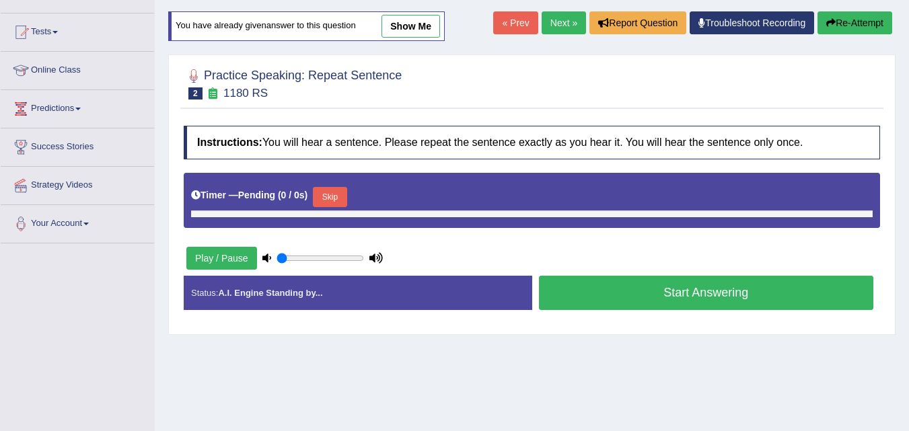
scroll to position [130, 0]
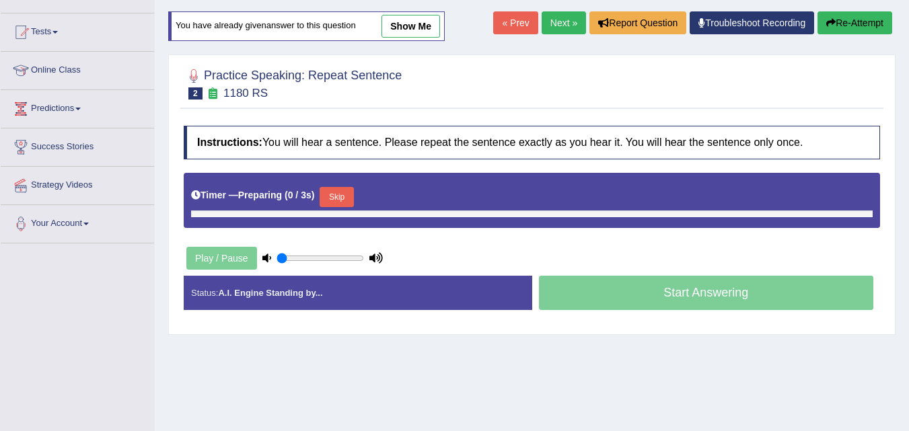
type input "0.5"
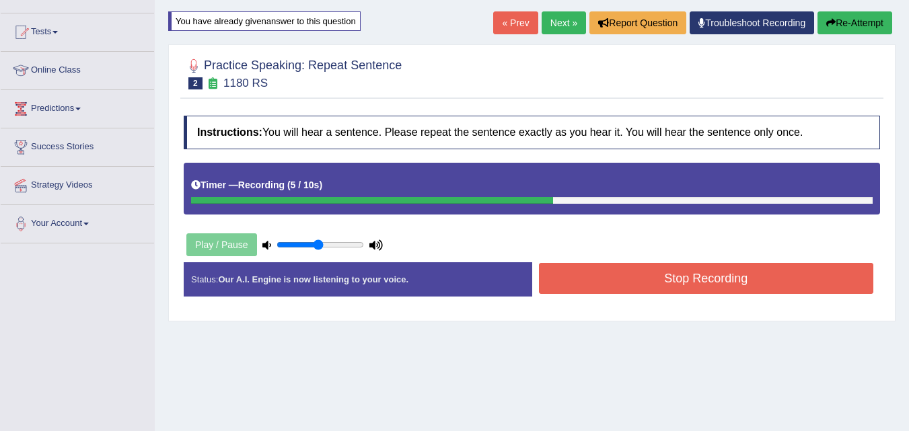
click at [658, 279] on button "Stop Recording" at bounding box center [706, 278] width 335 height 31
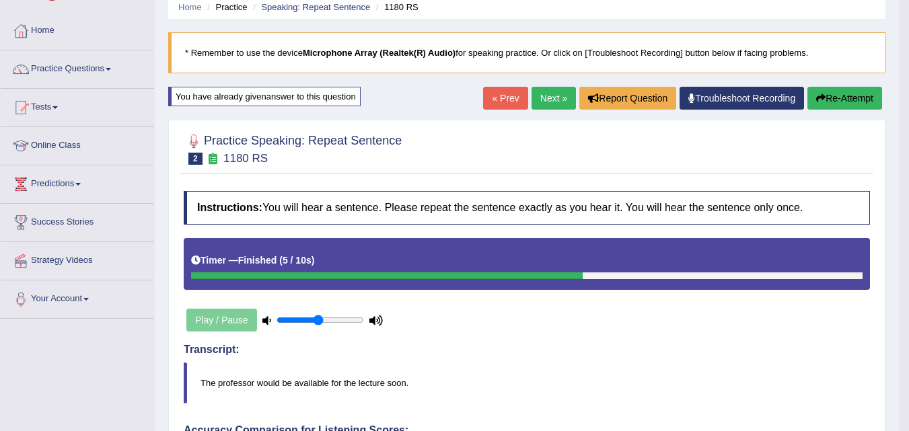
scroll to position [48, 0]
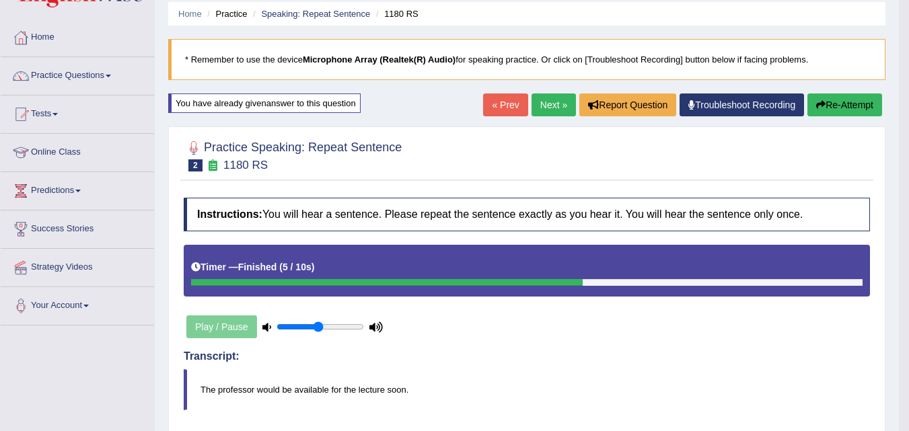
click at [542, 106] on link "Next »" at bounding box center [554, 105] width 44 height 23
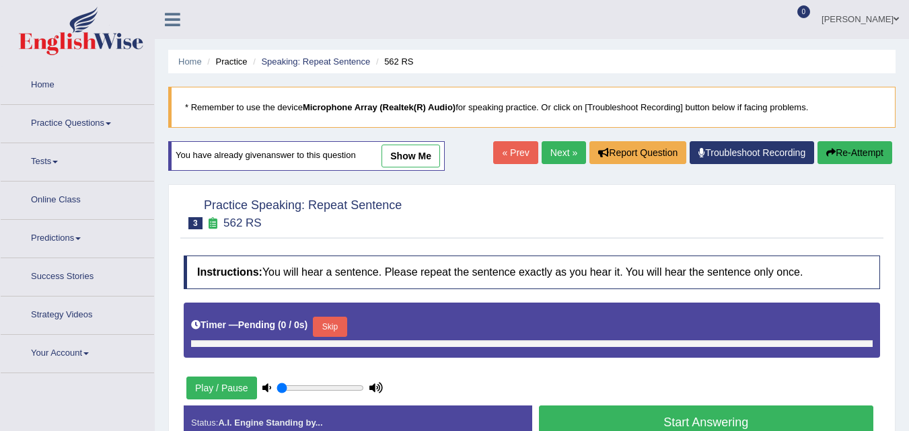
scroll to position [174, 0]
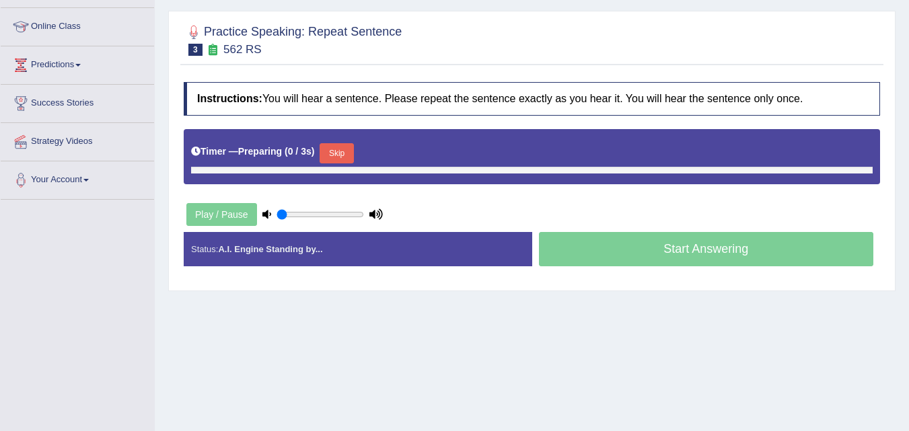
type input "0.5"
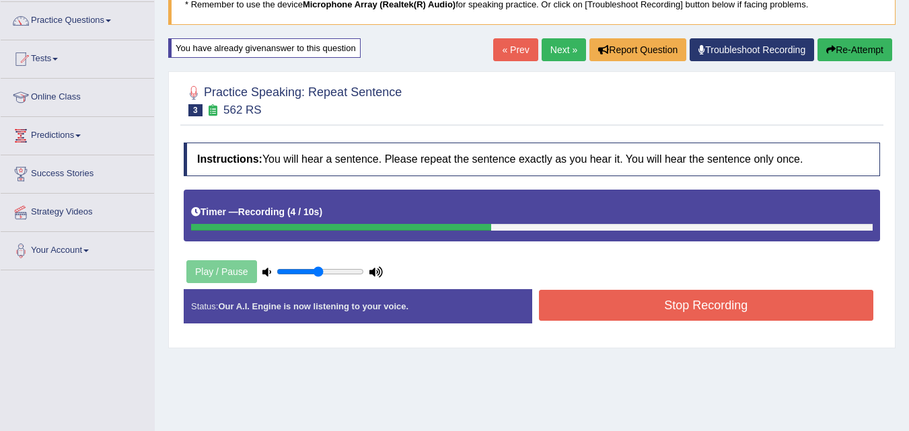
scroll to position [100, 0]
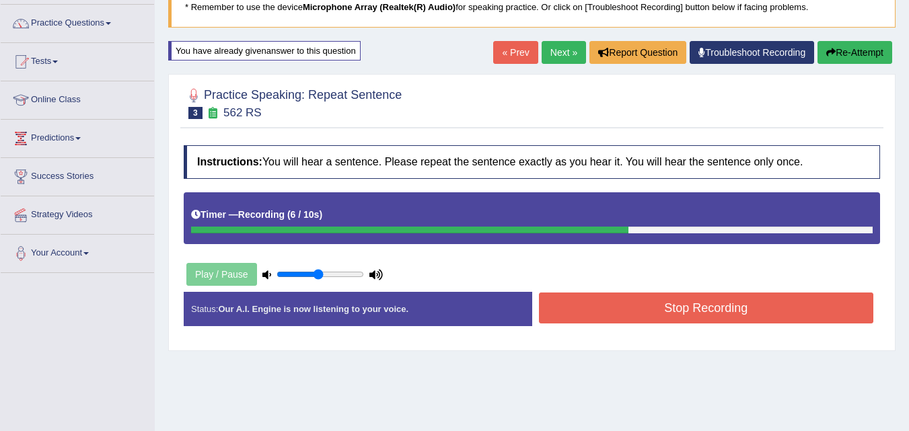
click at [843, 50] on button "Re-Attempt" at bounding box center [855, 52] width 75 height 23
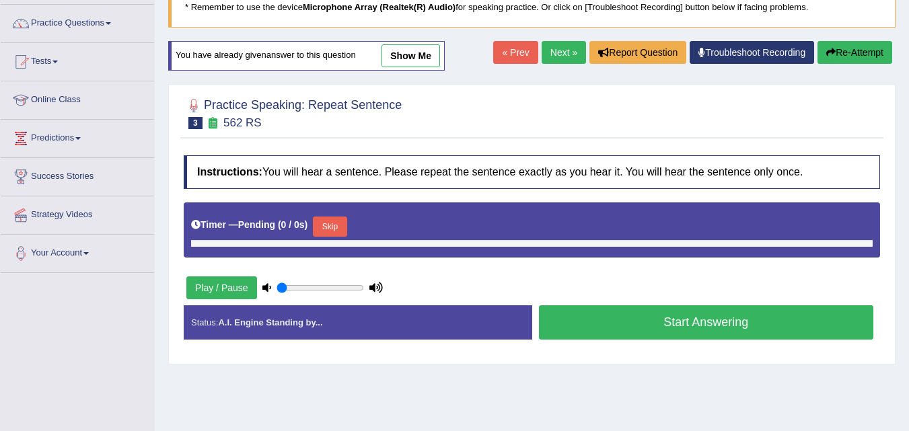
scroll to position [110, 0]
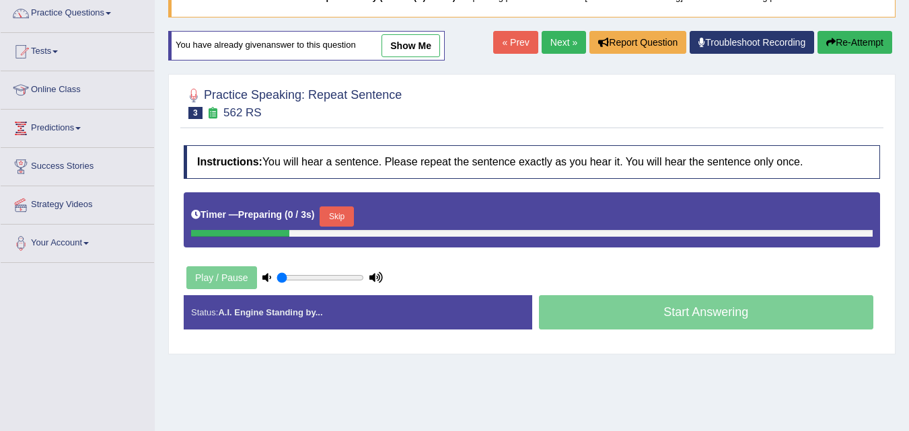
type input "0.5"
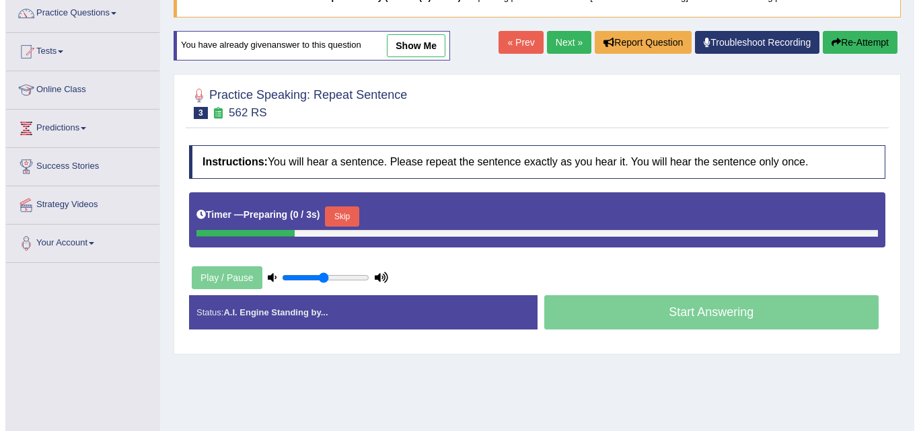
scroll to position [0, 0]
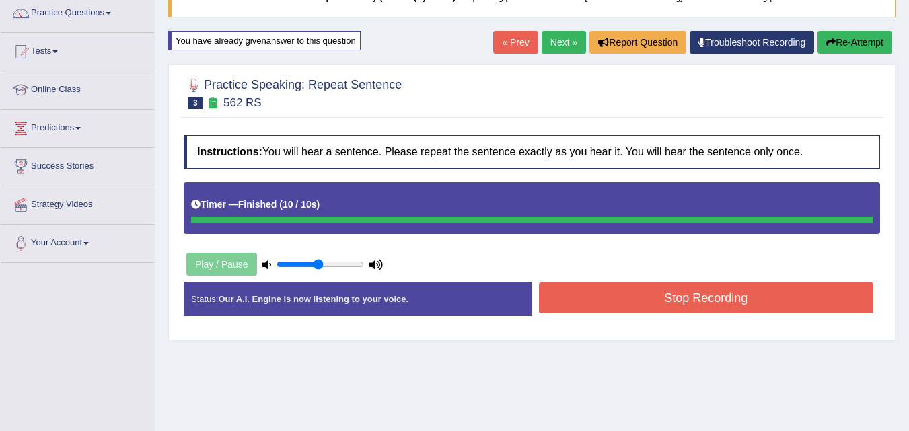
click at [857, 46] on button "Re-Attempt" at bounding box center [855, 42] width 75 height 23
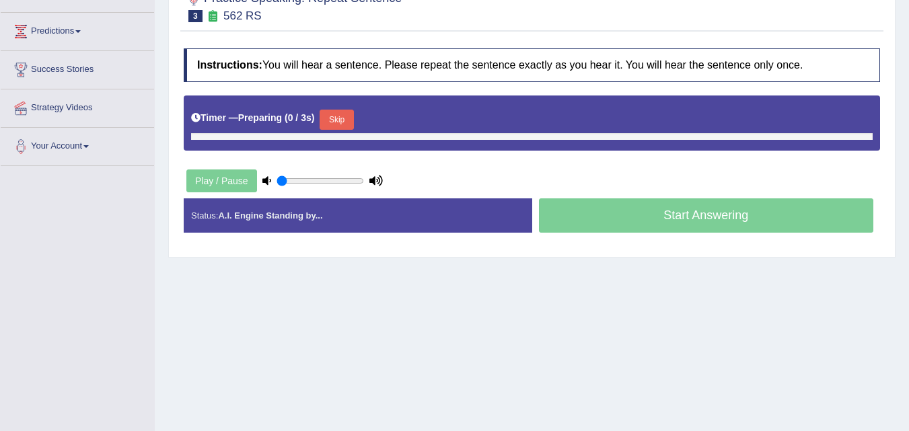
type input "0.5"
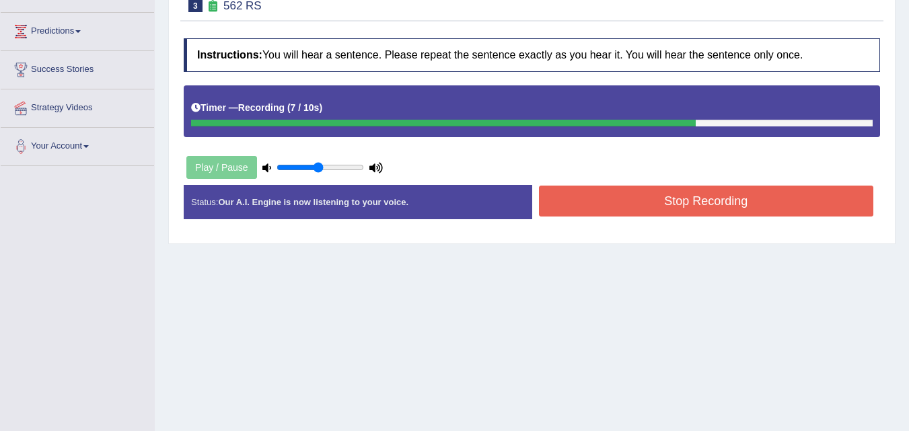
click at [691, 203] on button "Stop Recording" at bounding box center [706, 201] width 335 height 31
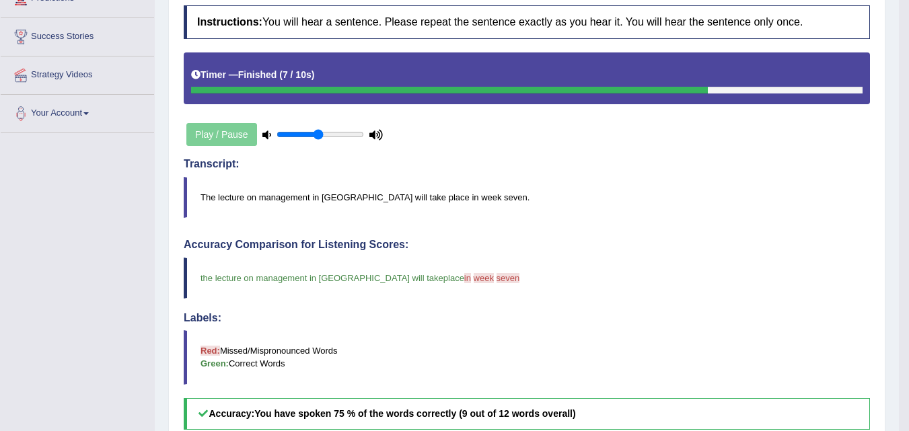
scroll to position [73, 0]
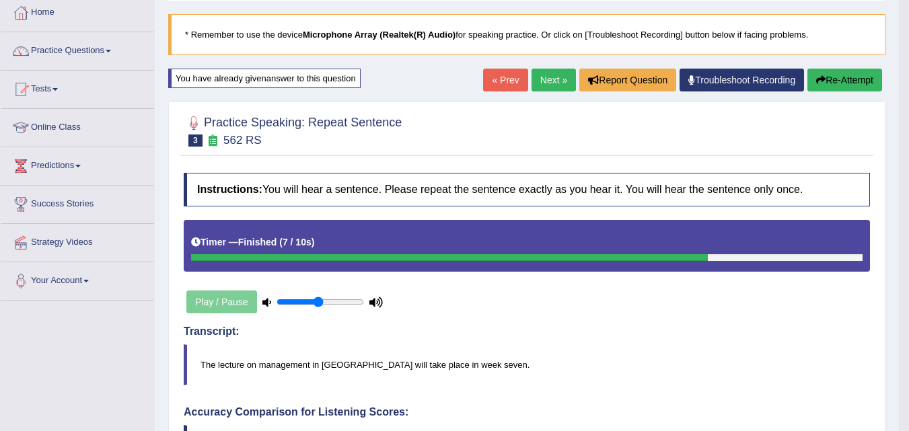
click at [540, 77] on link "Next »" at bounding box center [554, 80] width 44 height 23
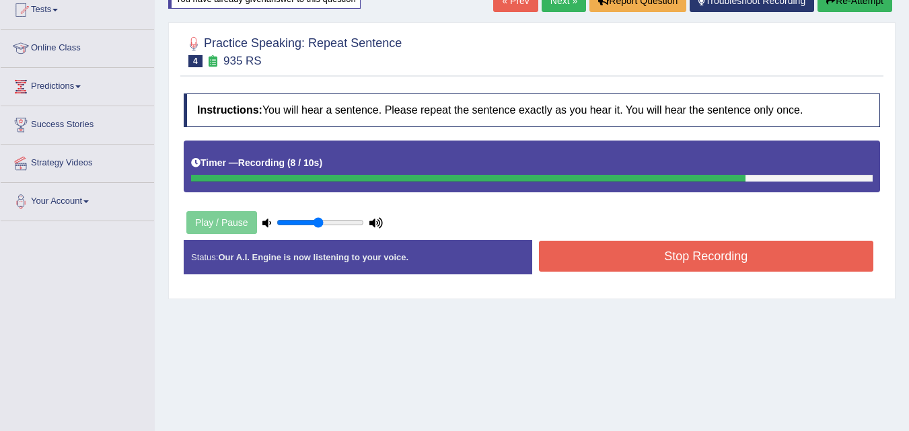
click at [853, 6] on button "Re-Attempt" at bounding box center [855, 0] width 75 height 23
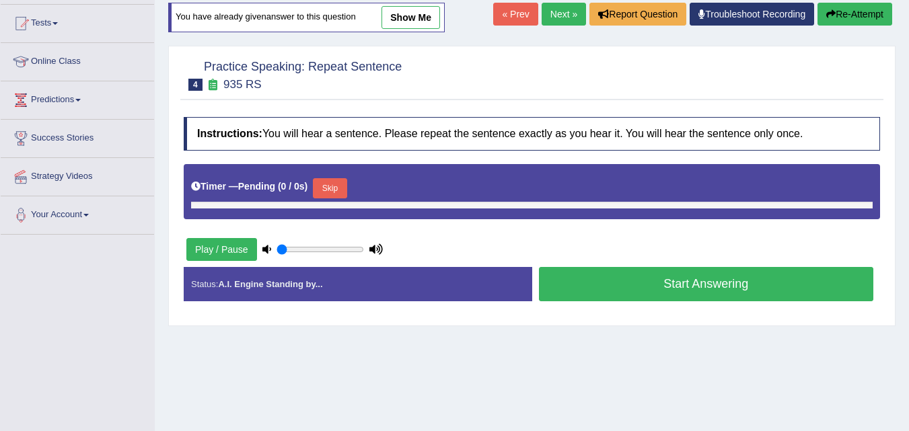
scroll to position [156, 0]
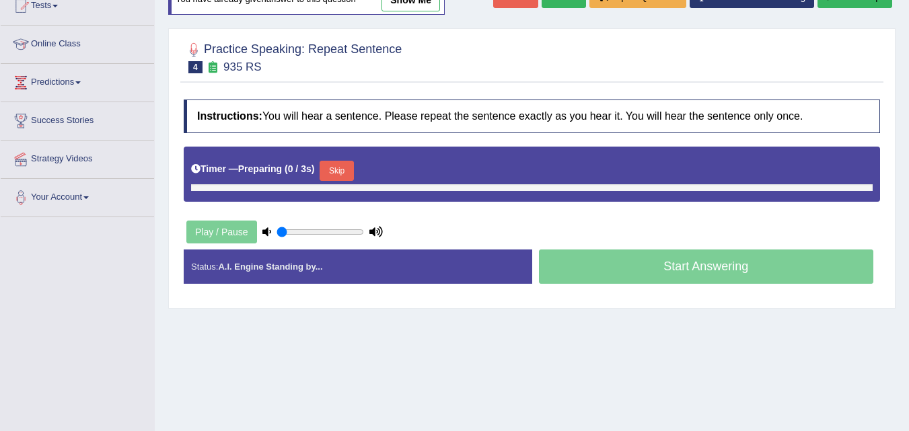
type input "0.5"
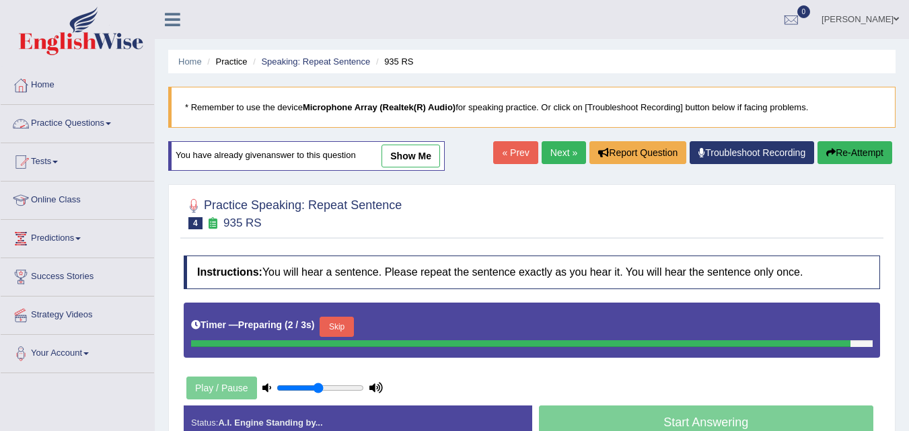
click at [104, 124] on link "Practice Questions" at bounding box center [77, 122] width 153 height 34
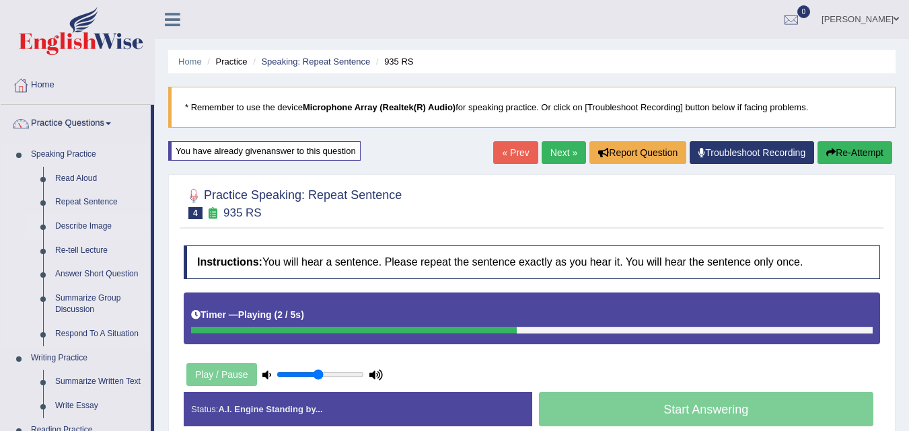
click at [78, 226] on link "Describe Image" at bounding box center [100, 227] width 102 height 24
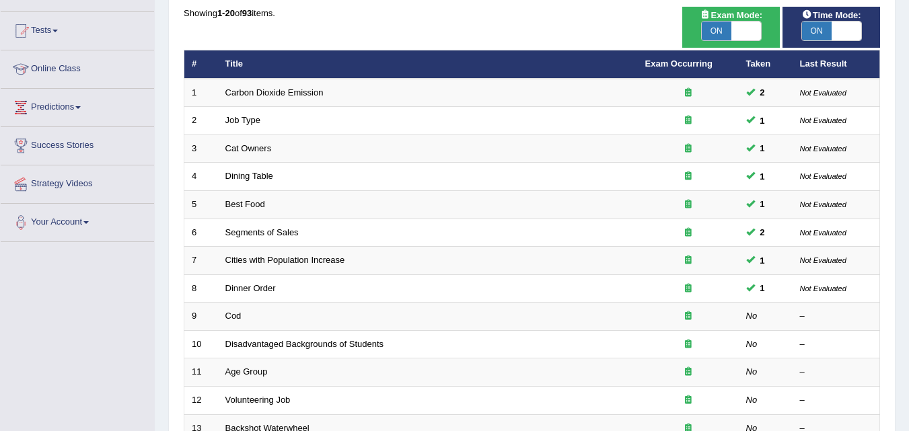
scroll to position [130, 0]
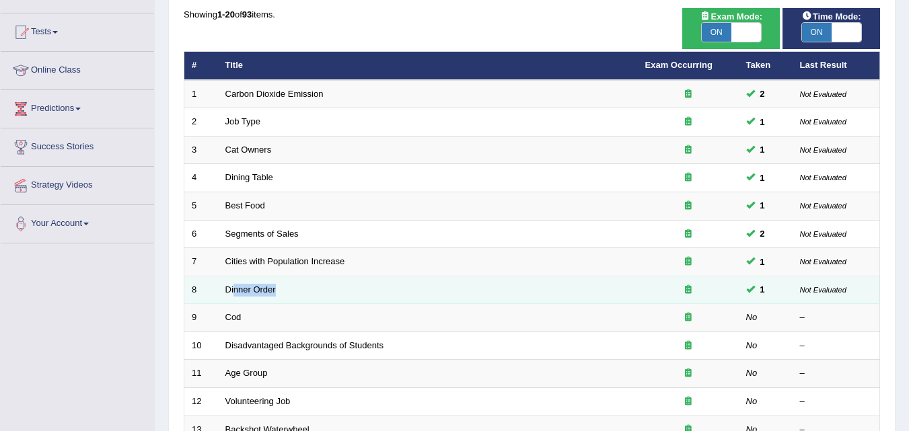
drag, startPoint x: 306, startPoint y: 290, endPoint x: 235, endPoint y: 297, distance: 71.0
click at [235, 297] on td "Dinner Order" at bounding box center [428, 290] width 420 height 28
click at [243, 292] on link "Dinner Order" at bounding box center [250, 290] width 50 height 10
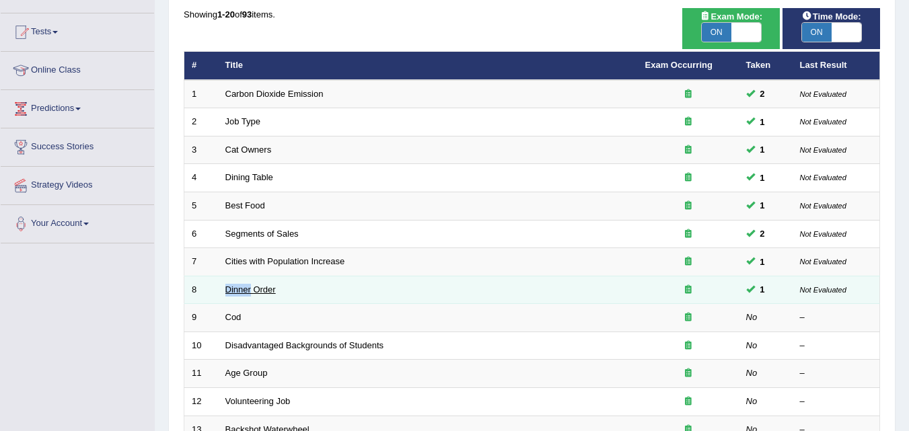
click at [242, 293] on link "Dinner Order" at bounding box center [250, 290] width 50 height 10
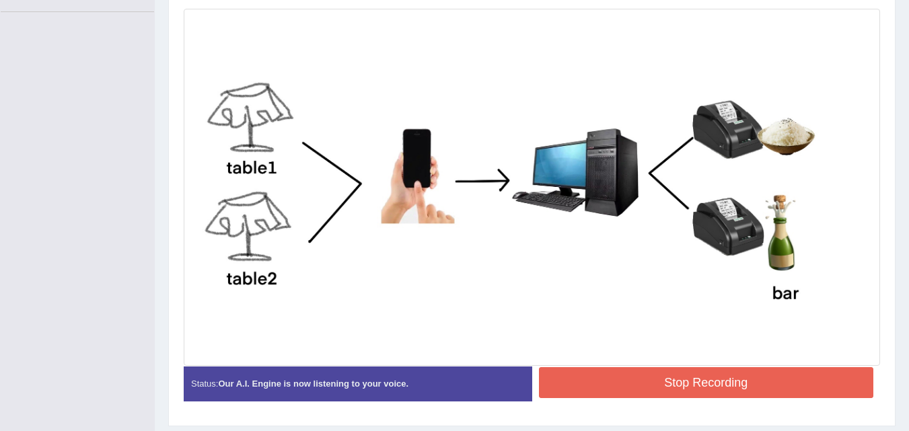
scroll to position [400, 0]
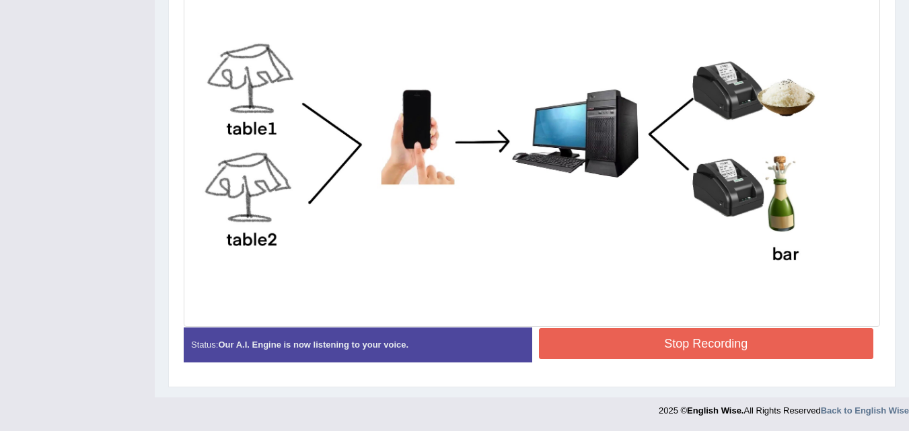
click at [693, 336] on button "Stop Recording" at bounding box center [706, 343] width 335 height 31
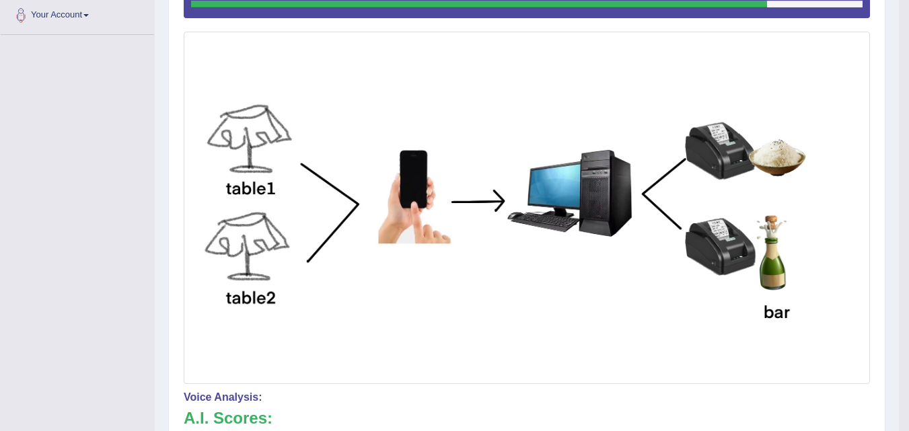
scroll to position [92, 0]
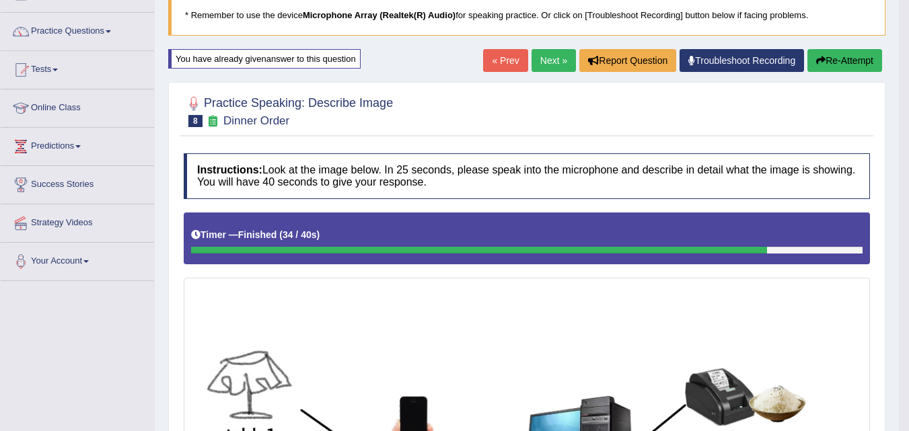
click at [546, 62] on link "Next »" at bounding box center [554, 60] width 44 height 23
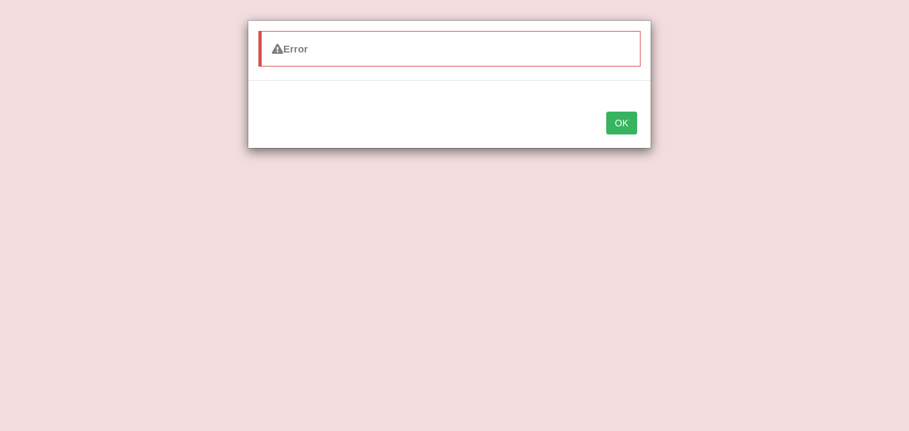
scroll to position [440, 0]
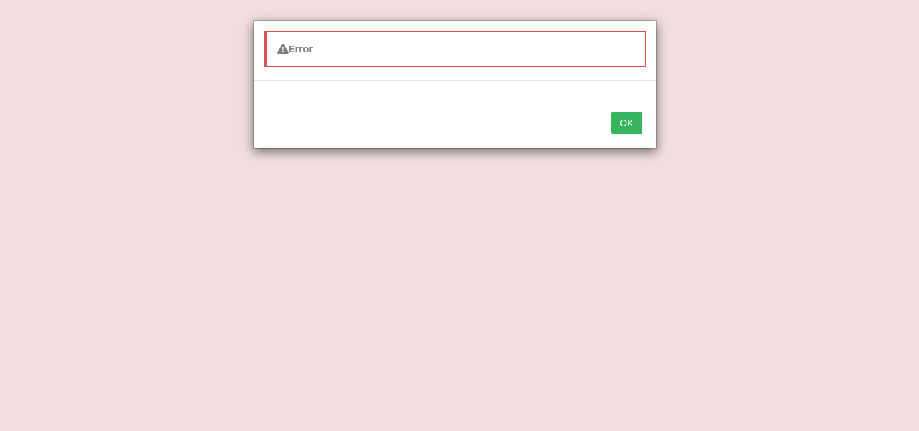
click at [625, 122] on button "OK" at bounding box center [626, 123] width 31 height 23
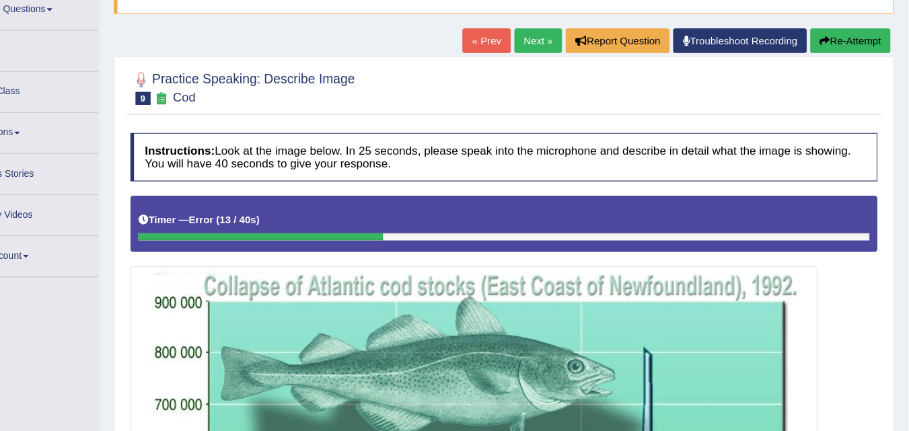
scroll to position [95, 0]
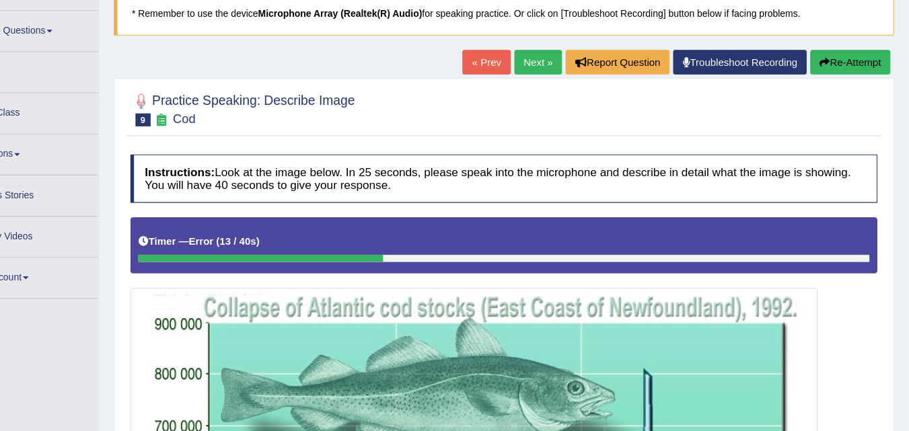
click at [552, 55] on link "Next »" at bounding box center [564, 57] width 44 height 23
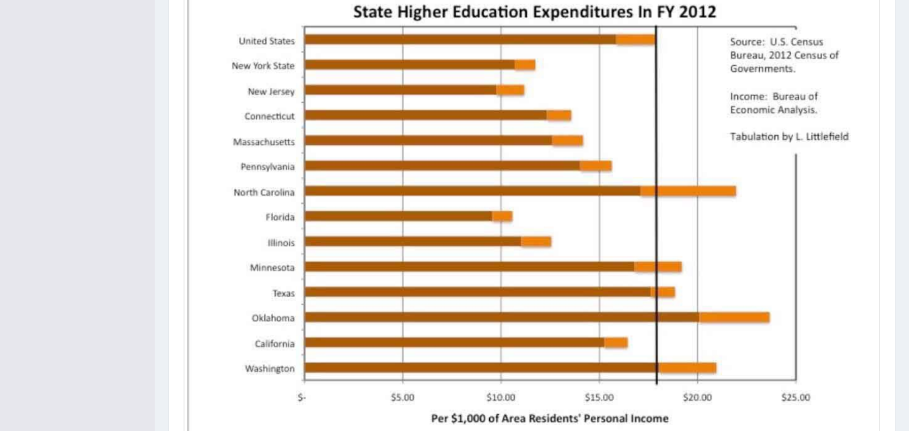
scroll to position [388, 0]
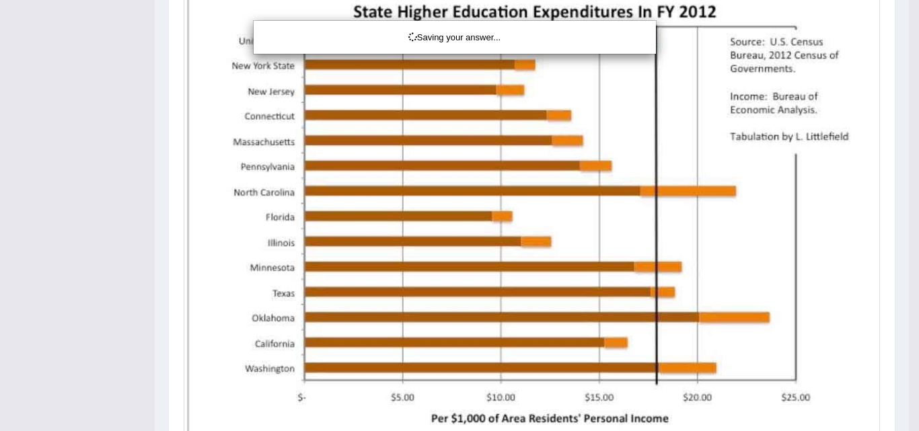
drag, startPoint x: 919, startPoint y: 205, endPoint x: 910, endPoint y: 215, distance: 12.4
click at [908, 277] on div "Saving your answer..." at bounding box center [459, 215] width 919 height 431
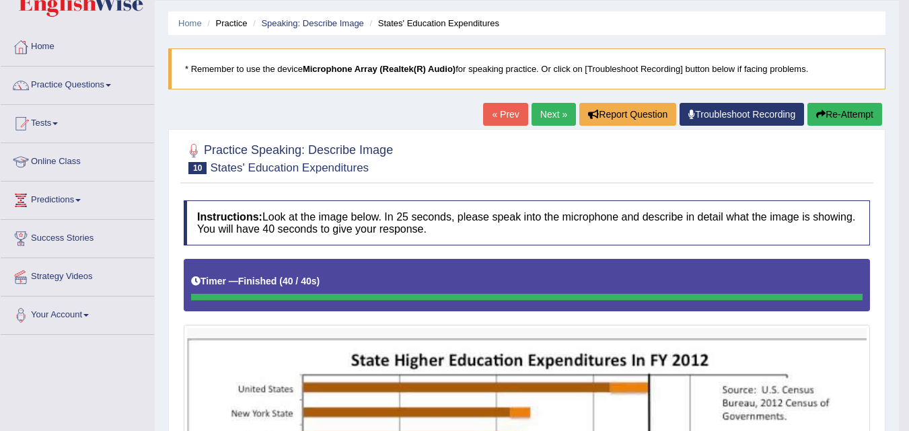
scroll to position [34, 0]
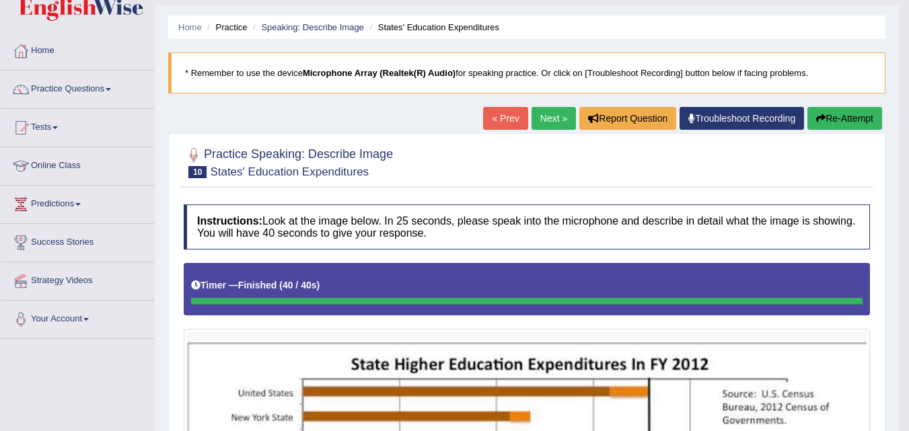
click at [543, 118] on link "Next »" at bounding box center [554, 118] width 44 height 23
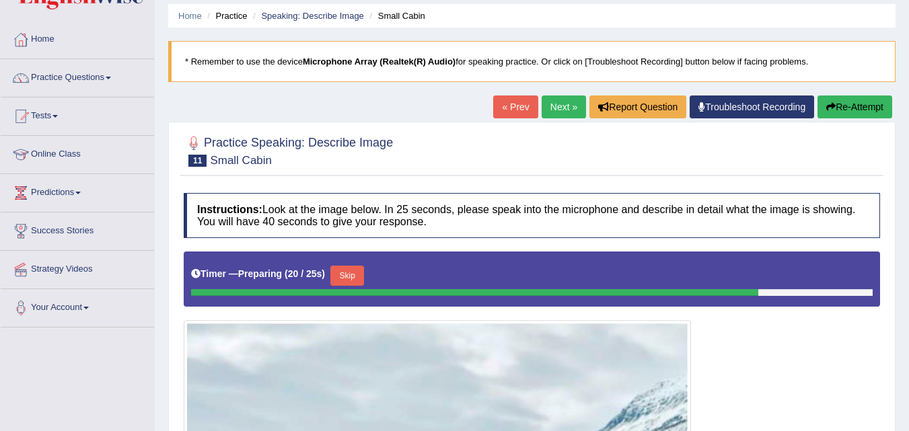
scroll to position [44, 0]
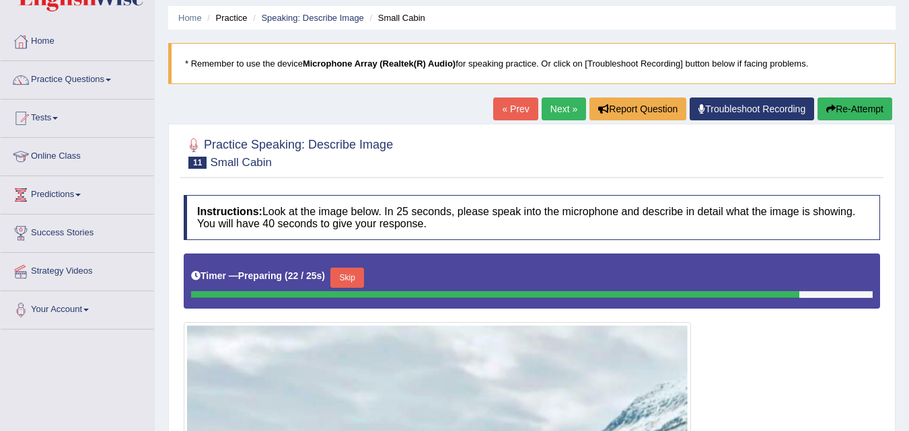
click at [551, 106] on link "Next »" at bounding box center [564, 109] width 44 height 23
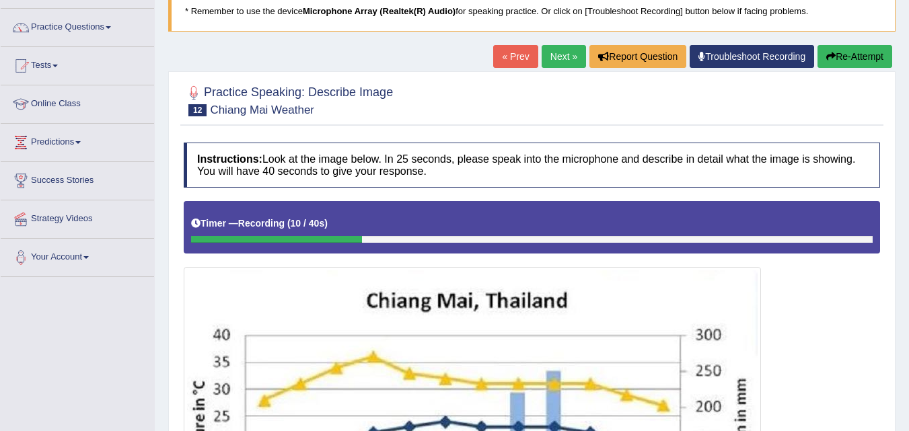
scroll to position [71, 0]
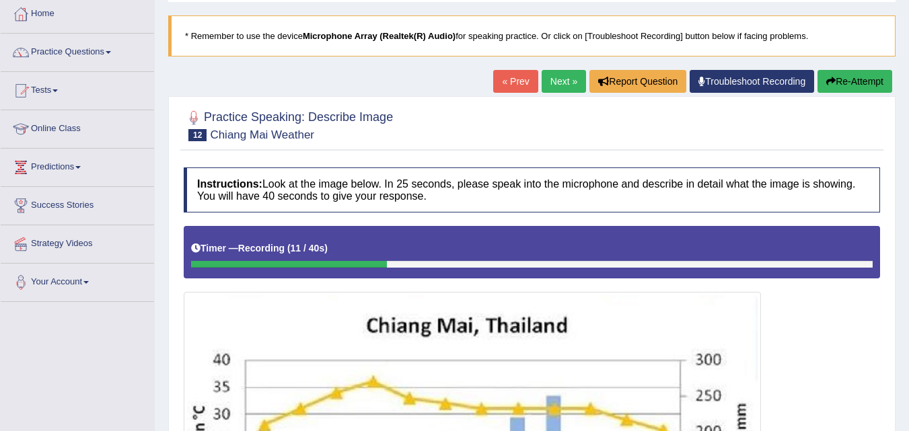
click at [845, 71] on button "Re-Attempt" at bounding box center [855, 81] width 75 height 23
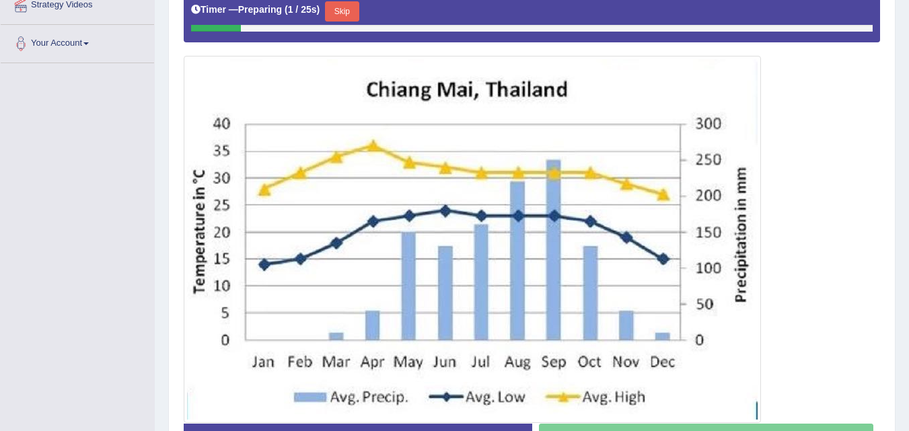
scroll to position [309, 0]
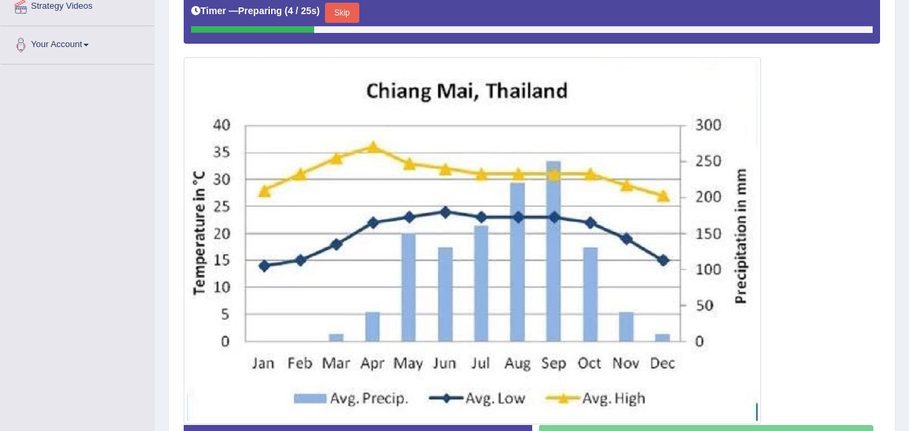
click at [341, 13] on button "Skip" at bounding box center [342, 13] width 34 height 20
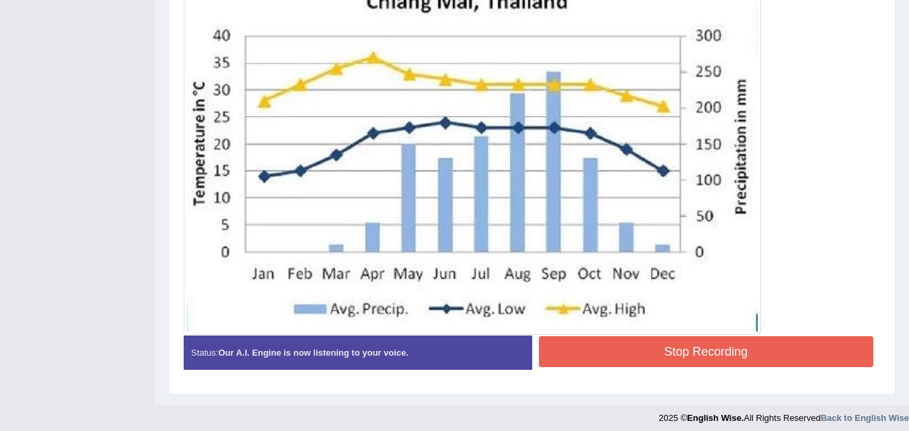
scroll to position [402, 0]
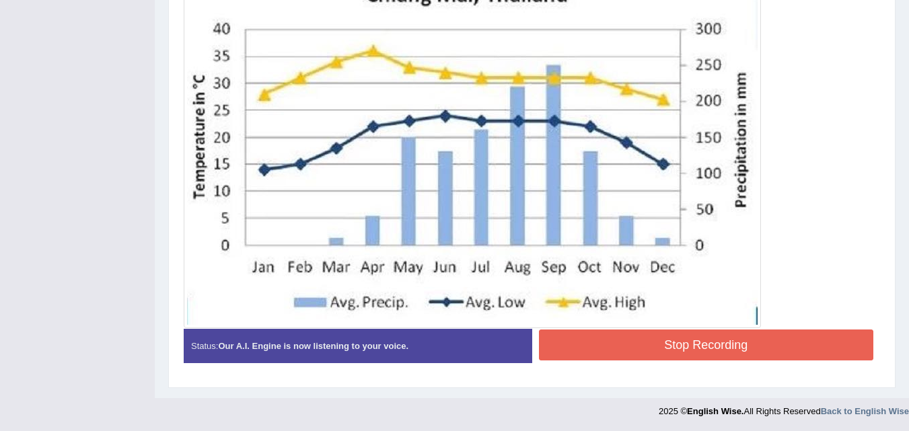
click at [720, 350] on button "Stop Recording" at bounding box center [706, 345] width 335 height 31
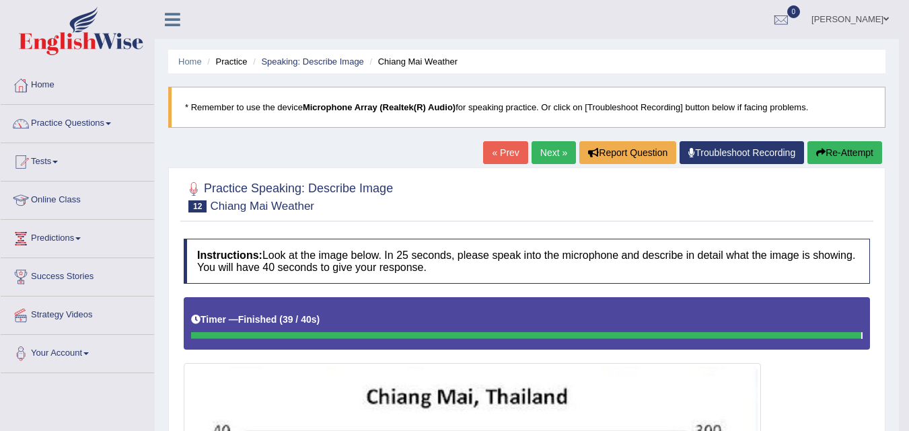
scroll to position [38, 0]
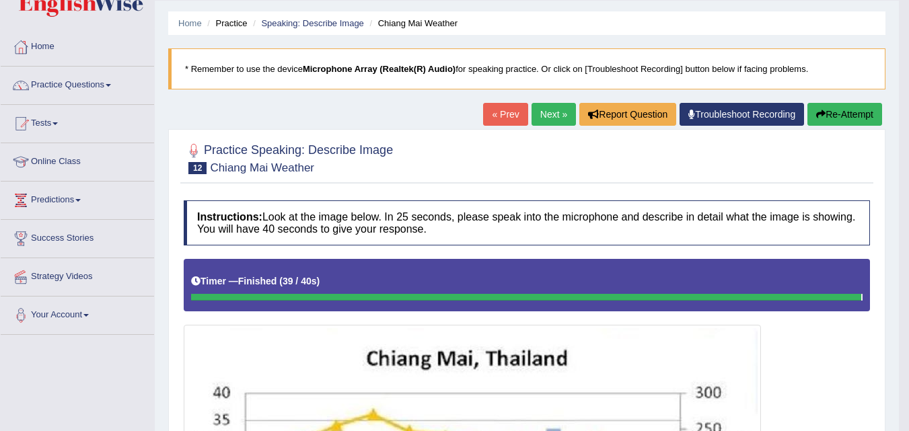
click at [845, 115] on button "Re-Attempt" at bounding box center [845, 114] width 75 height 23
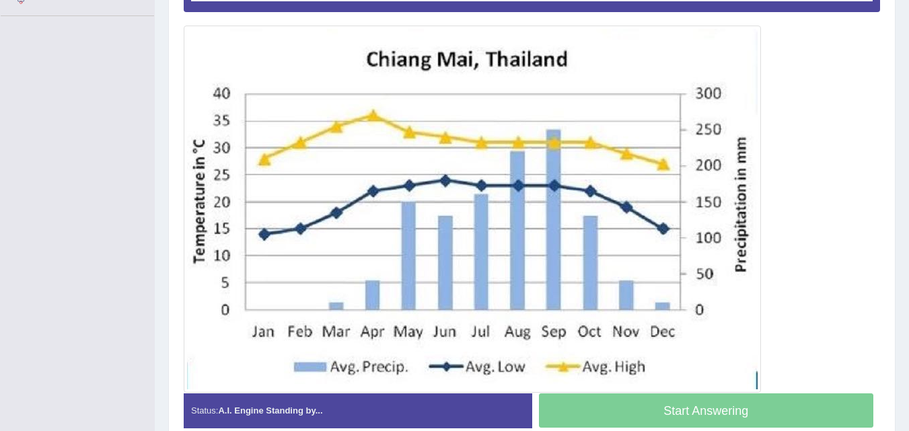
scroll to position [324, 0]
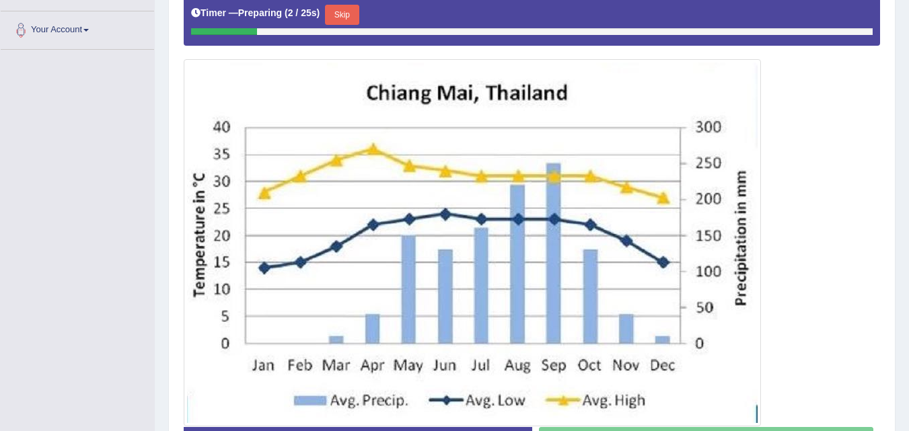
click at [347, 15] on button "Skip" at bounding box center [342, 15] width 34 height 20
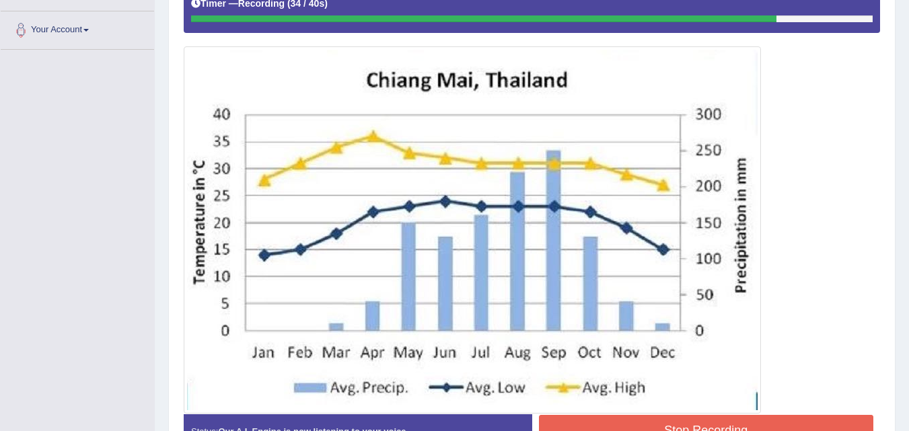
click at [694, 421] on button "Stop Recording" at bounding box center [706, 430] width 335 height 31
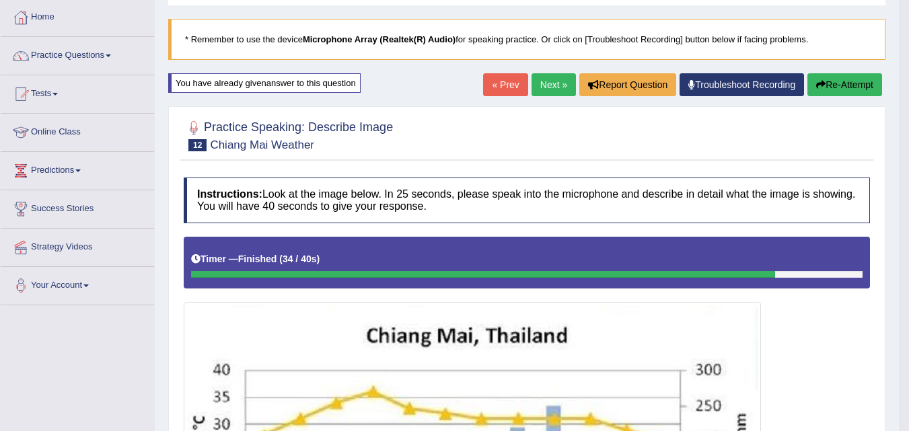
scroll to position [66, 0]
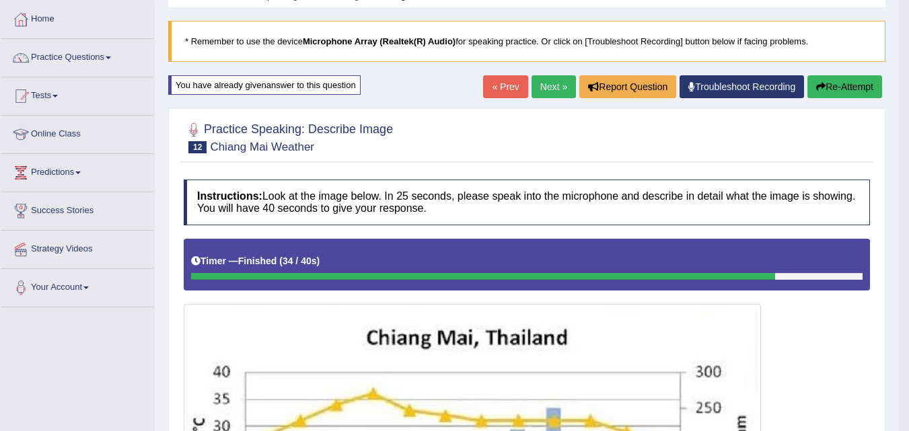
click at [544, 85] on link "Next »" at bounding box center [554, 86] width 44 height 23
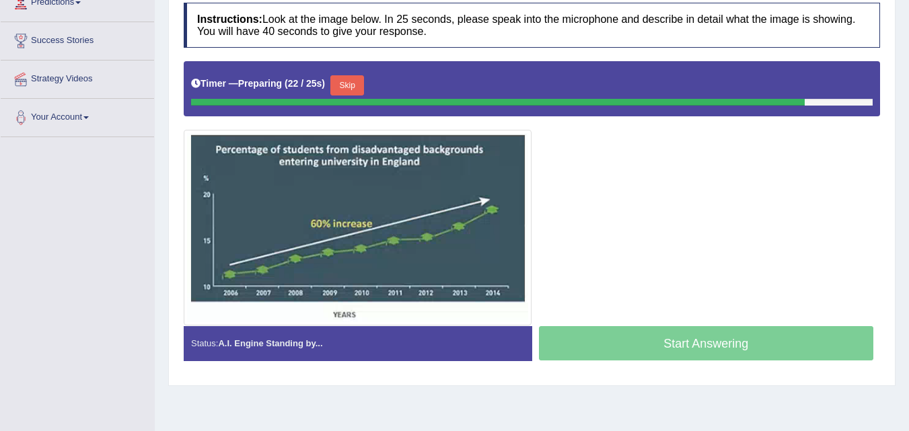
click at [347, 98] on div "Skip" at bounding box center [347, 87] width 34 height 24
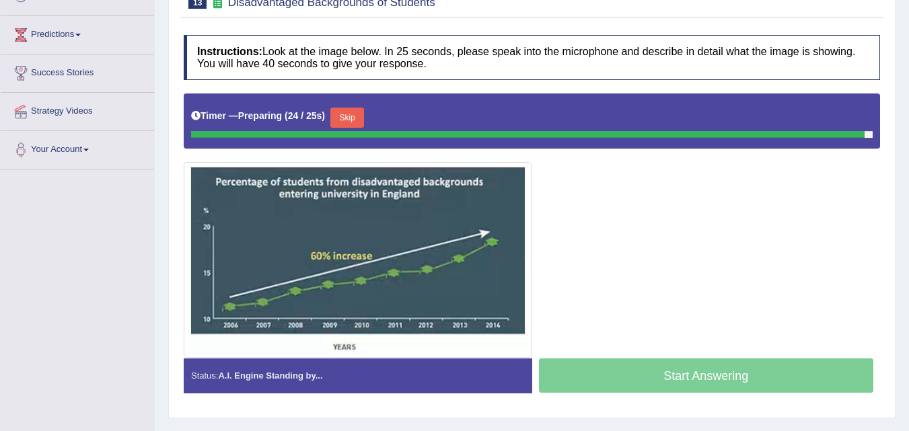
scroll to position [203, 0]
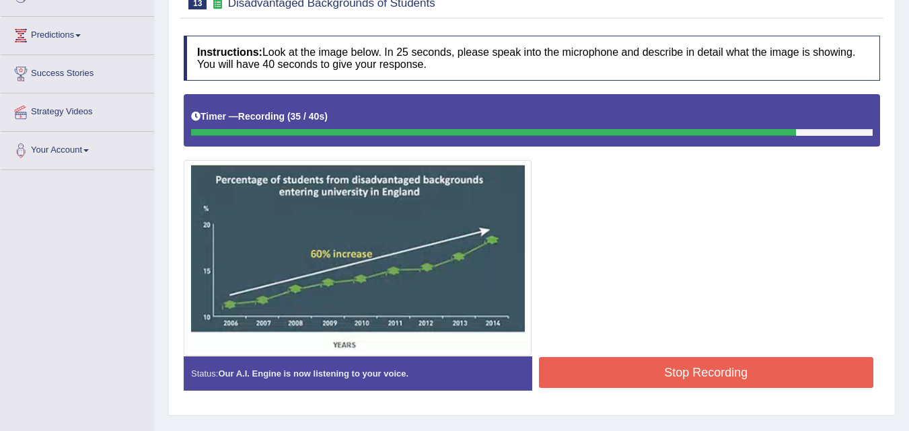
click at [637, 370] on button "Stop Recording" at bounding box center [706, 372] width 335 height 31
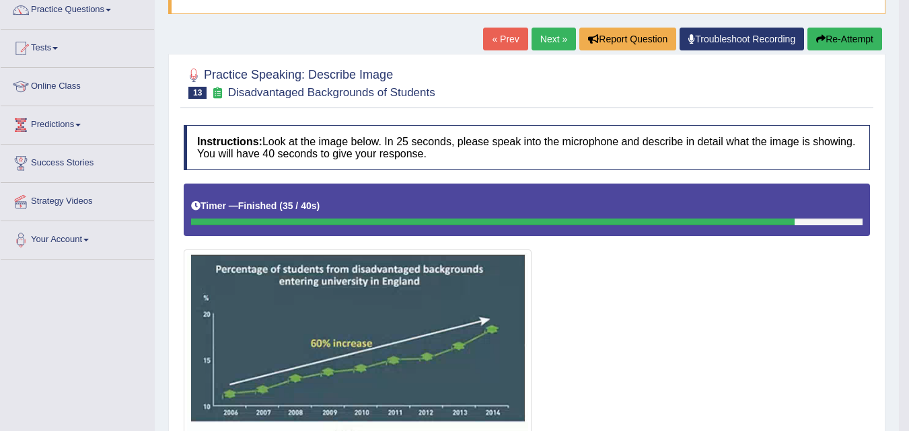
scroll to position [0, 0]
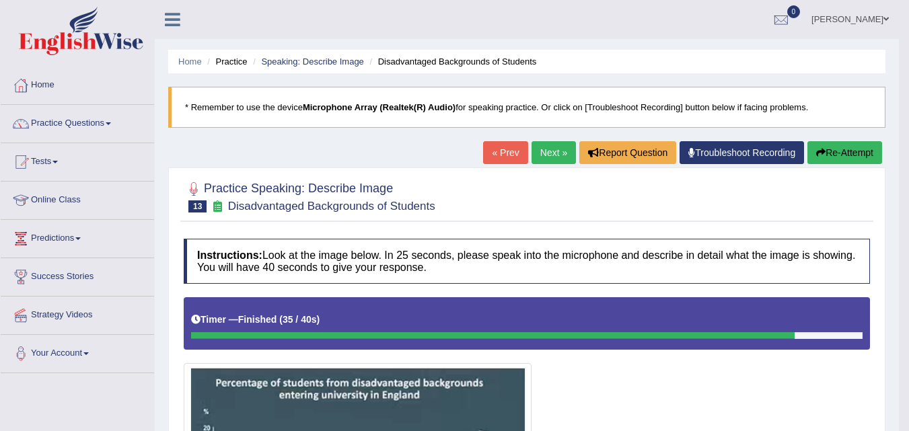
click at [847, 149] on button "Re-Attempt" at bounding box center [845, 152] width 75 height 23
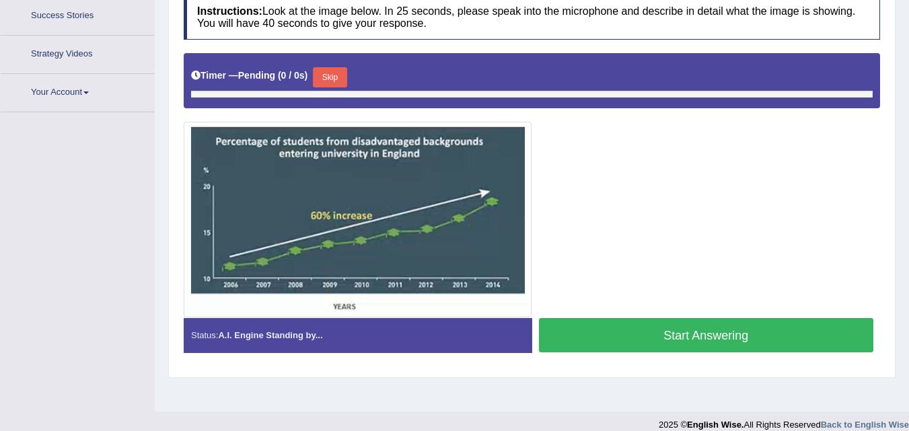
scroll to position [275, 0]
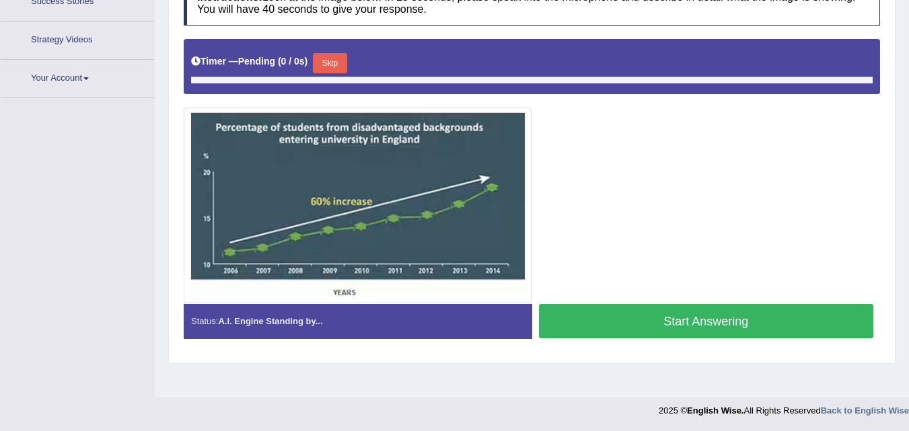
click at [336, 67] on button "Skip" at bounding box center [330, 63] width 34 height 20
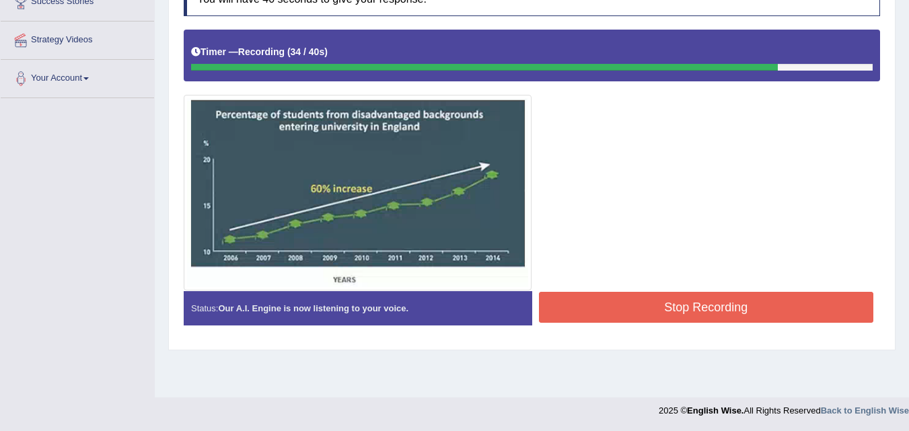
click at [701, 305] on button "Stop Recording" at bounding box center [706, 307] width 335 height 31
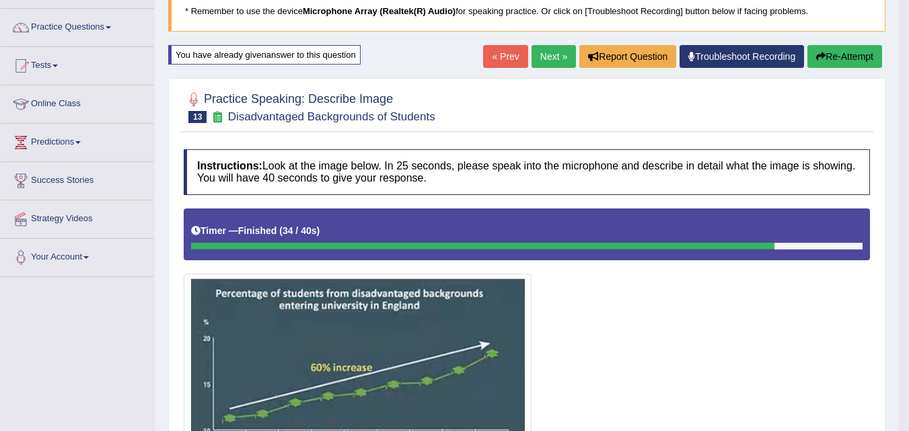
scroll to position [92, 0]
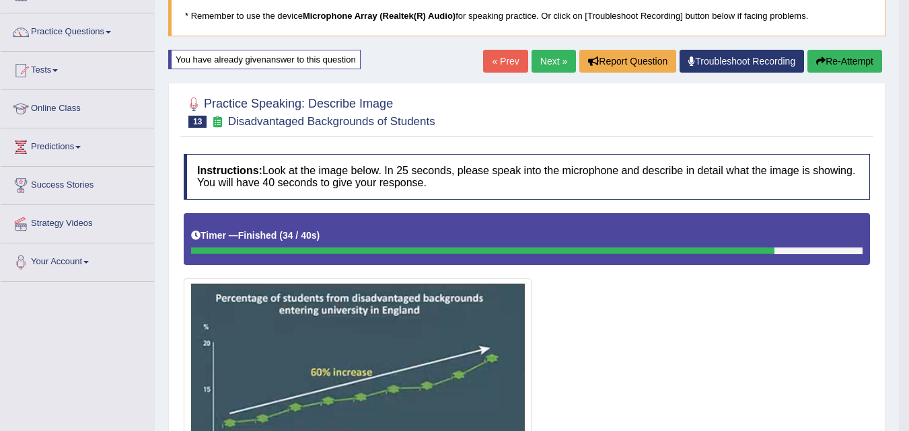
click at [544, 60] on link "Next »" at bounding box center [554, 61] width 44 height 23
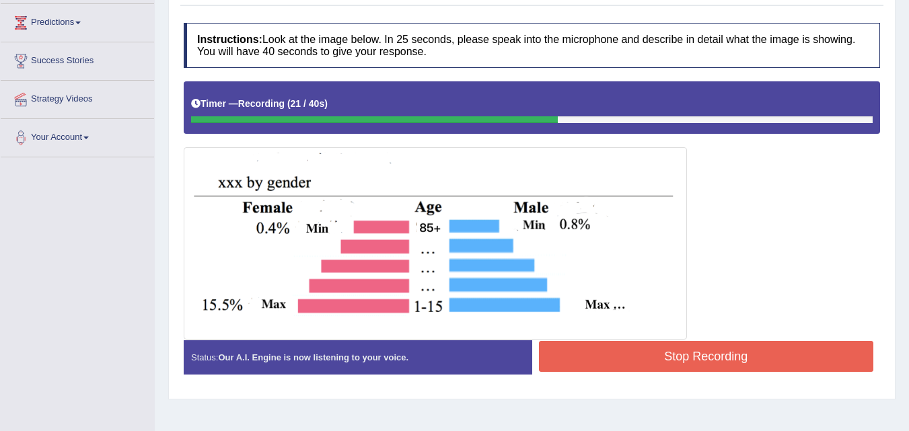
drag, startPoint x: 908, startPoint y: 293, endPoint x: 912, endPoint y: 235, distance: 58.7
click at [908, 215] on html "Toggle navigation Home Practice Questions Speaking Practice Read Aloud Repeat S…" at bounding box center [454, -1] width 909 height 431
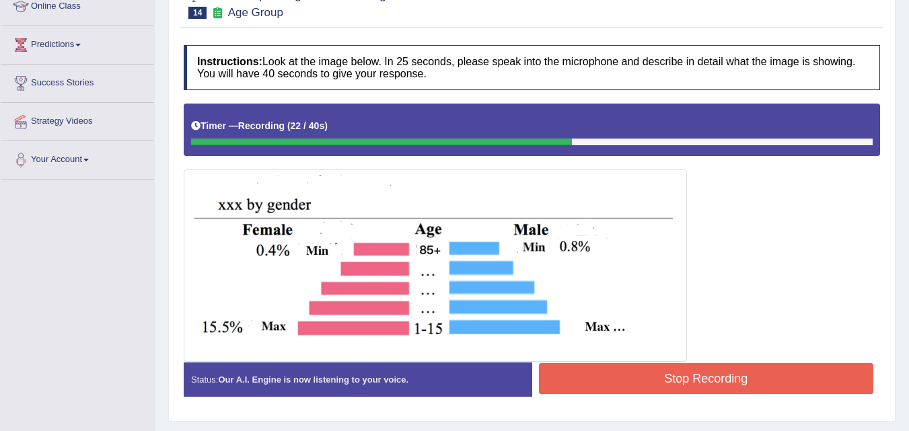
scroll to position [91, 0]
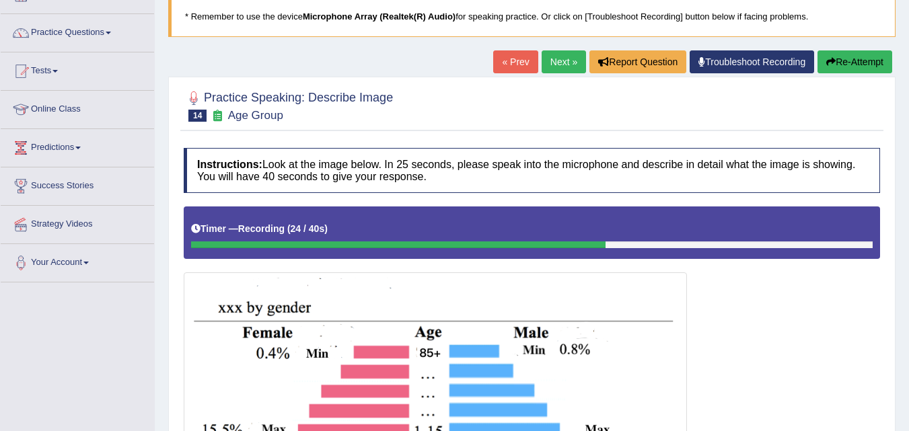
click at [553, 57] on link "Next »" at bounding box center [564, 61] width 44 height 23
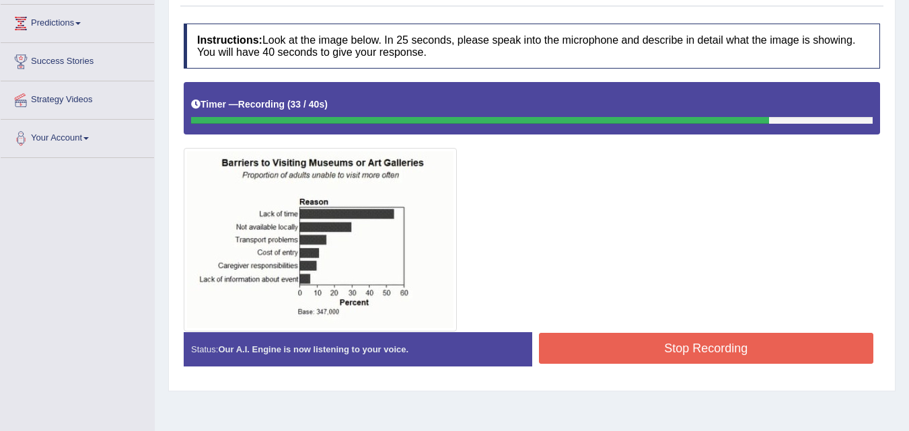
click at [699, 341] on button "Stop Recording" at bounding box center [706, 348] width 335 height 31
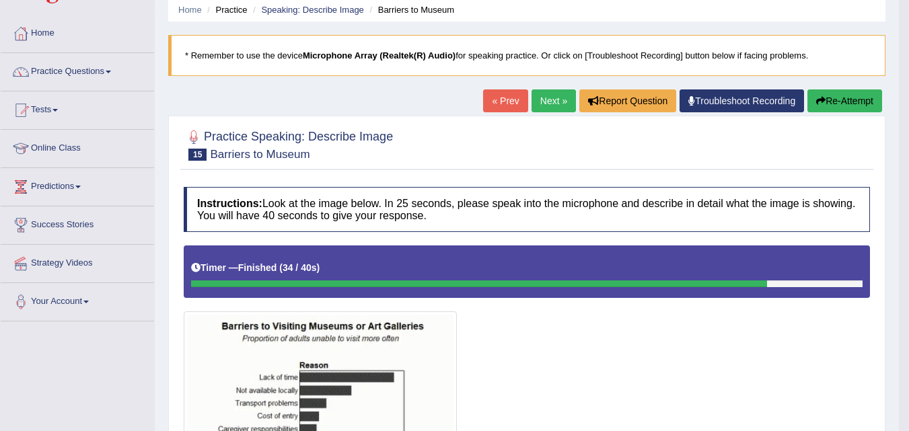
scroll to position [36, 0]
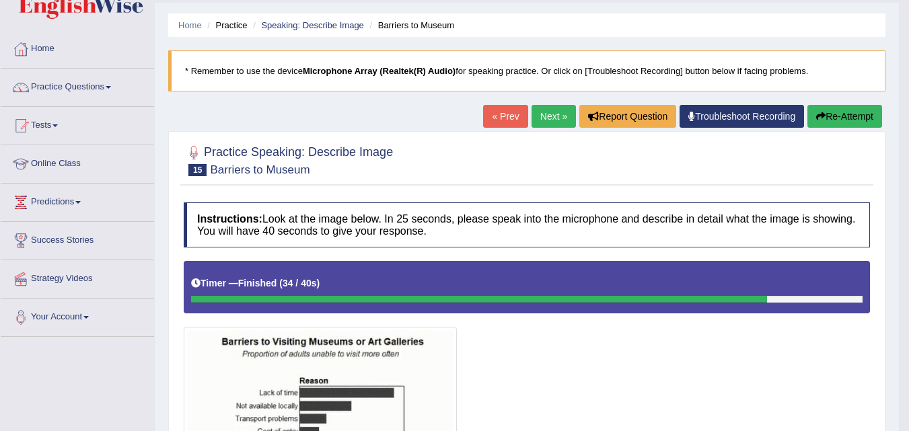
click at [542, 117] on link "Next »" at bounding box center [554, 116] width 44 height 23
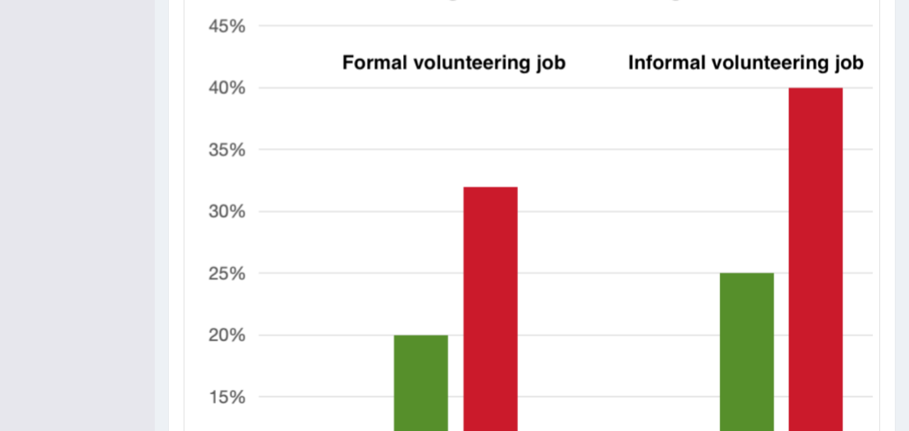
scroll to position [680, 0]
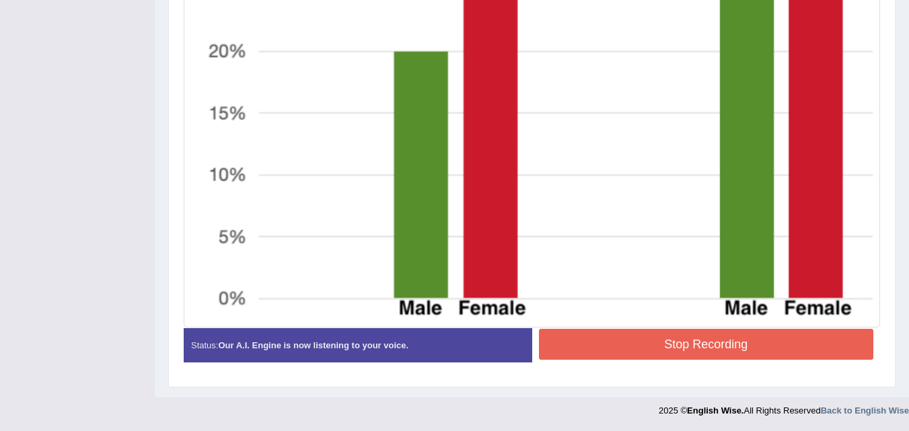
click at [680, 344] on button "Stop Recording" at bounding box center [706, 344] width 335 height 31
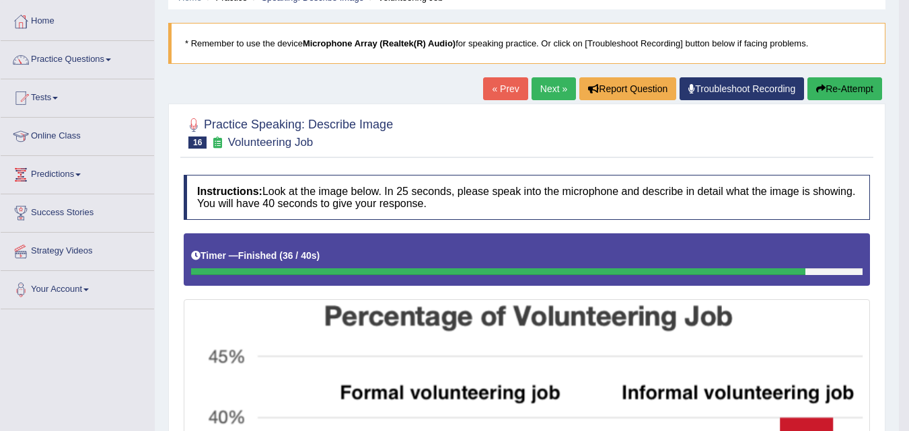
scroll to position [73, 0]
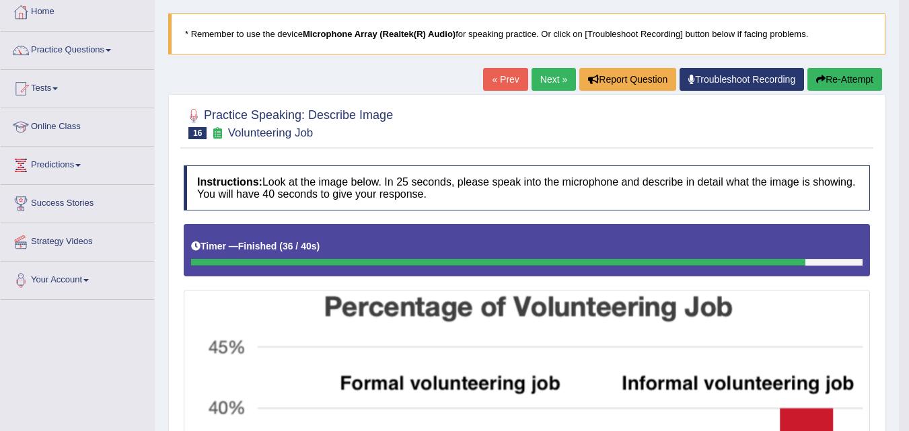
click at [541, 81] on link "Next »" at bounding box center [554, 79] width 44 height 23
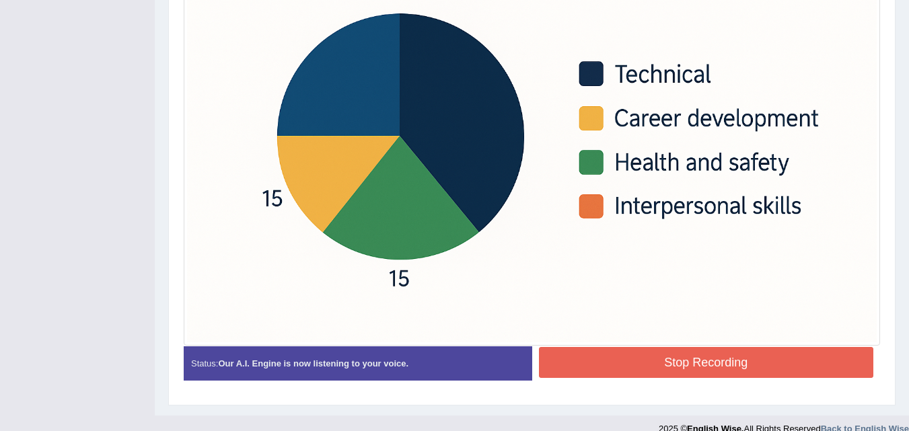
scroll to position [502, 0]
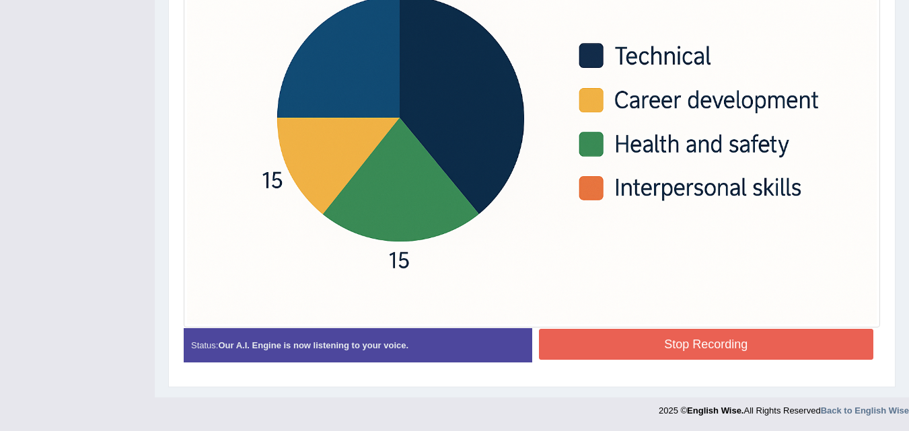
click at [707, 342] on button "Stop Recording" at bounding box center [706, 344] width 335 height 31
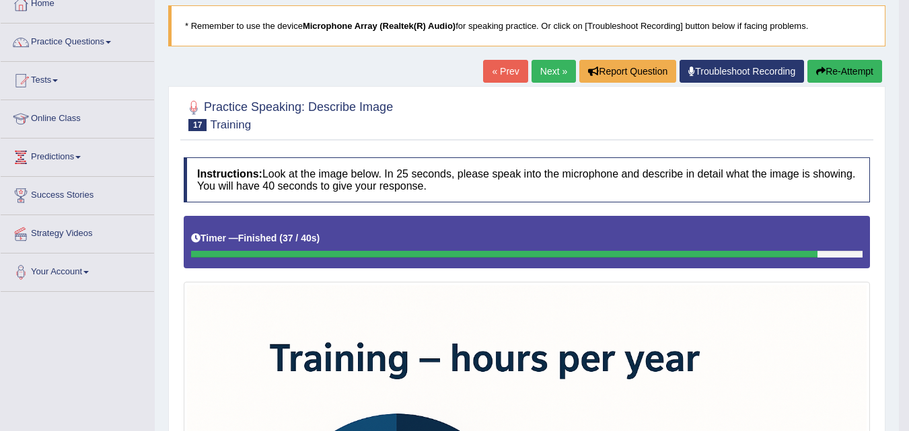
scroll to position [73, 0]
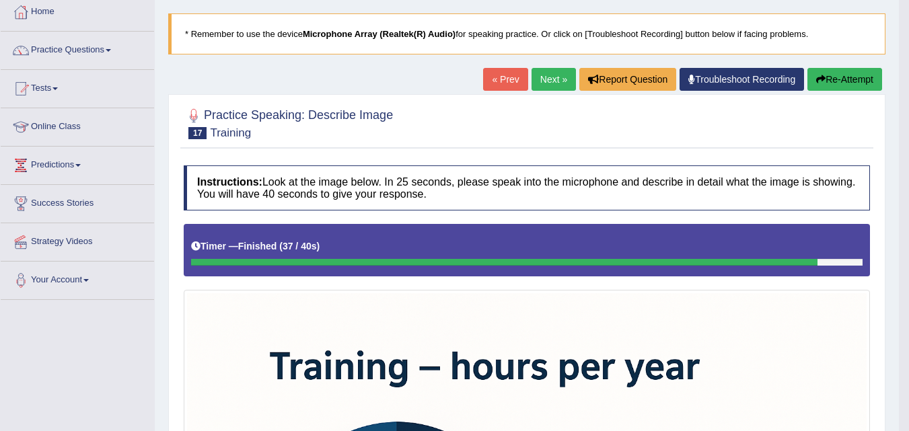
click at [540, 77] on link "Next »" at bounding box center [554, 79] width 44 height 23
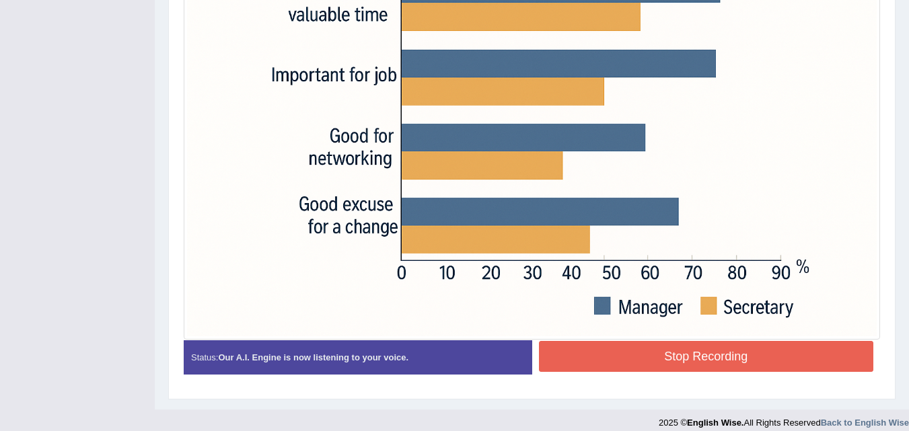
scroll to position [495, 0]
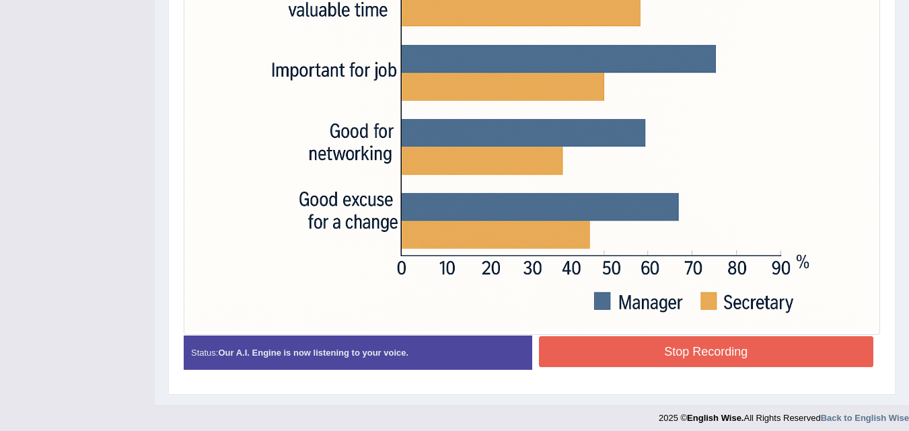
click at [713, 358] on button "Stop Recording" at bounding box center [706, 351] width 335 height 31
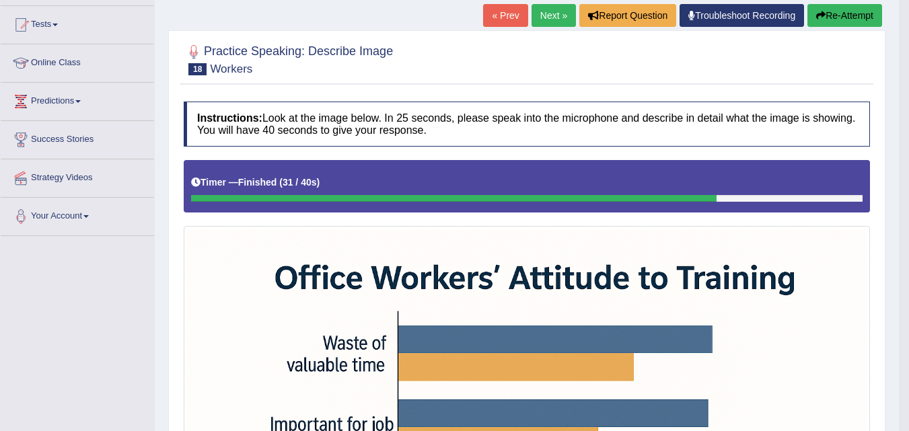
scroll to position [68, 0]
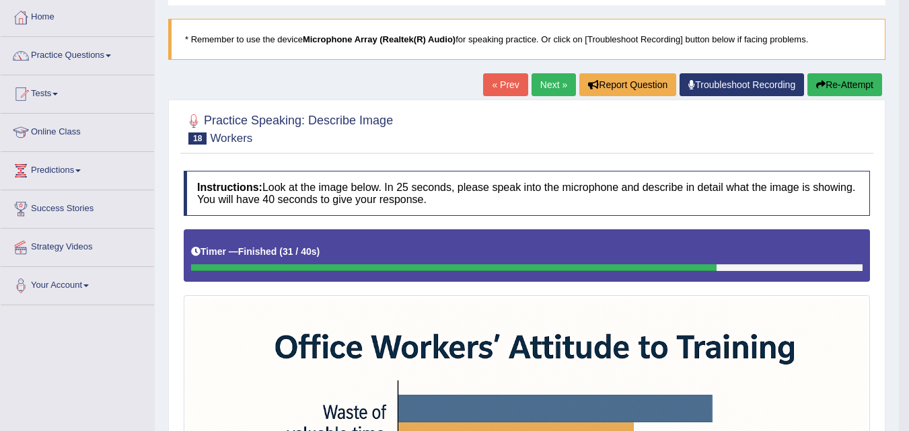
click at [539, 90] on link "Next »" at bounding box center [554, 84] width 44 height 23
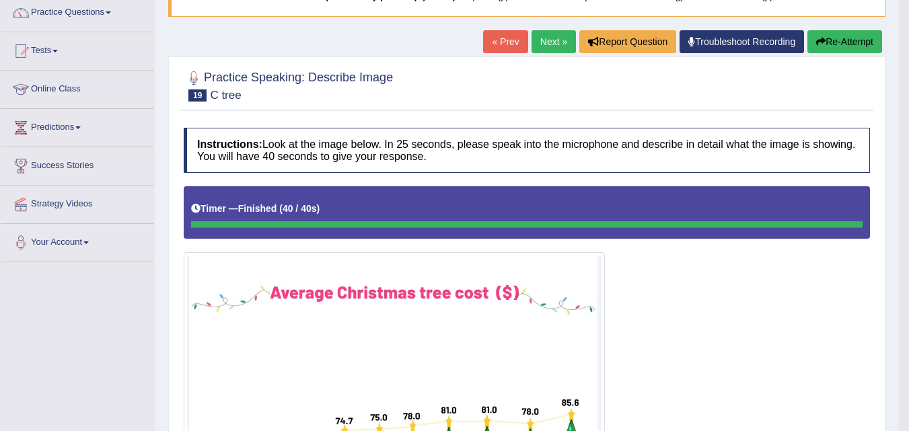
scroll to position [79, 0]
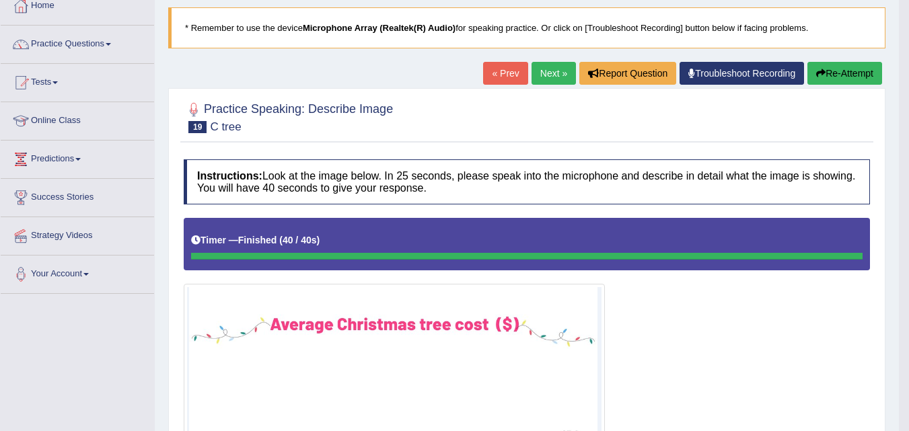
click at [547, 72] on link "Next »" at bounding box center [554, 73] width 44 height 23
